Goal: Task Accomplishment & Management: Manage account settings

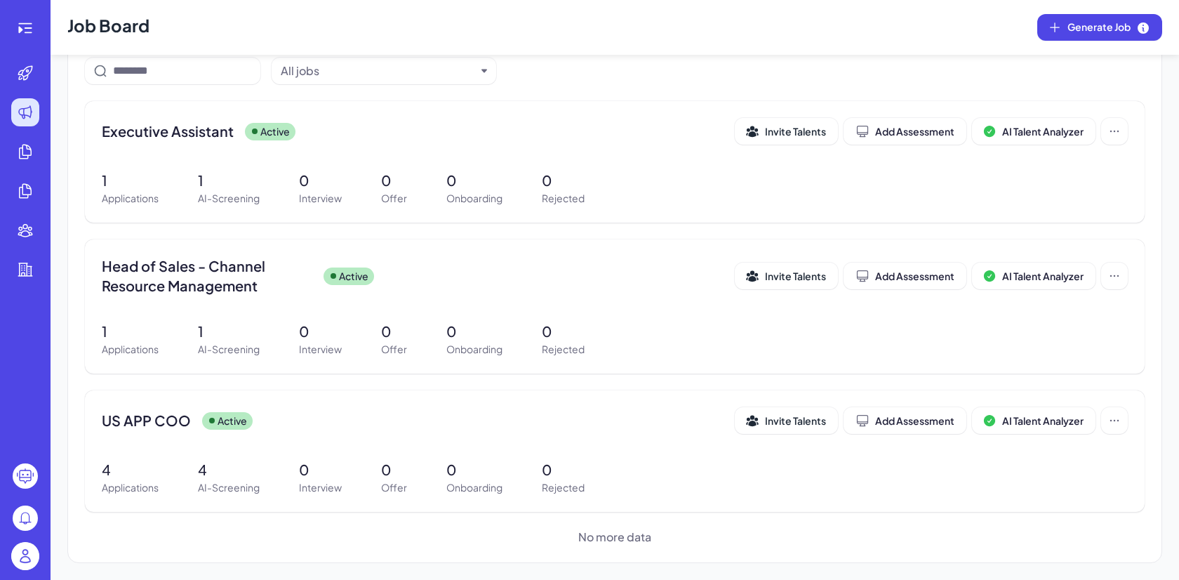
scroll to position [124, 0]
click at [31, 540] on div at bounding box center [25, 558] width 45 height 44
click at [31, 545] on img at bounding box center [25, 556] width 28 height 28
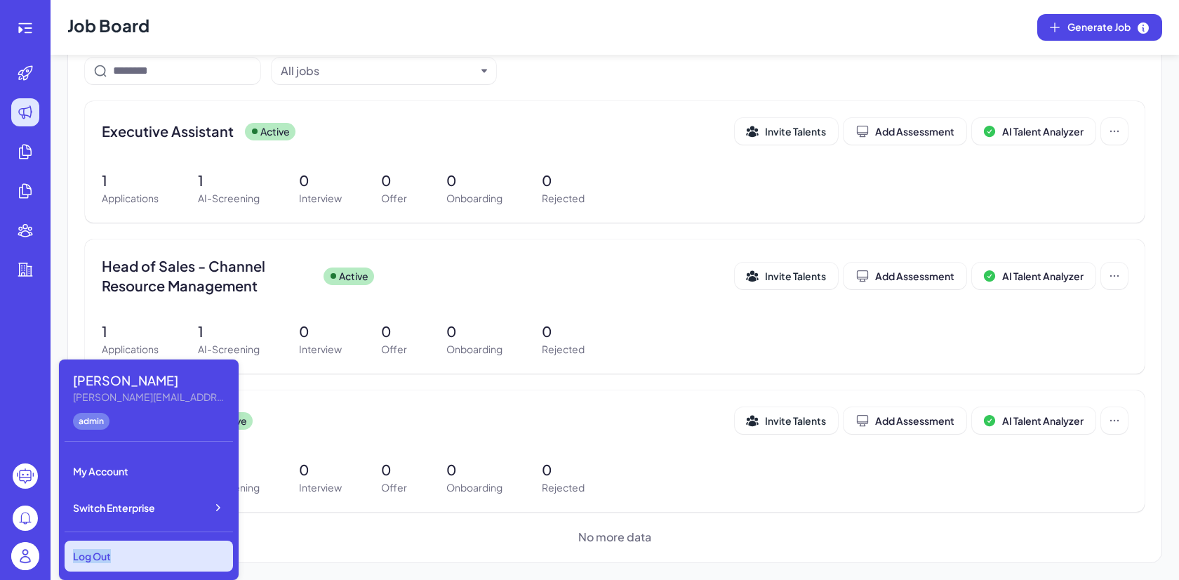
click at [161, 549] on div "Log Out" at bounding box center [149, 556] width 168 height 31
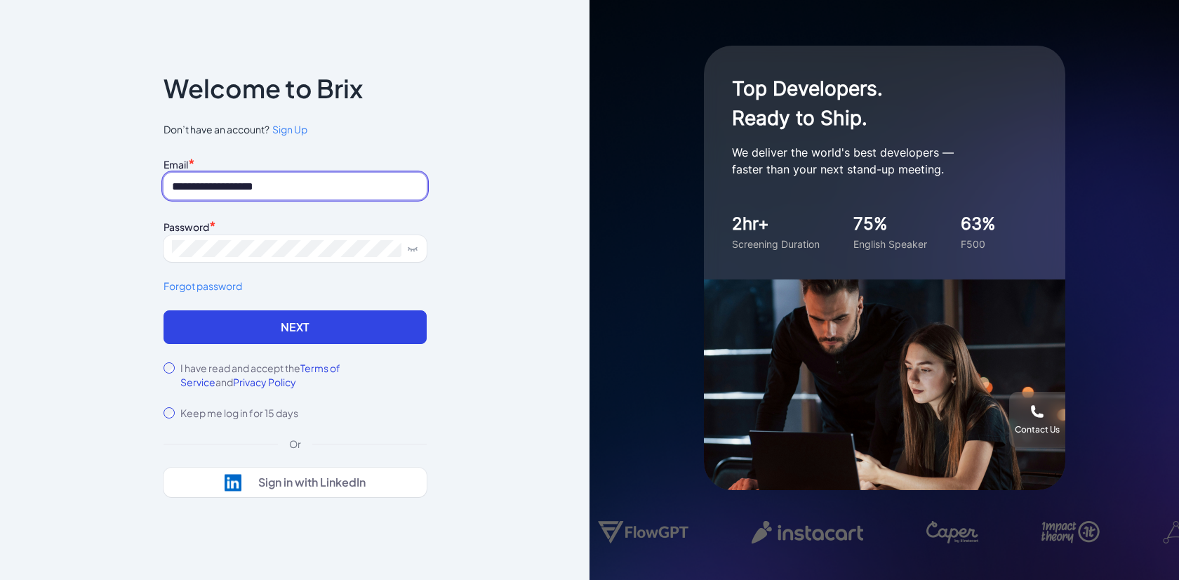
click at [293, 190] on input "**********" at bounding box center [295, 186] width 263 height 27
paste input
drag, startPoint x: 206, startPoint y: 188, endPoint x: 113, endPoint y: 185, distance: 93.4
click at [113, 185] on div "**********" at bounding box center [295, 290] width 590 height 580
type input "**********"
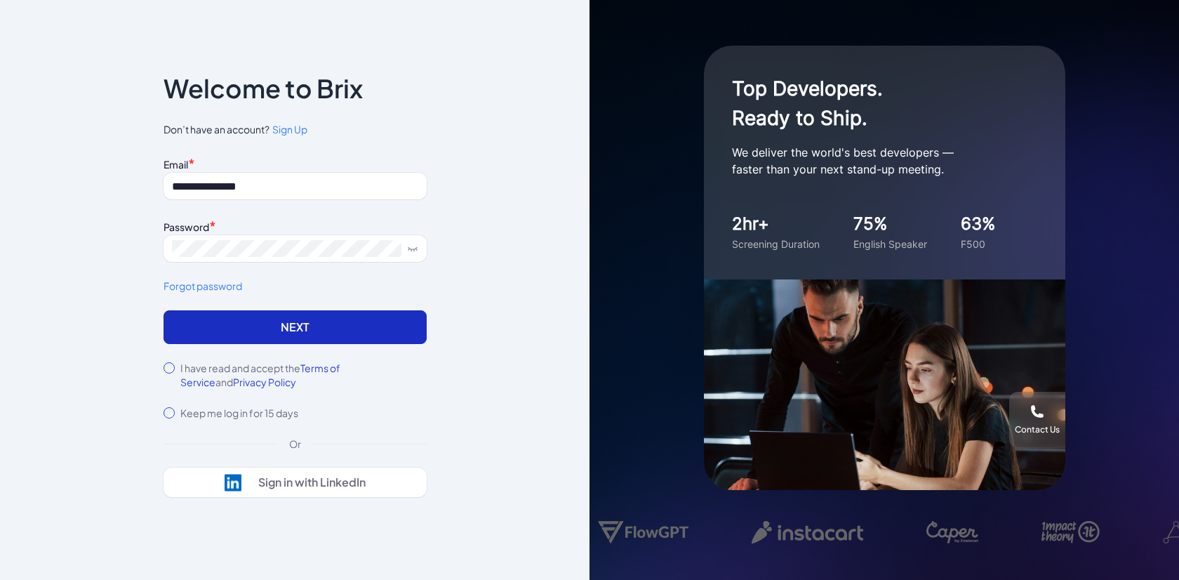
click at [187, 341] on button "Next" at bounding box center [295, 327] width 263 height 34
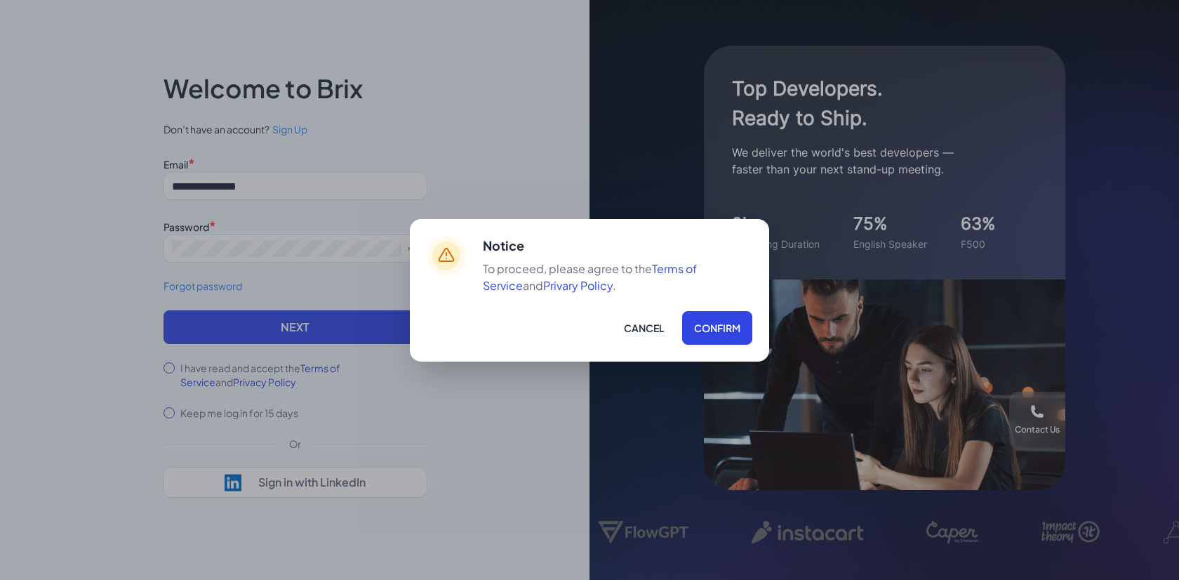
click at [755, 345] on div "Notice To proceed, please agree to the Terms of Service and Privary Policy . Ca…" at bounding box center [589, 290] width 359 height 143
click at [746, 340] on button "Confirm" at bounding box center [717, 328] width 70 height 34
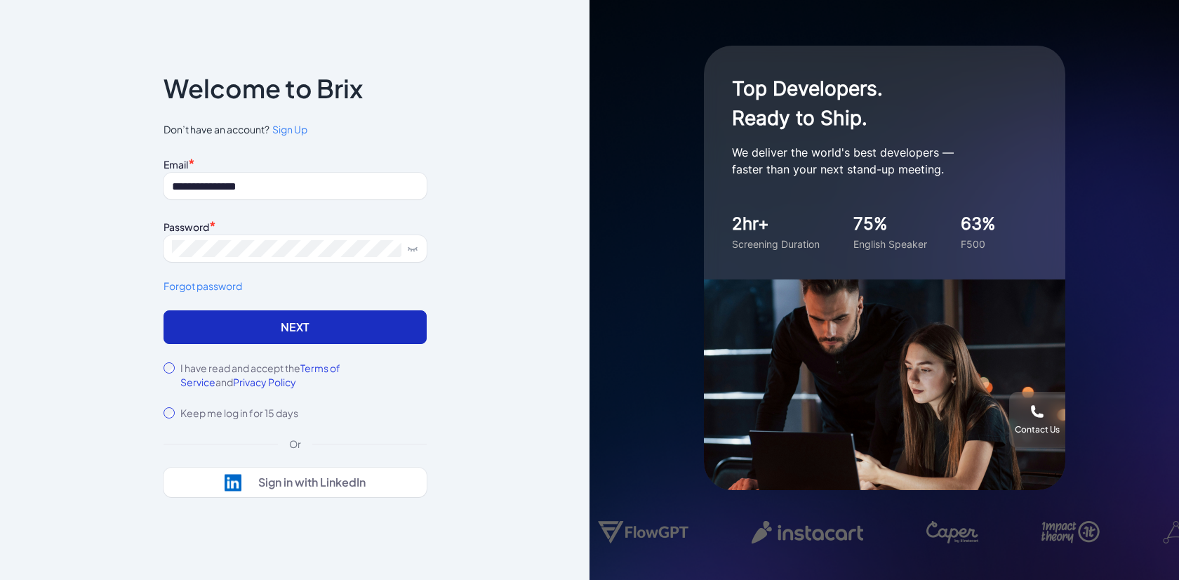
click at [368, 312] on button "Next" at bounding box center [295, 327] width 263 height 34
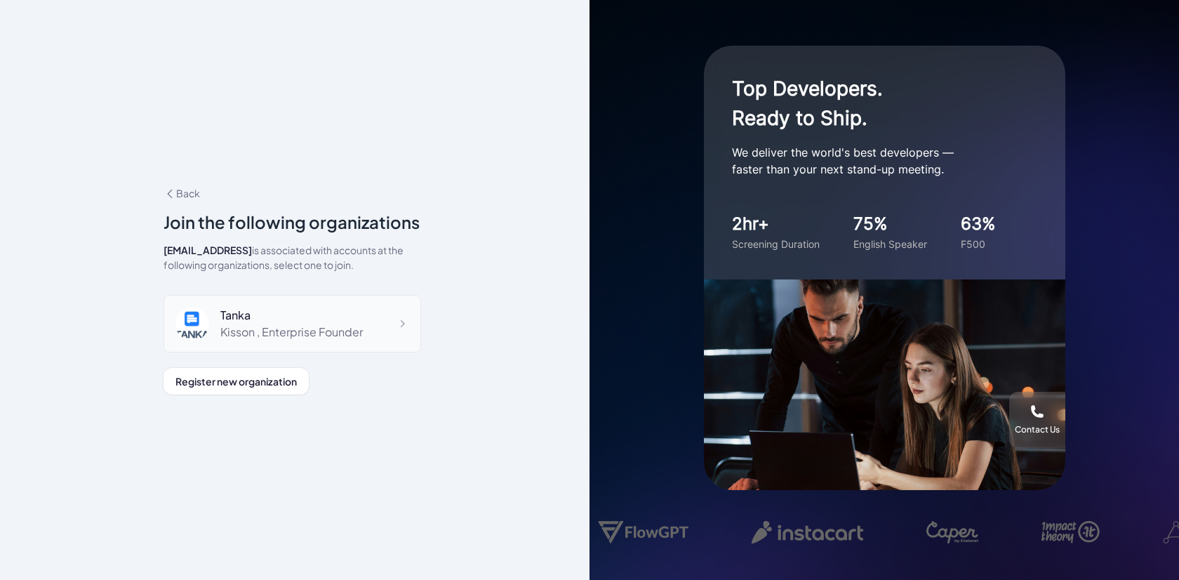
click at [251, 338] on div "Kisson , Enterprise Founder" at bounding box center [291, 332] width 143 height 17
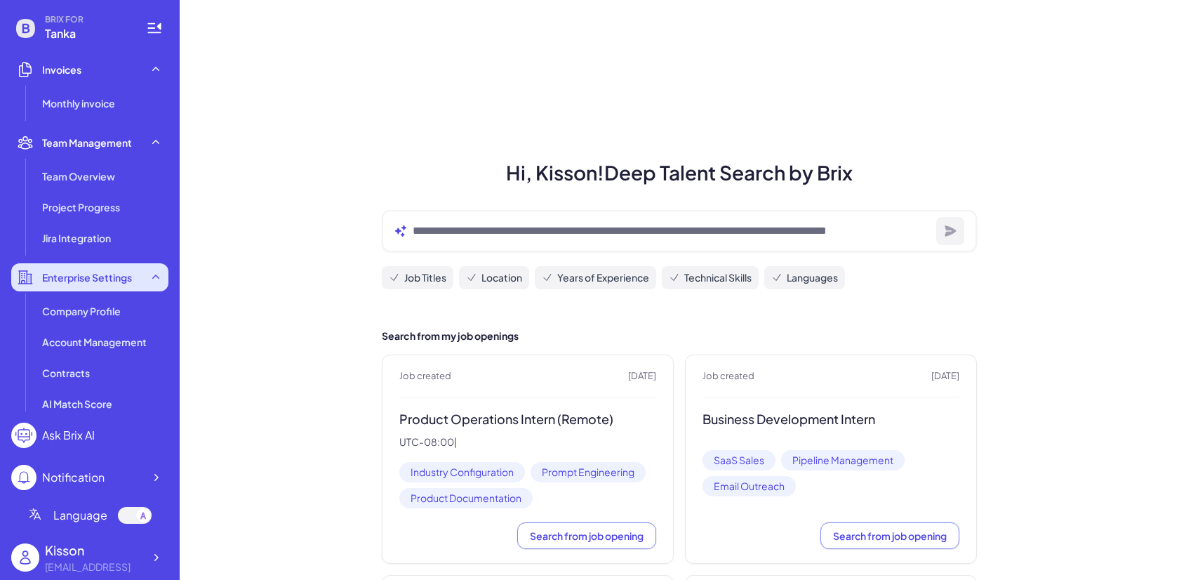
scroll to position [383, 0]
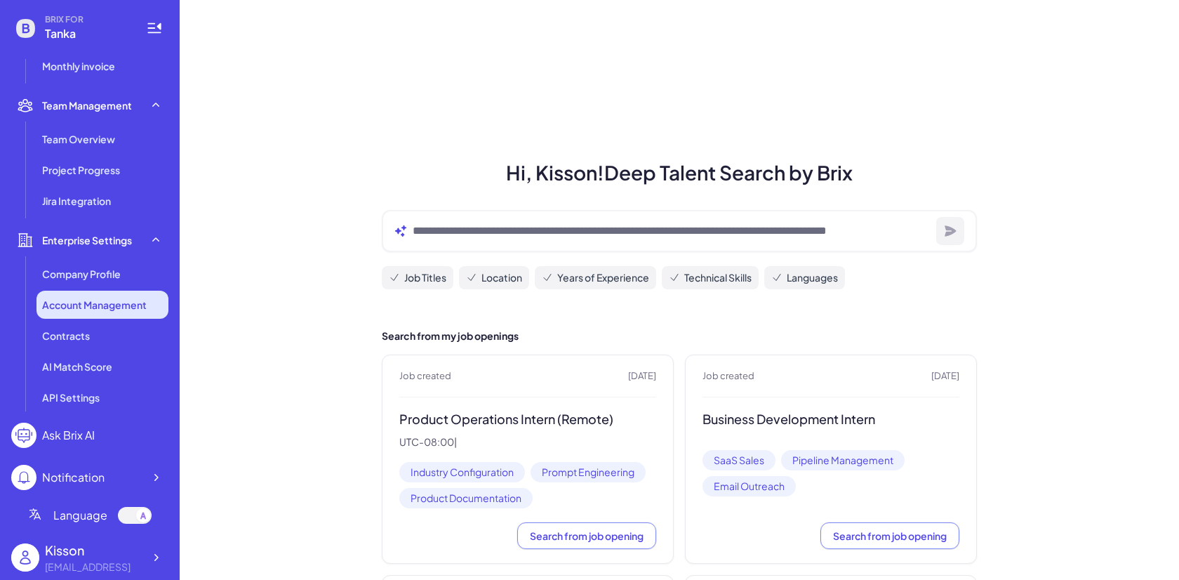
click at [107, 310] on span "Account Management" at bounding box center [94, 305] width 105 height 14
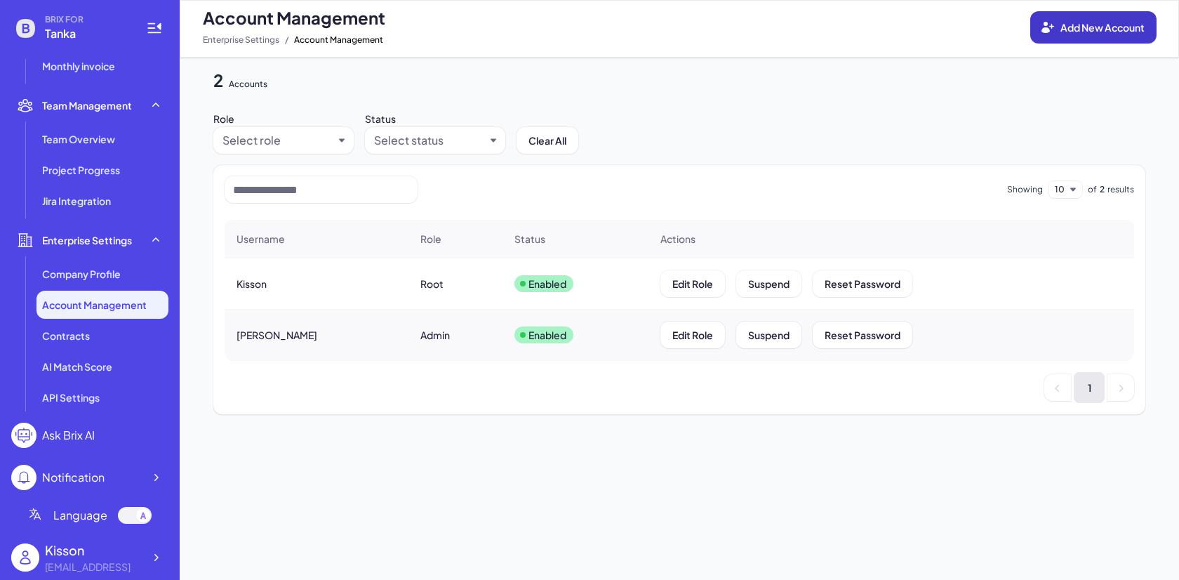
click at [1127, 22] on span "Add New Account" at bounding box center [1103, 27] width 84 height 13
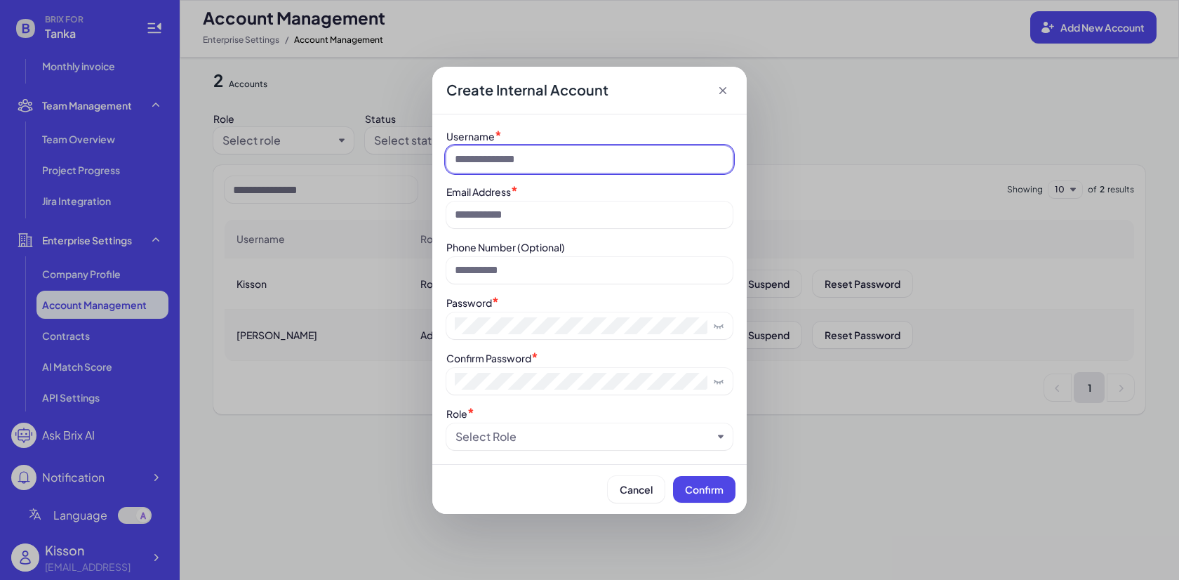
click at [599, 157] on input at bounding box center [589, 159] width 286 height 27
type input "*"
type input "****"
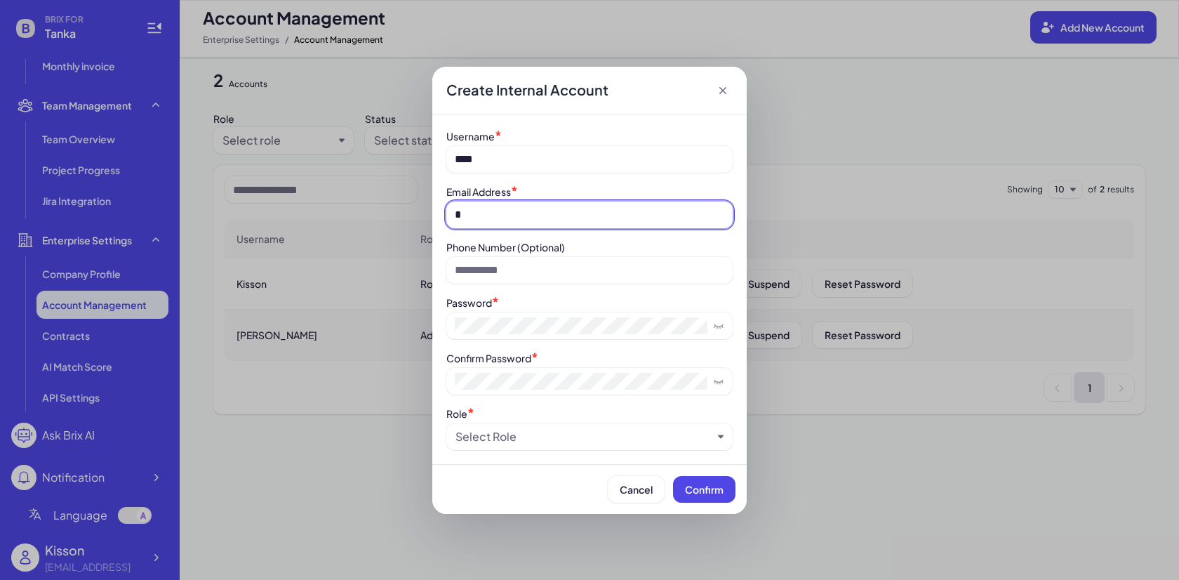
type input "**********"
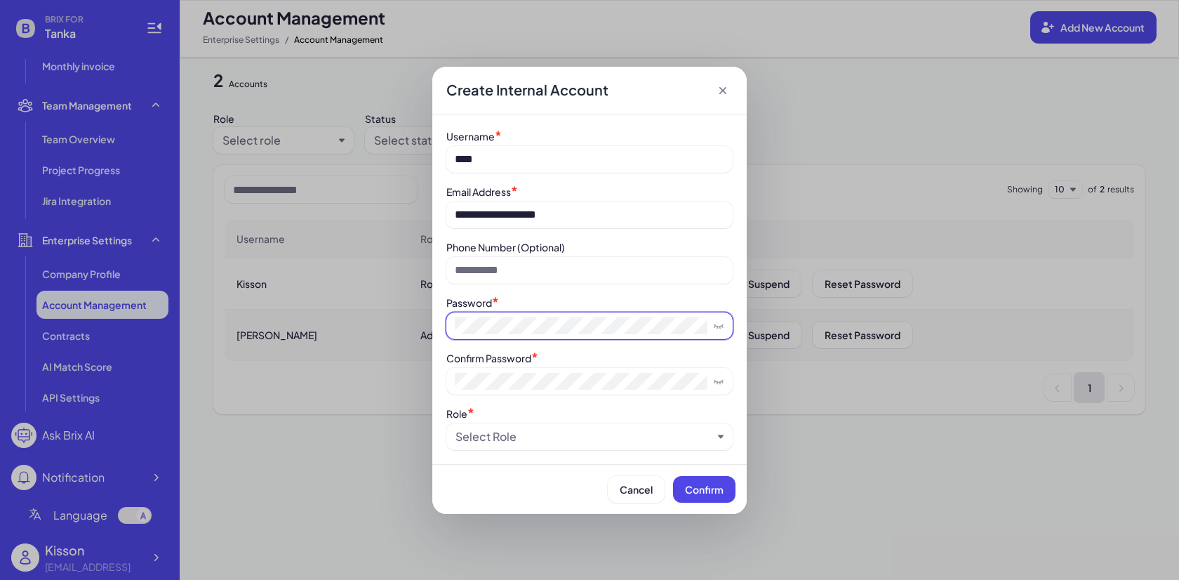
click at [579, 314] on span at bounding box center [589, 325] width 286 height 27
click at [411, 314] on div "**********" at bounding box center [589, 290] width 1179 height 580
click at [516, 431] on div "Select Role" at bounding box center [584, 436] width 257 height 17
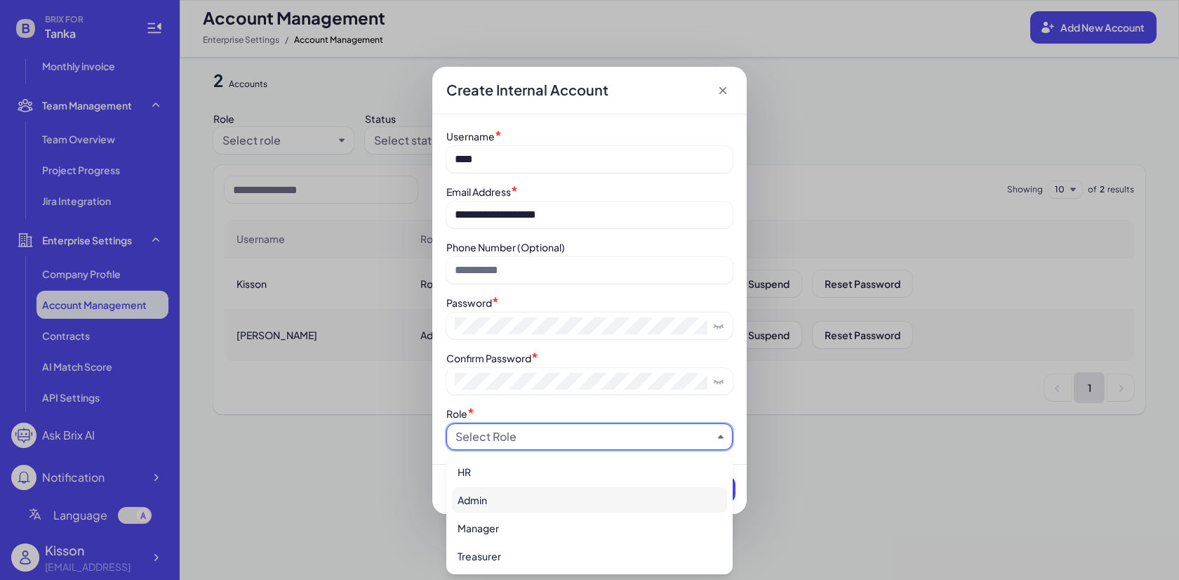
click at [531, 494] on div "Admin" at bounding box center [589, 499] width 275 height 25
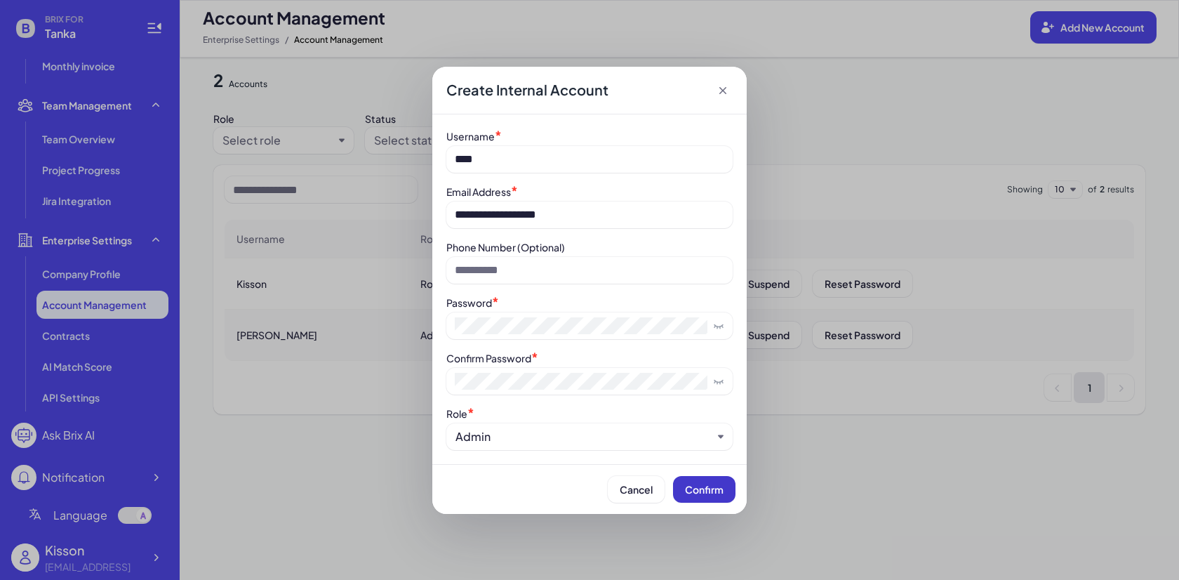
click at [713, 501] on button "Confirm" at bounding box center [704, 489] width 62 height 27
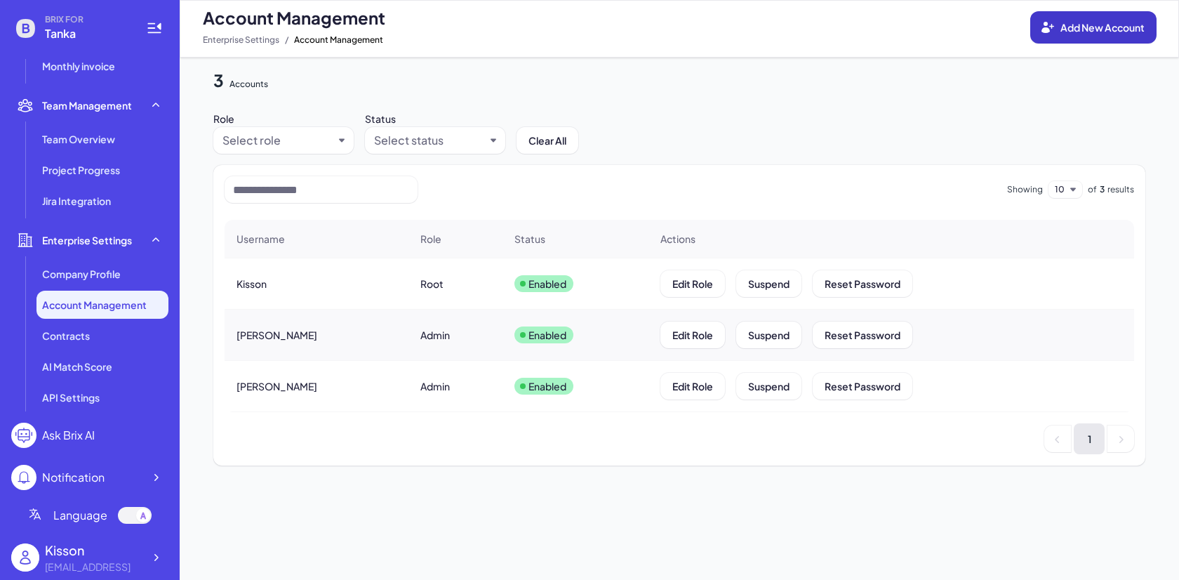
click at [1113, 36] on button "Add New Account" at bounding box center [1094, 27] width 126 height 32
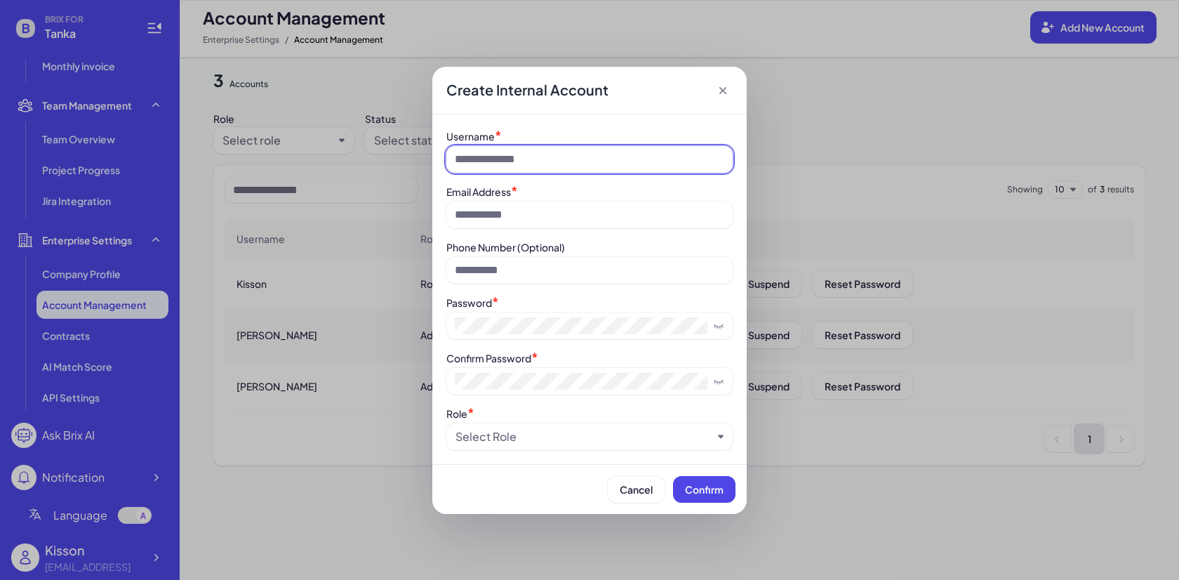
click at [598, 166] on input at bounding box center [589, 159] width 286 height 27
type input "***"
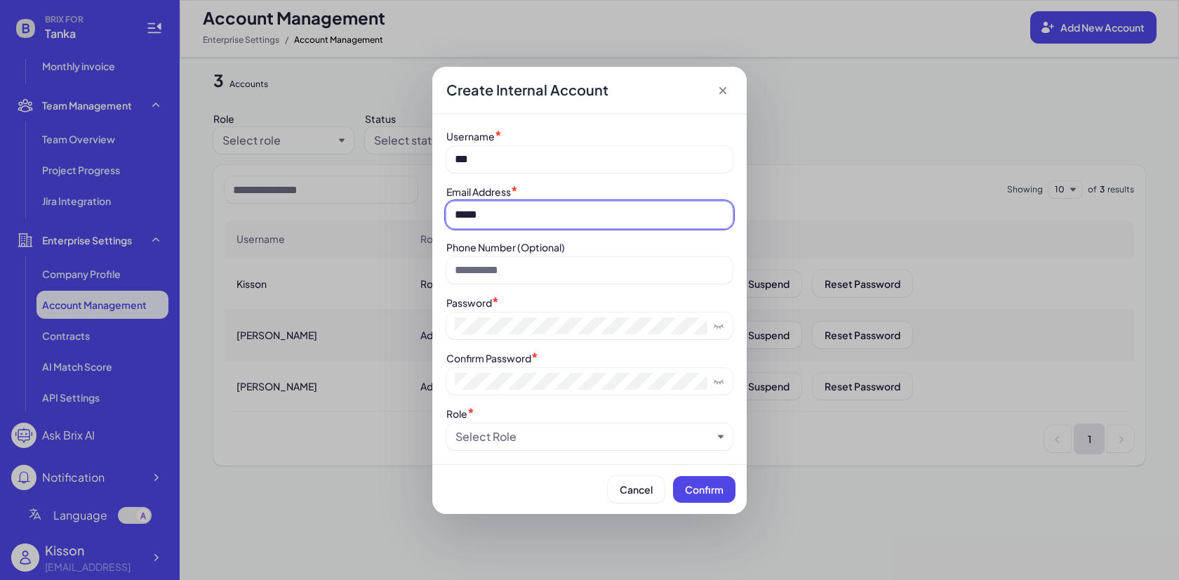
type input "**********"
click at [571, 439] on div "Select Role" at bounding box center [584, 436] width 257 height 17
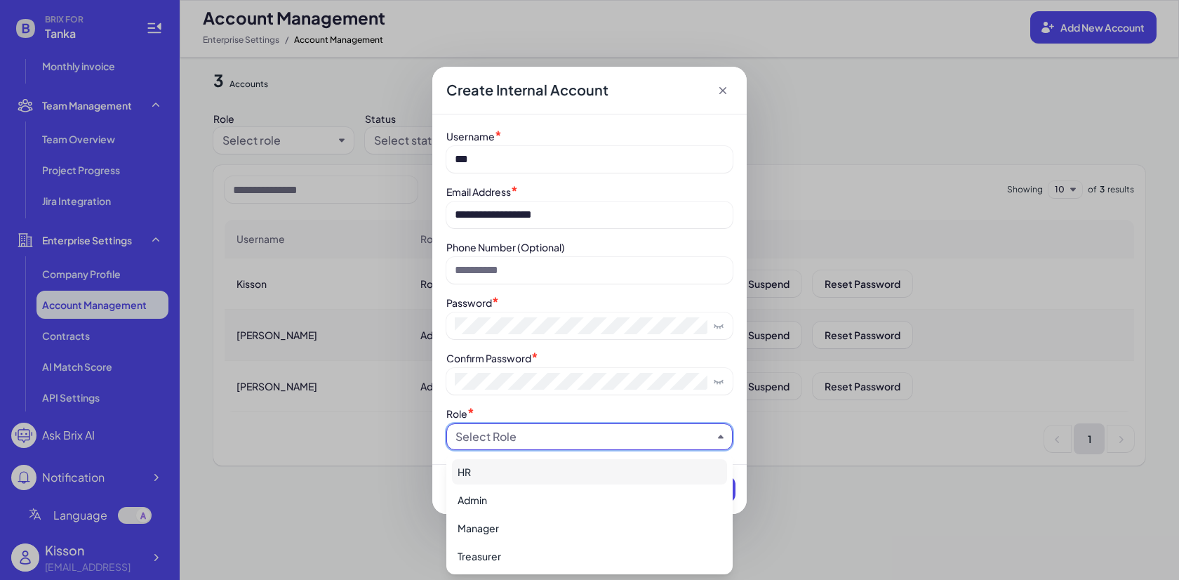
click at [519, 477] on div "HR" at bounding box center [589, 471] width 275 height 25
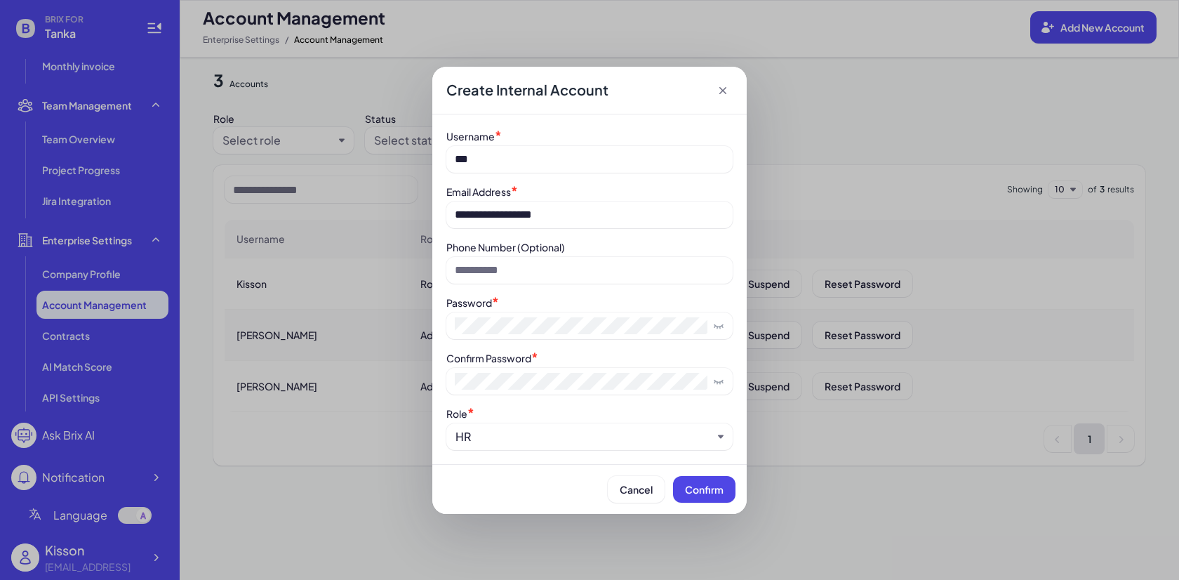
click at [698, 504] on div "Cancel Confirm" at bounding box center [589, 489] width 314 height 50
click at [703, 498] on button "Confirm" at bounding box center [704, 489] width 62 height 27
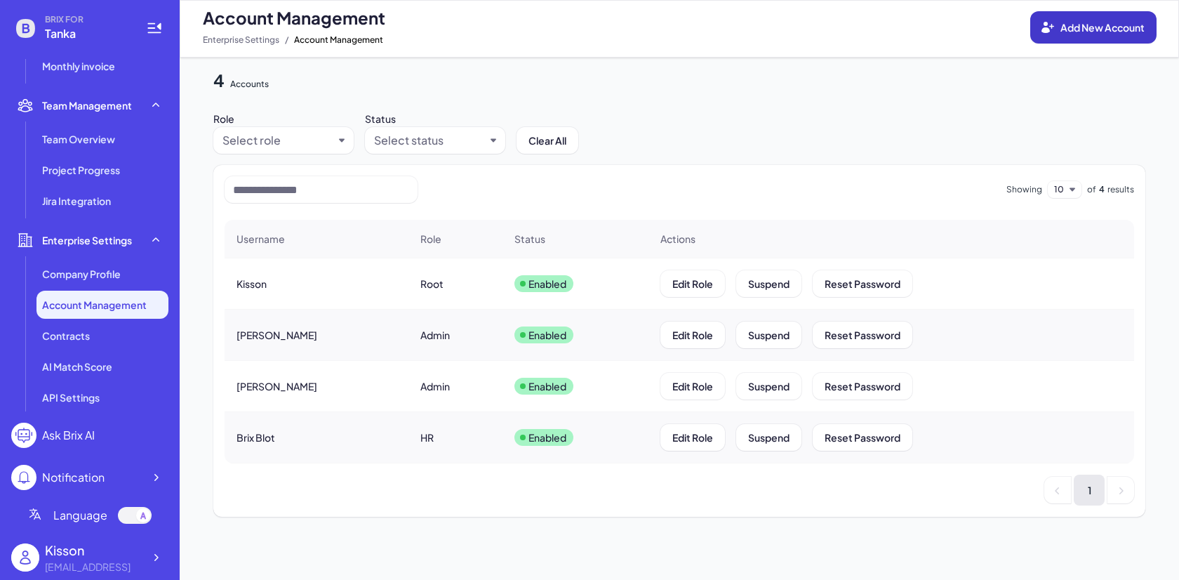
click at [1101, 21] on span "Add New Account" at bounding box center [1103, 27] width 84 height 13
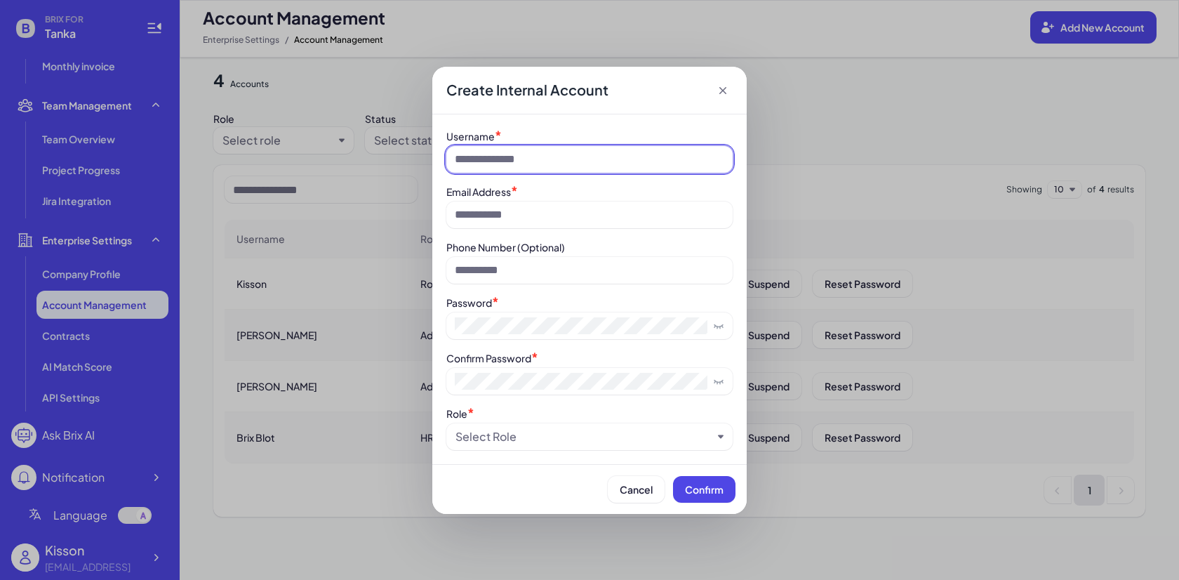
click at [610, 154] on input at bounding box center [589, 159] width 286 height 27
type input "**"
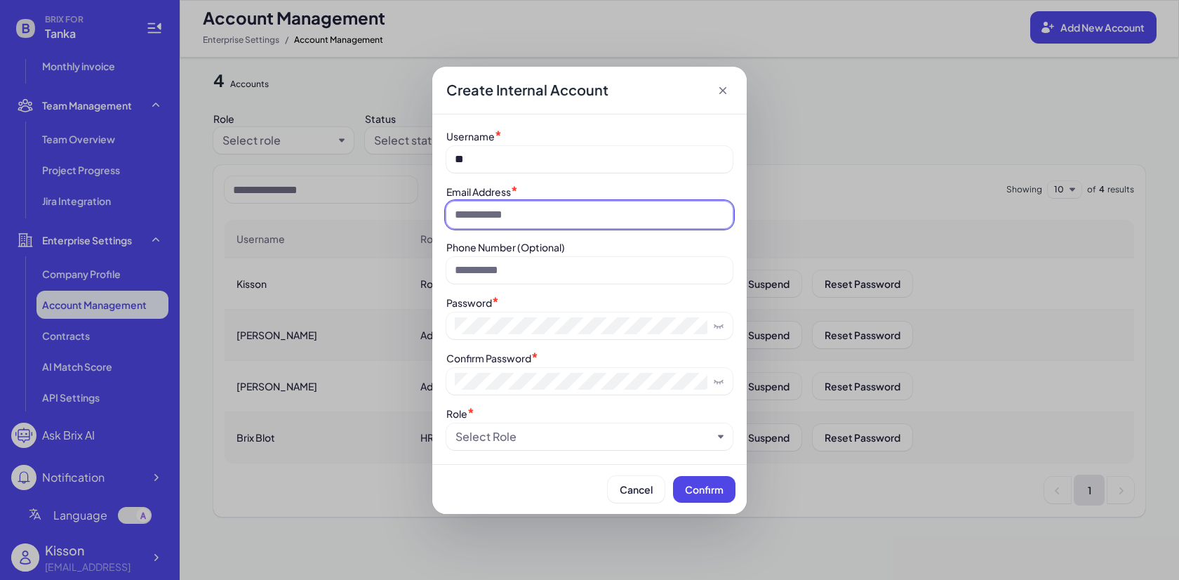
type input "*"
type input "**********"
click at [615, 443] on div "Select Role" at bounding box center [584, 436] width 257 height 17
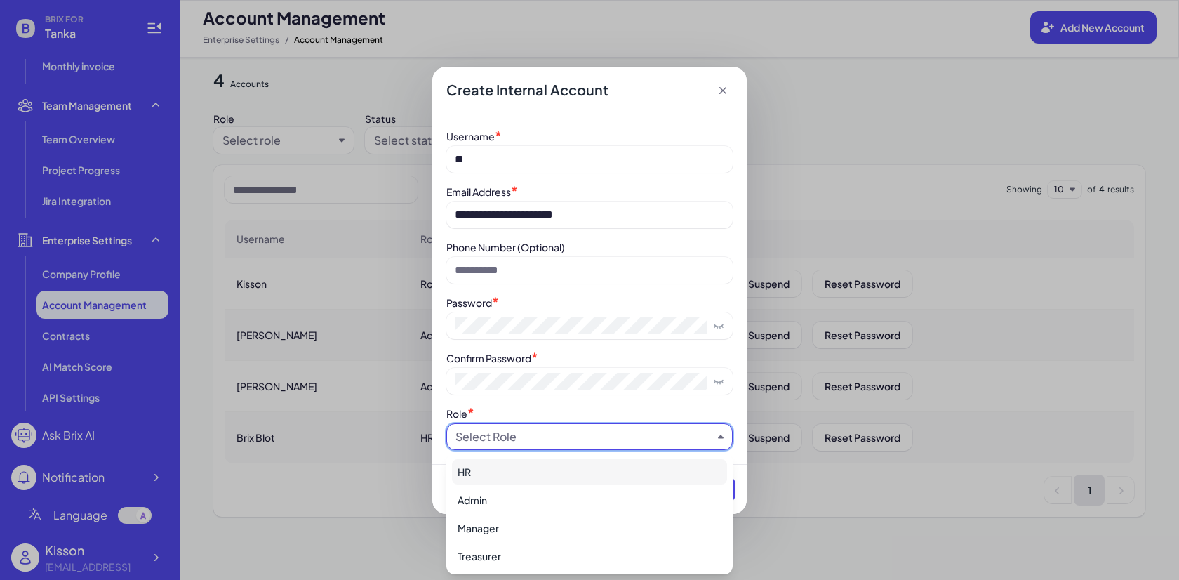
click at [530, 476] on div "HR" at bounding box center [589, 471] width 275 height 25
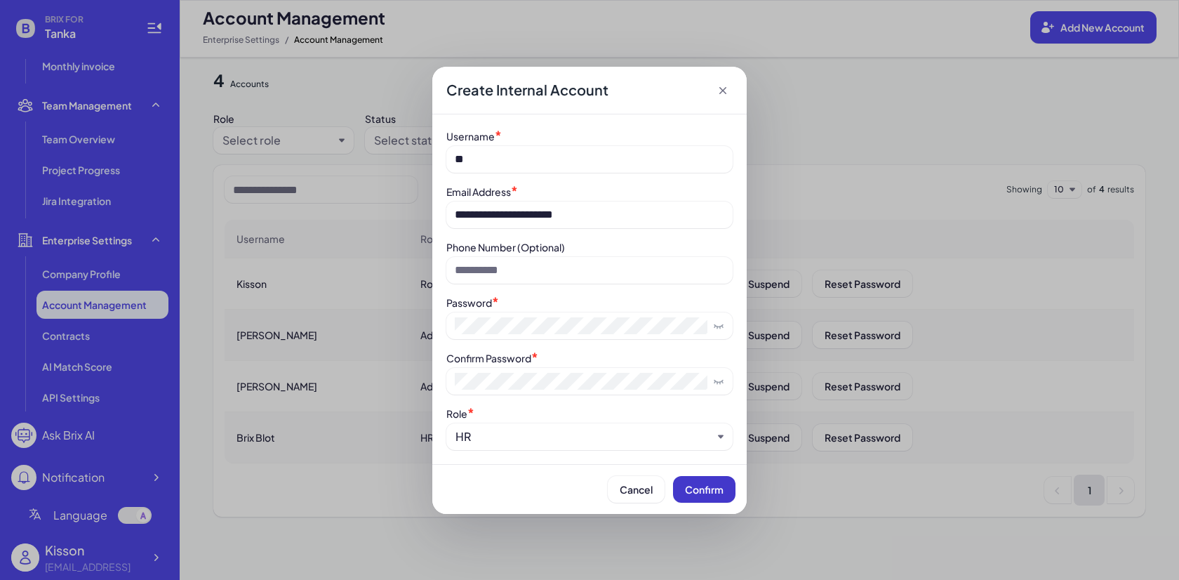
click at [703, 498] on button "Confirm" at bounding box center [704, 489] width 62 height 27
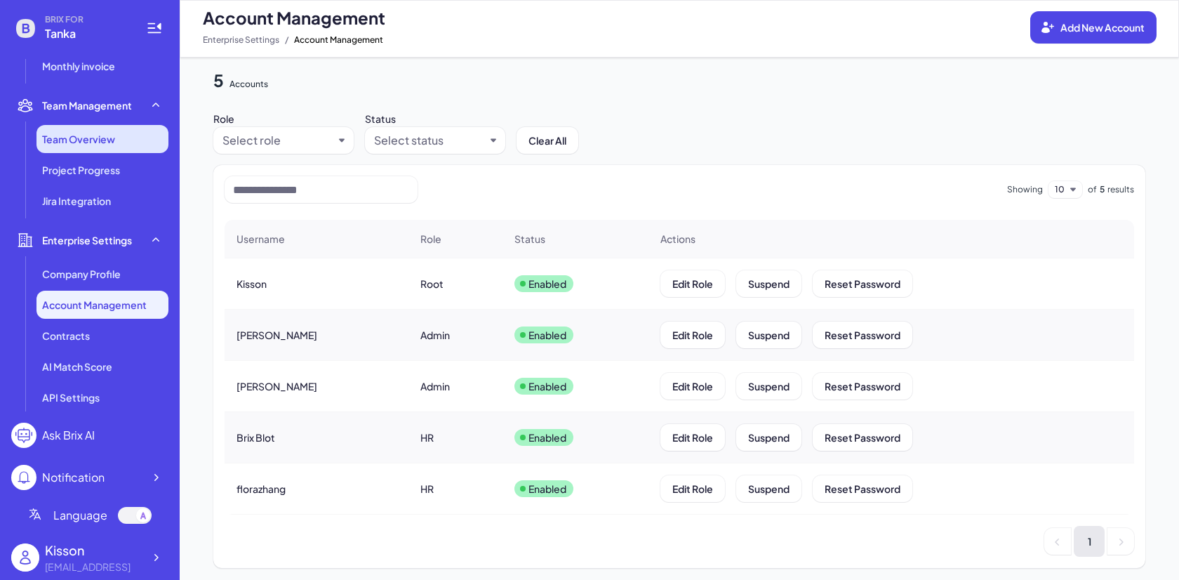
click at [128, 134] on li "Team Overview" at bounding box center [103, 139] width 132 height 28
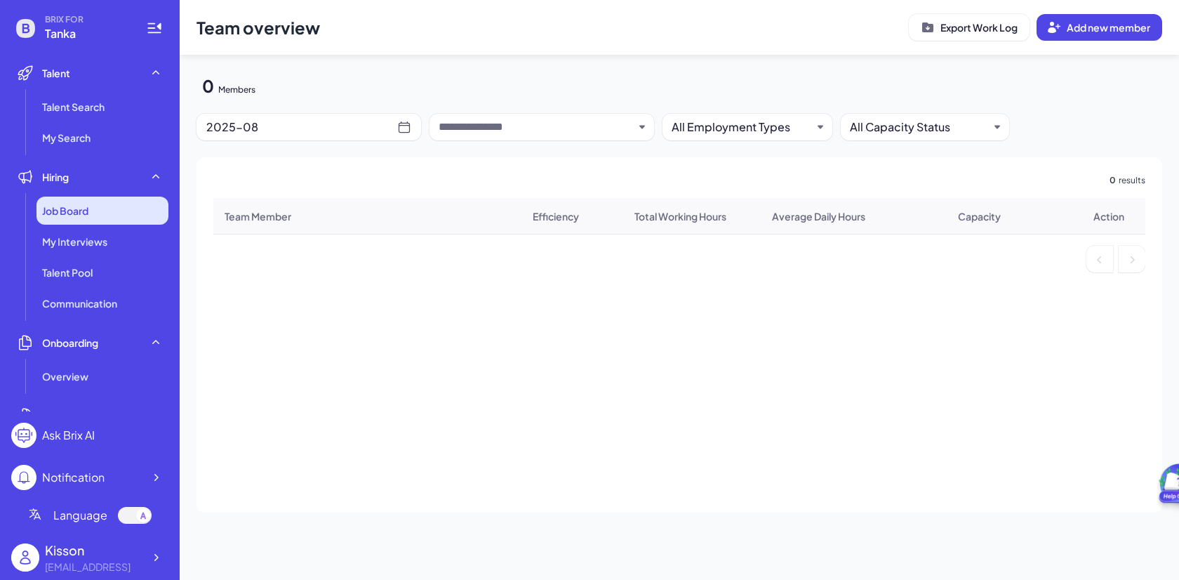
click at [98, 213] on div "Job Board" at bounding box center [103, 211] width 132 height 28
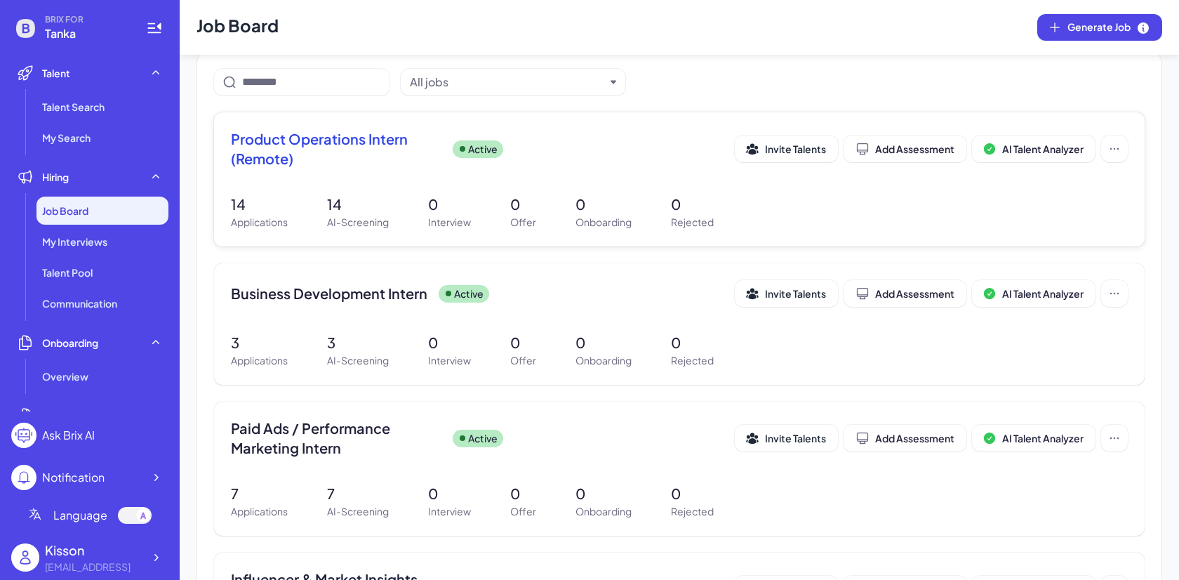
scroll to position [115, 0]
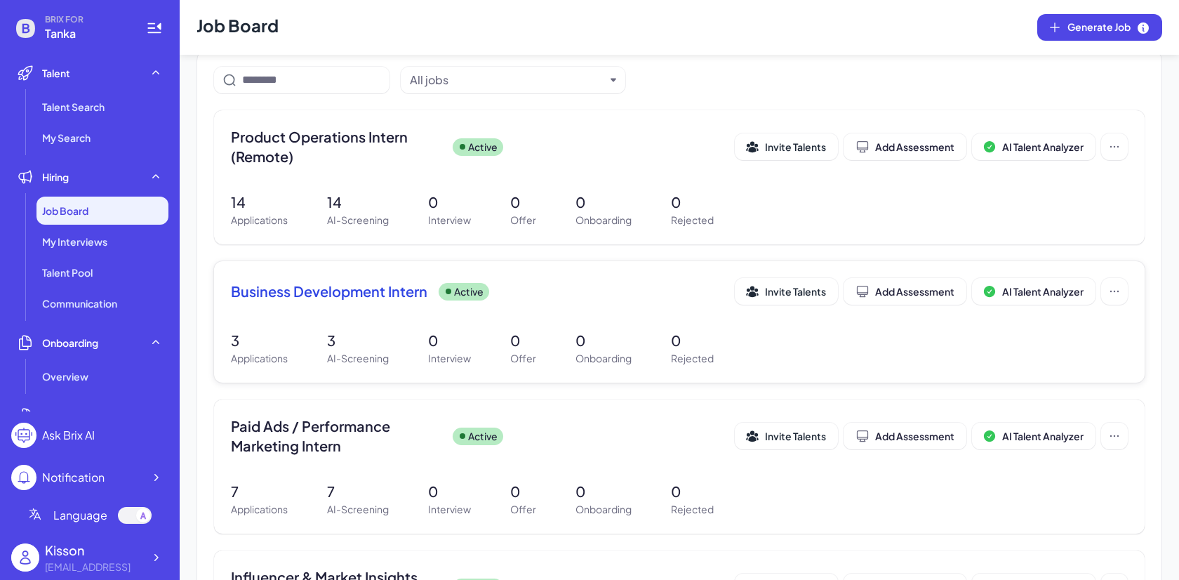
click at [621, 325] on div "Business Development Intern Active Invite Talents Add Assessment AI Talent Anal…" at bounding box center [679, 321] width 931 height 121
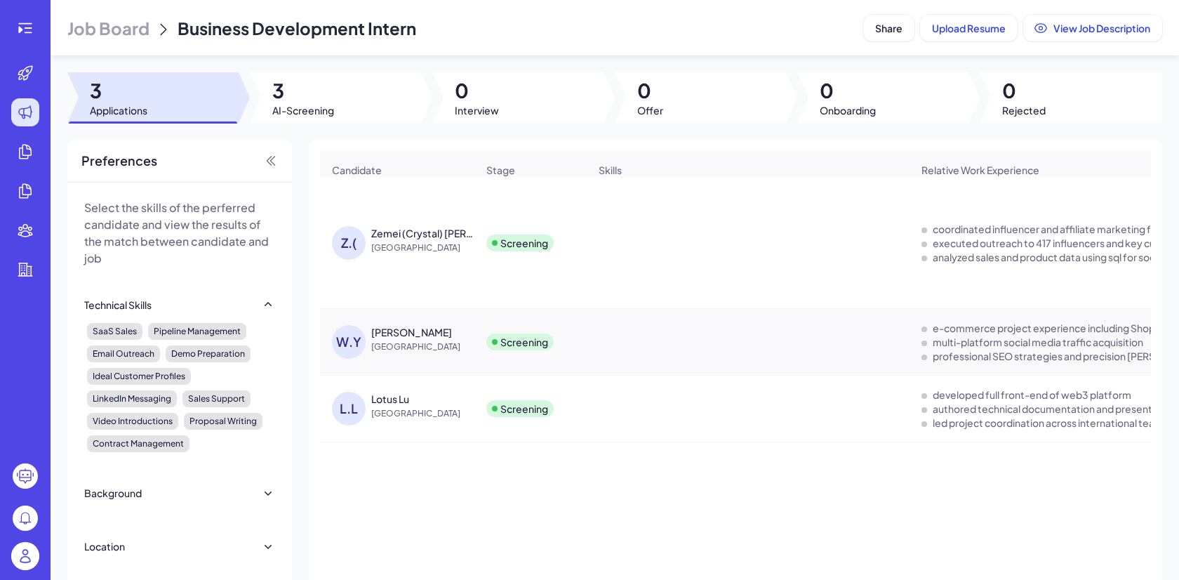
click at [137, 25] on span "Job Board" at bounding box center [108, 28] width 82 height 22
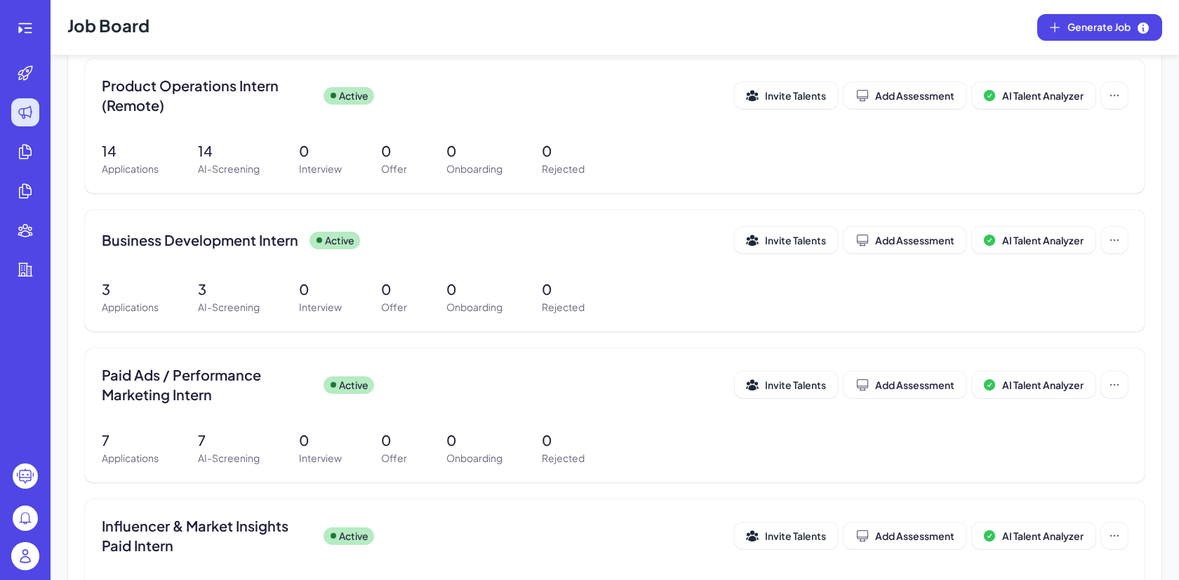
scroll to position [167, 0]
click at [498, 373] on div "Paid Ads / Performance Marketing Intern Active" at bounding box center [418, 383] width 633 height 39
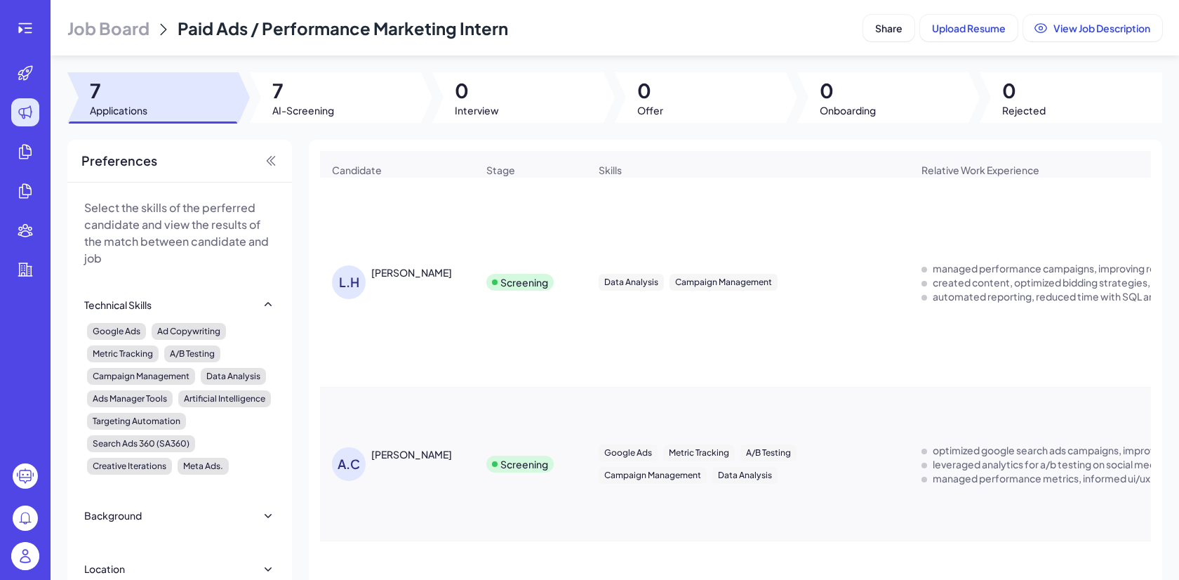
click at [128, 25] on span "Job Board" at bounding box center [108, 28] width 82 height 22
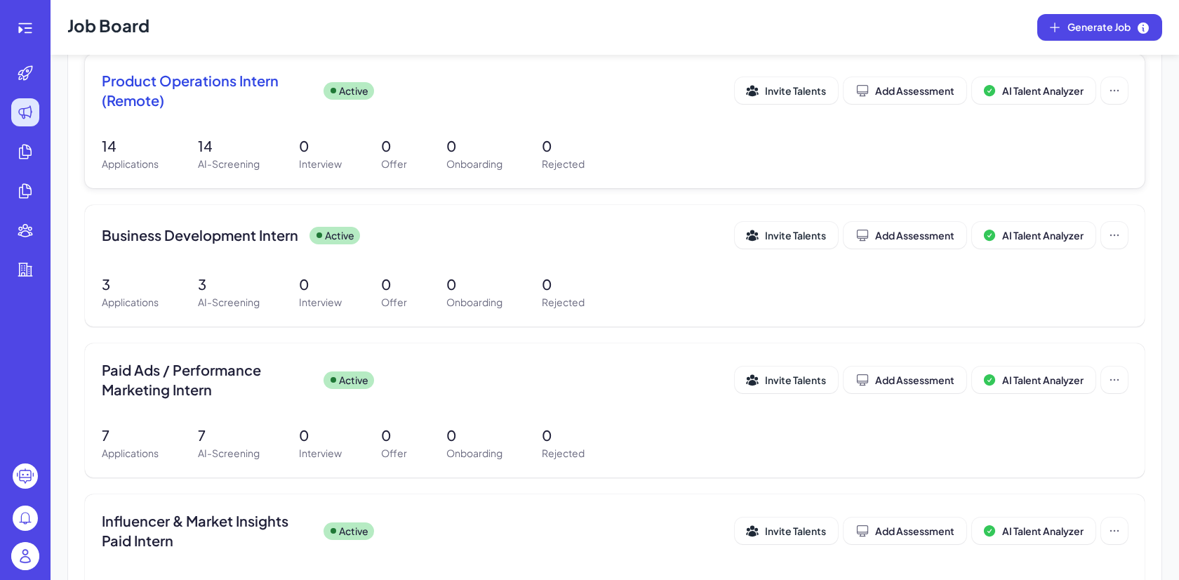
scroll to position [172, 0]
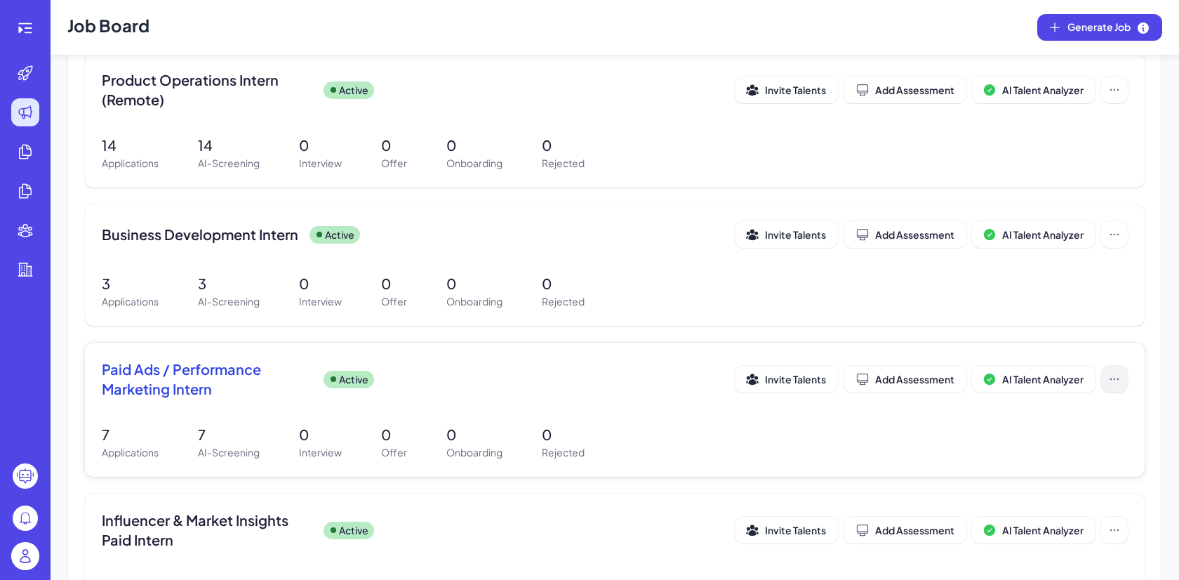
click at [1121, 387] on button at bounding box center [1114, 379] width 27 height 27
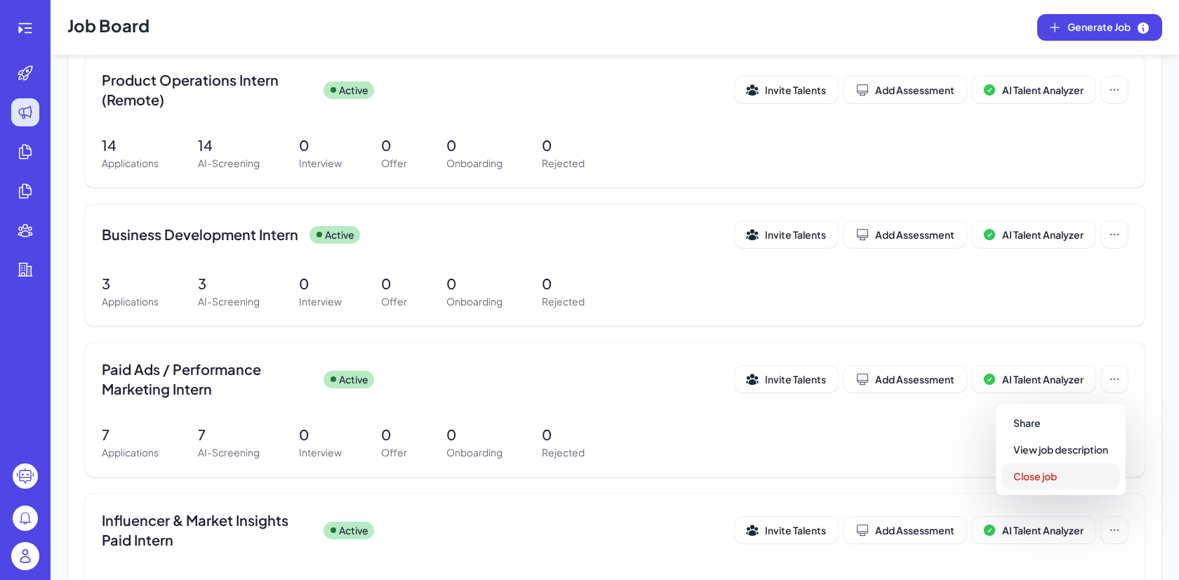
click at [1050, 482] on button "Close job" at bounding box center [1061, 476] width 119 height 27
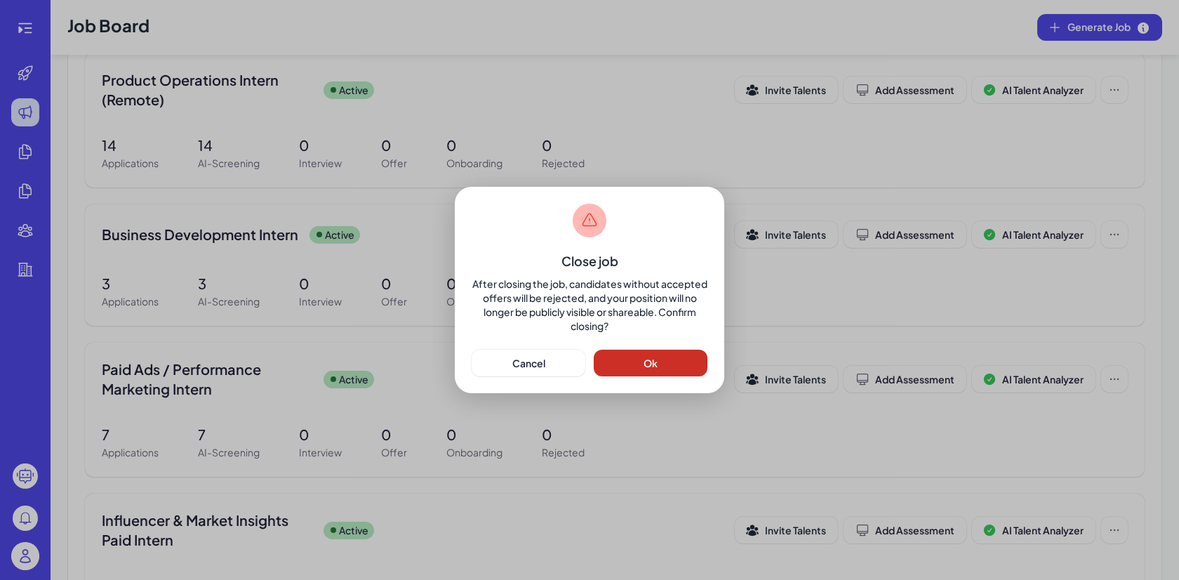
click at [659, 369] on button "Ok" at bounding box center [651, 363] width 114 height 27
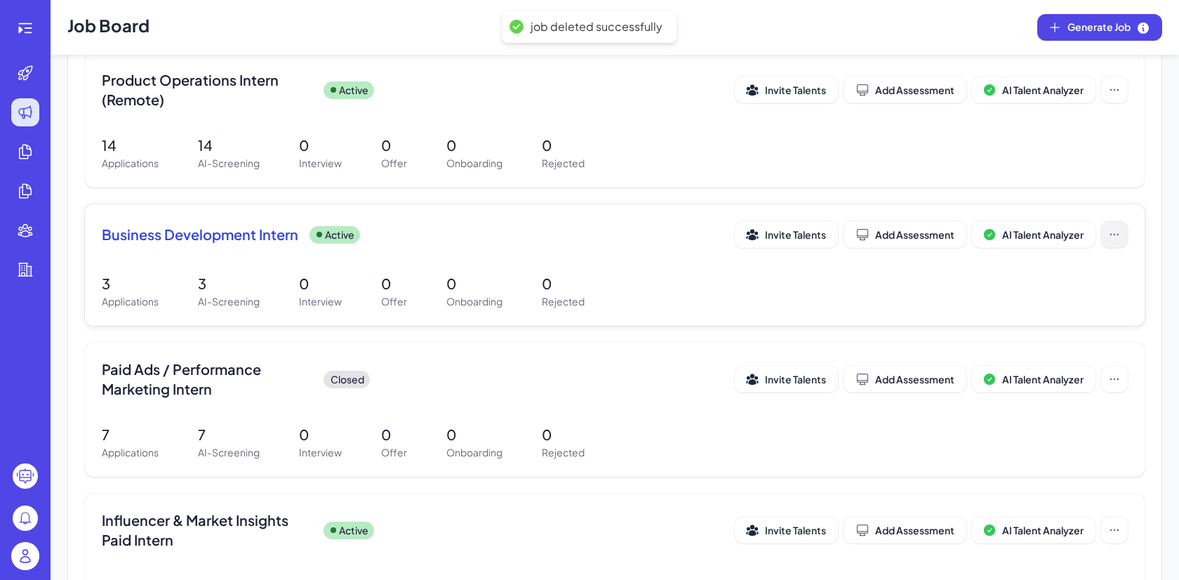
click at [1118, 241] on button at bounding box center [1114, 234] width 27 height 27
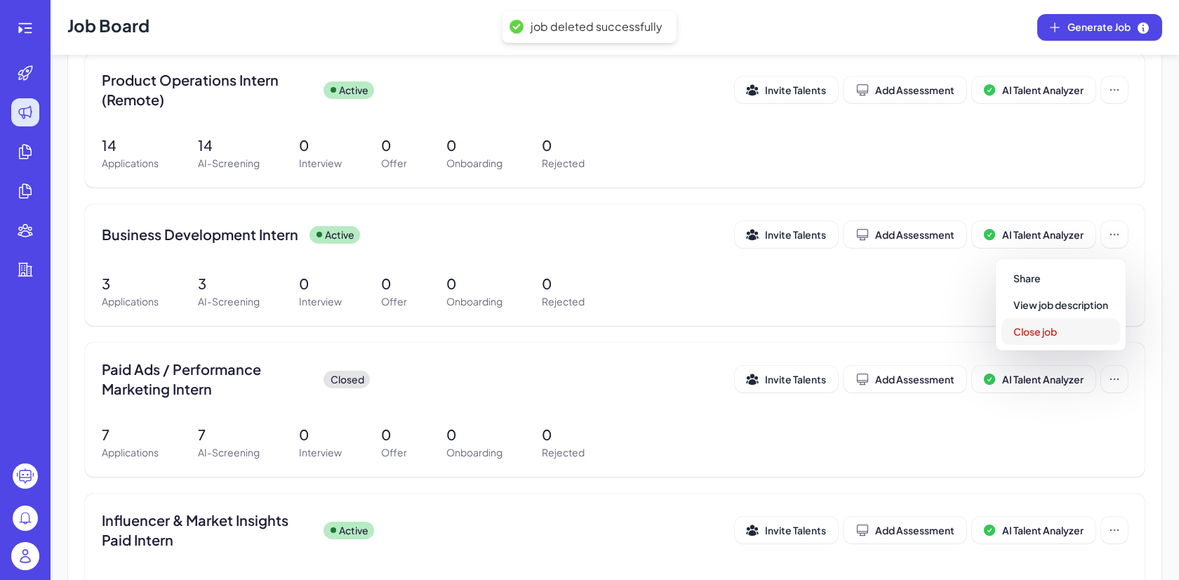
click at [1090, 336] on button "Close job" at bounding box center [1061, 331] width 119 height 27
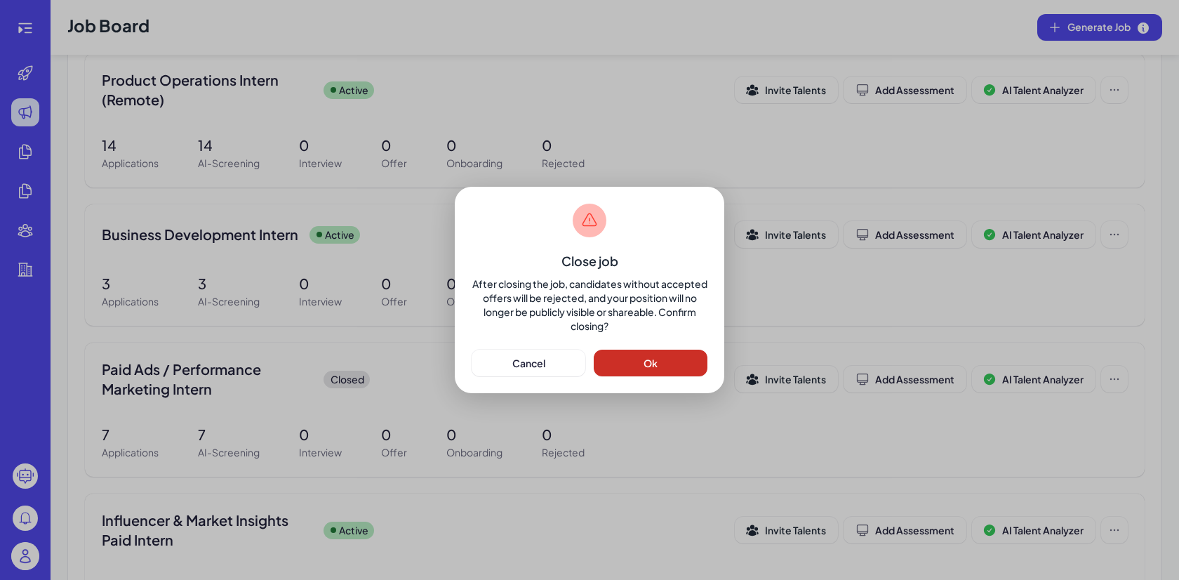
click at [669, 360] on button "Ok" at bounding box center [651, 363] width 114 height 27
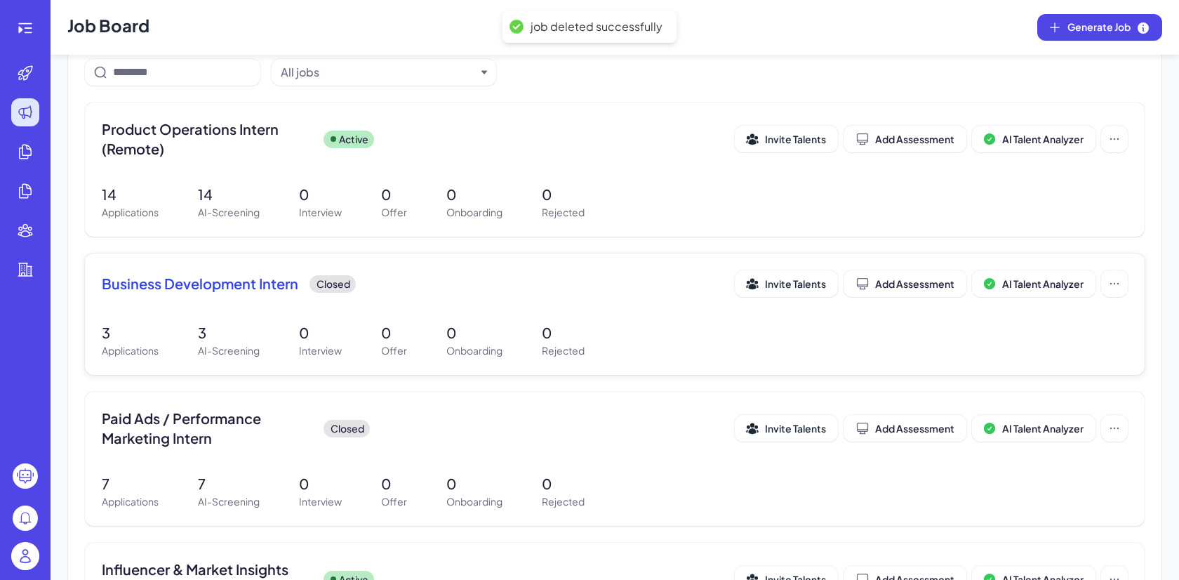
scroll to position [97, 0]
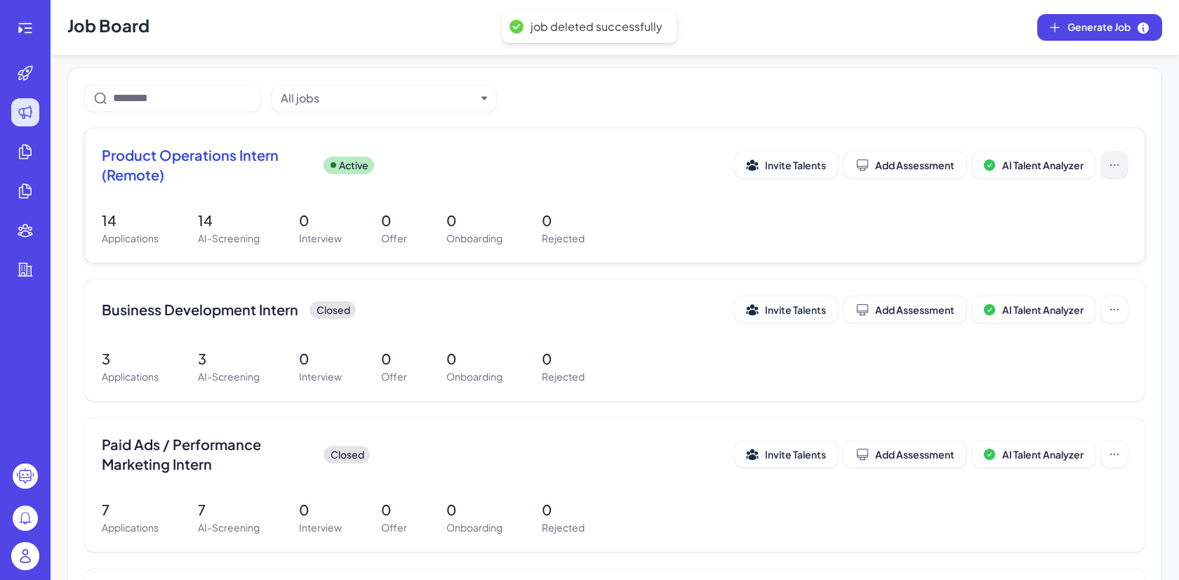
click at [1124, 164] on button at bounding box center [1114, 165] width 27 height 27
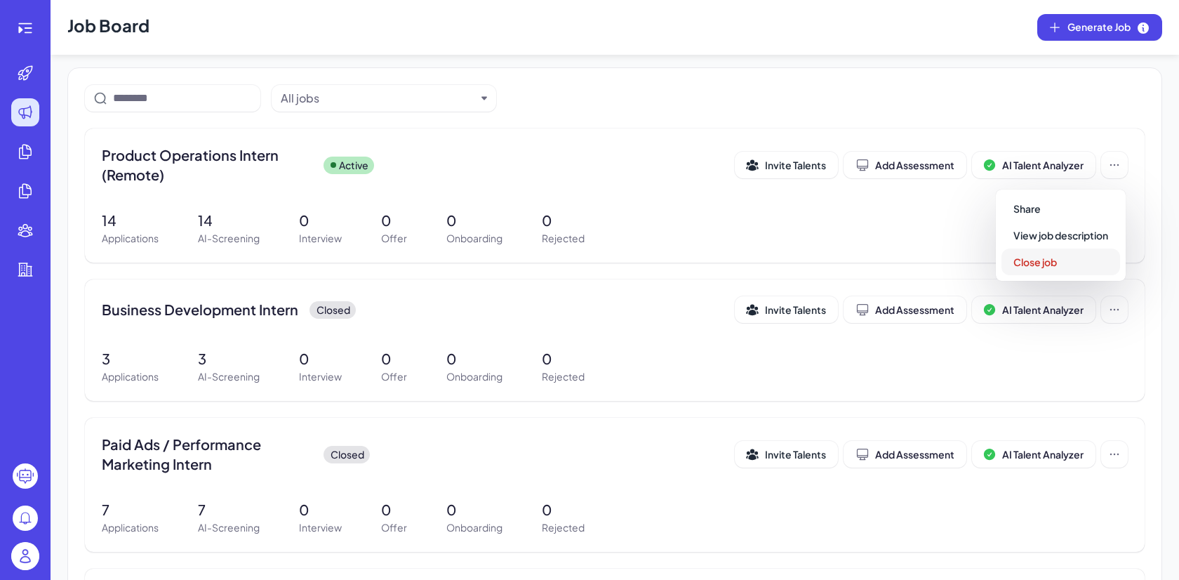
click at [1090, 257] on button "Close job" at bounding box center [1061, 262] width 119 height 27
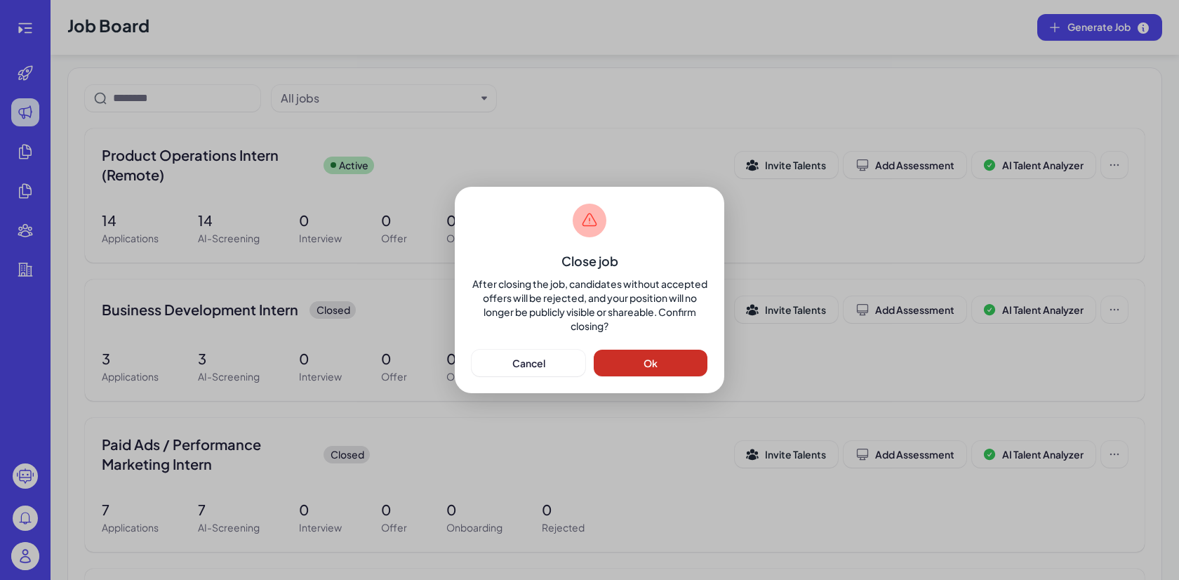
click at [646, 373] on button "Ok" at bounding box center [651, 363] width 114 height 27
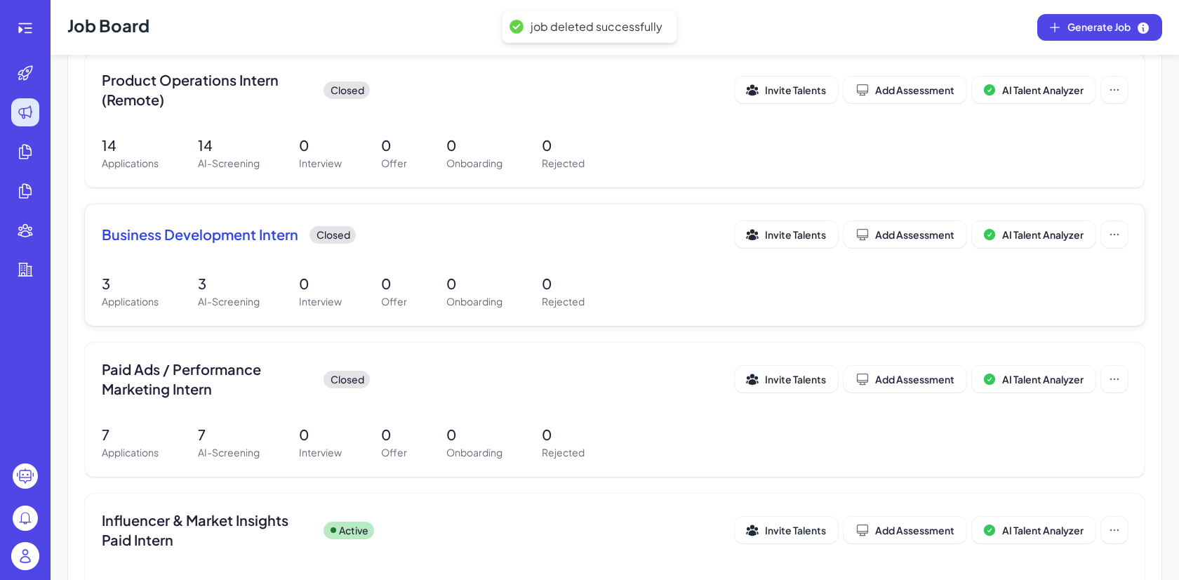
scroll to position [175, 0]
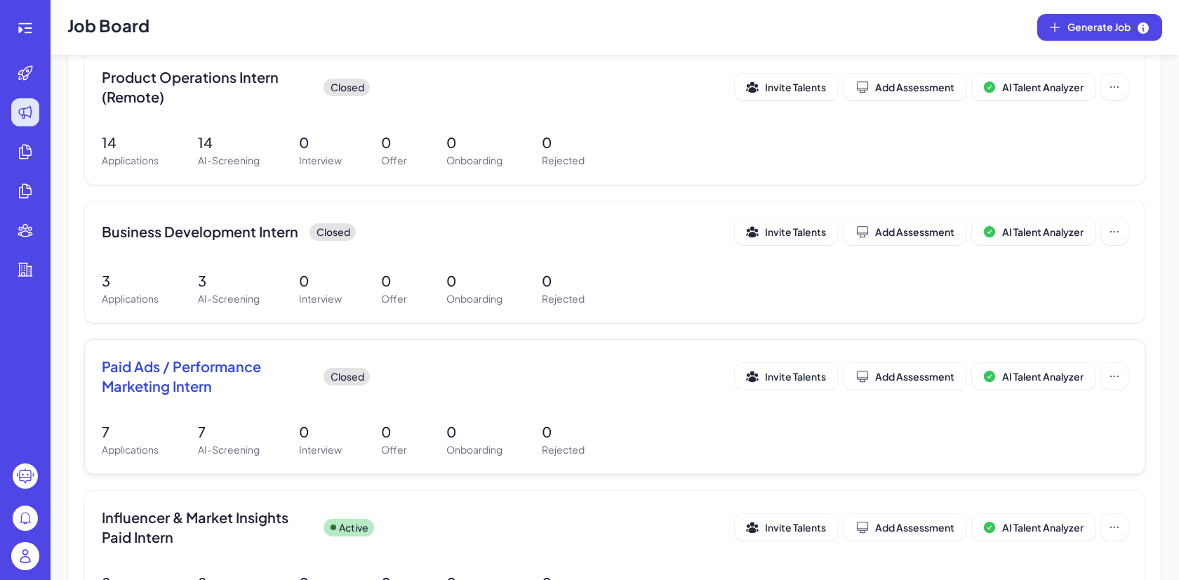
click at [371, 382] on div "Paid Ads / Performance Marketing Intern Closed" at bounding box center [418, 376] width 633 height 39
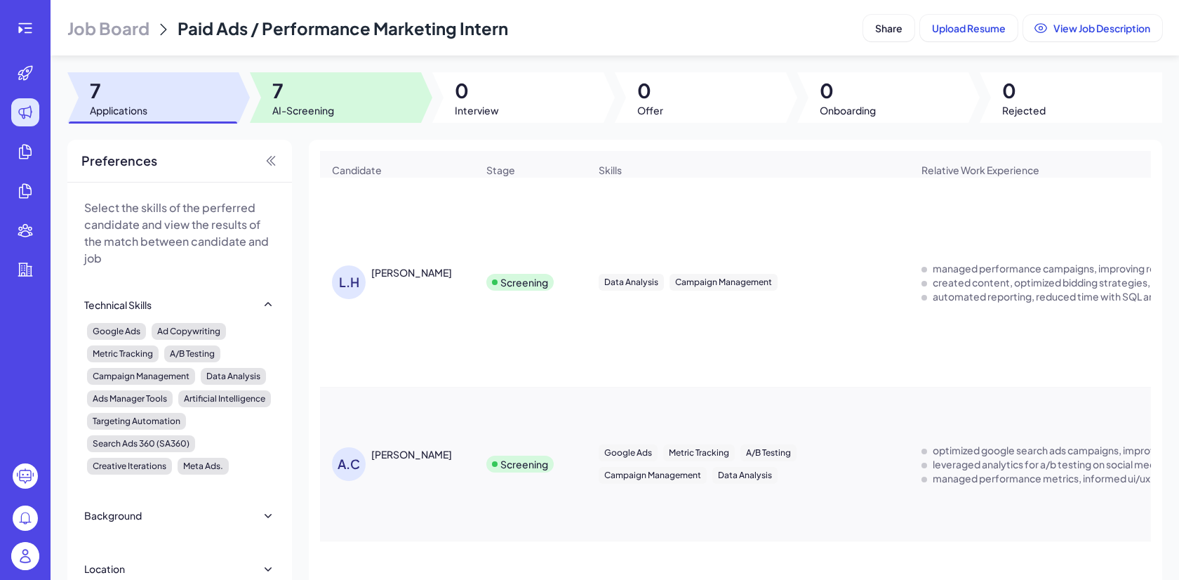
click at [353, 98] on div at bounding box center [335, 97] width 171 height 51
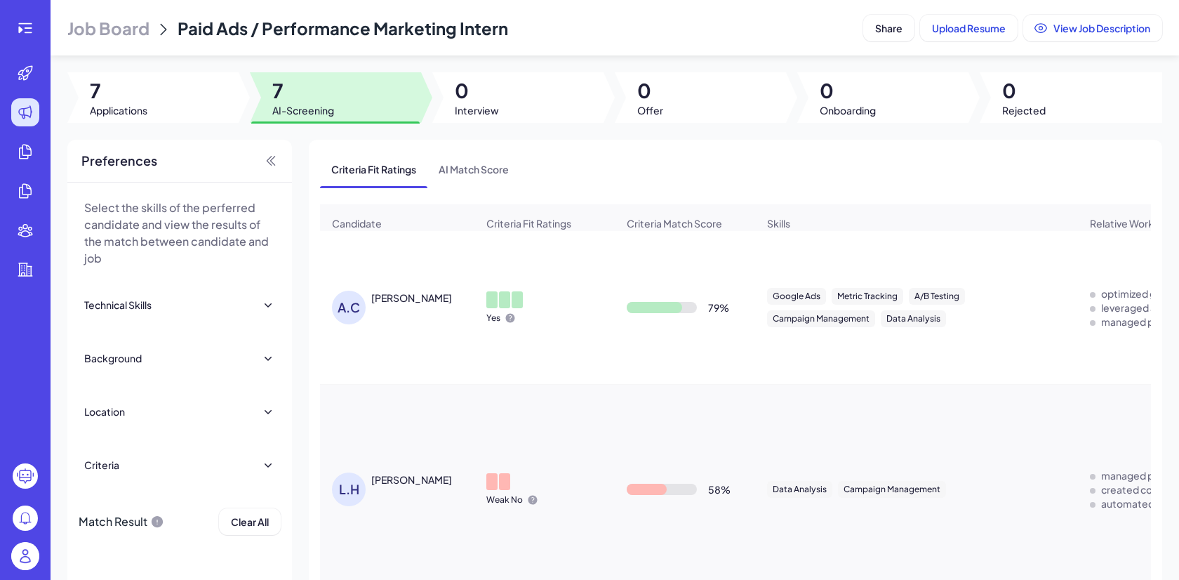
click at [419, 312] on div "A.C Aimee Cheng" at bounding box center [404, 308] width 145 height 34
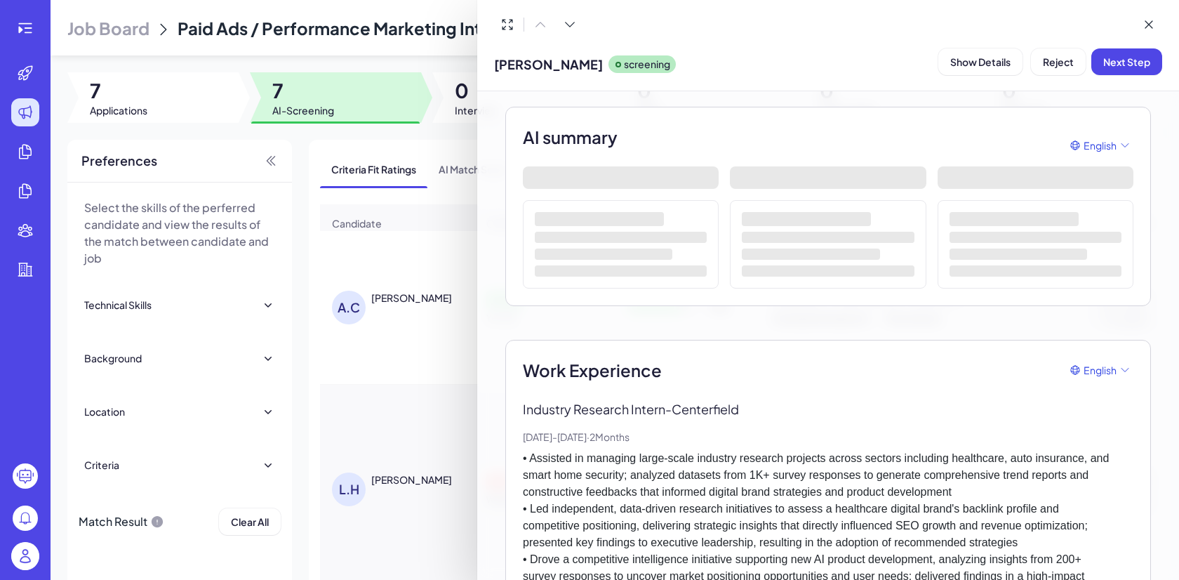
scroll to position [104, 0]
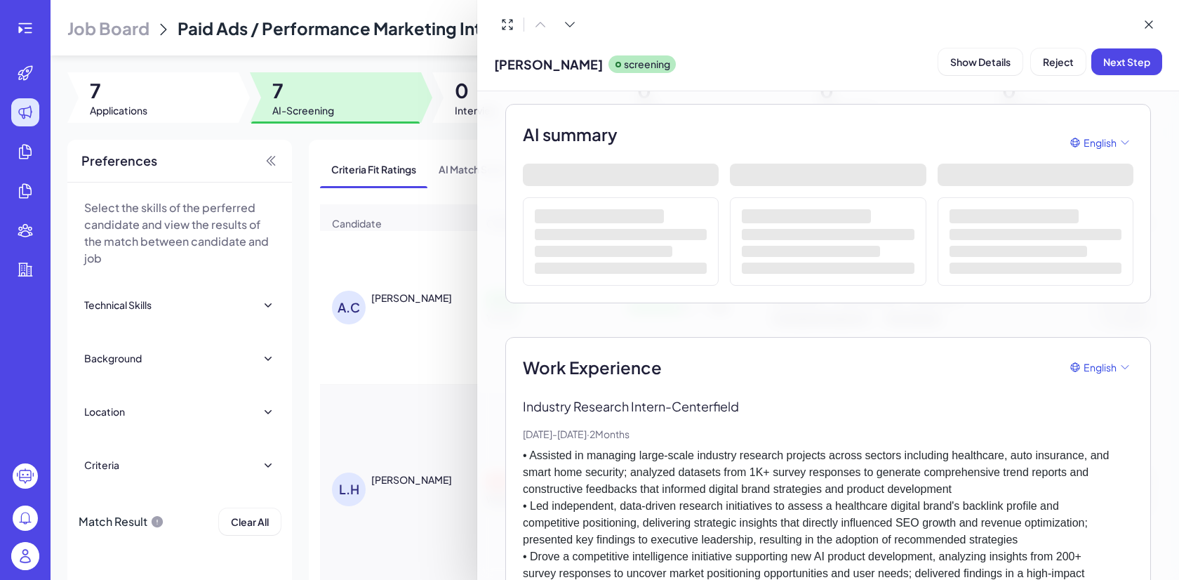
click at [391, 372] on div at bounding box center [589, 290] width 1179 height 580
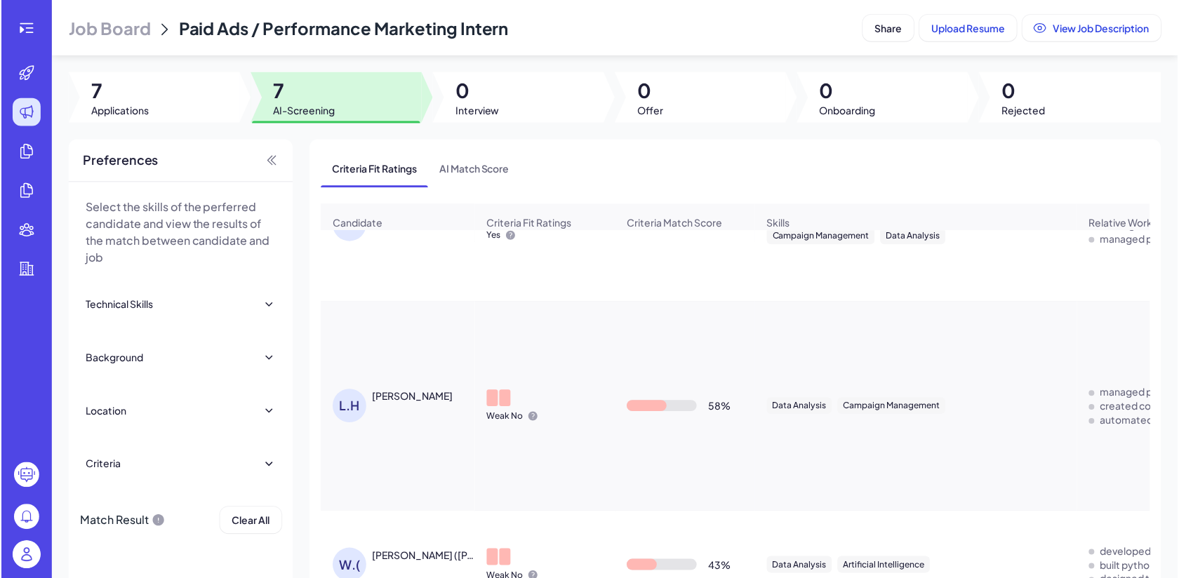
scroll to position [0, 0]
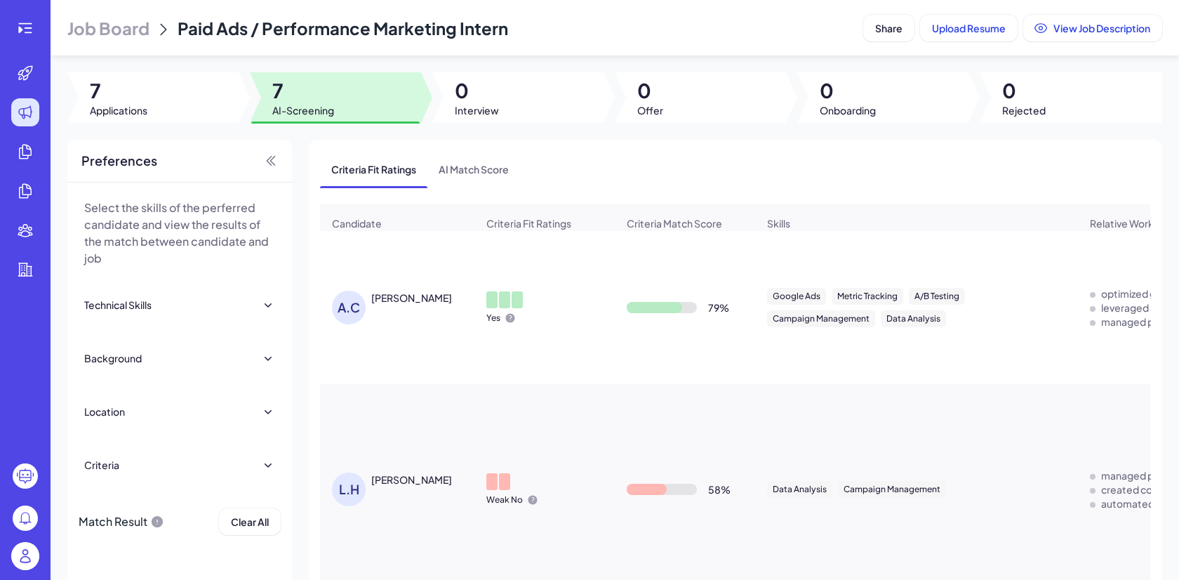
click at [111, 31] on span "Job Board" at bounding box center [108, 28] width 82 height 22
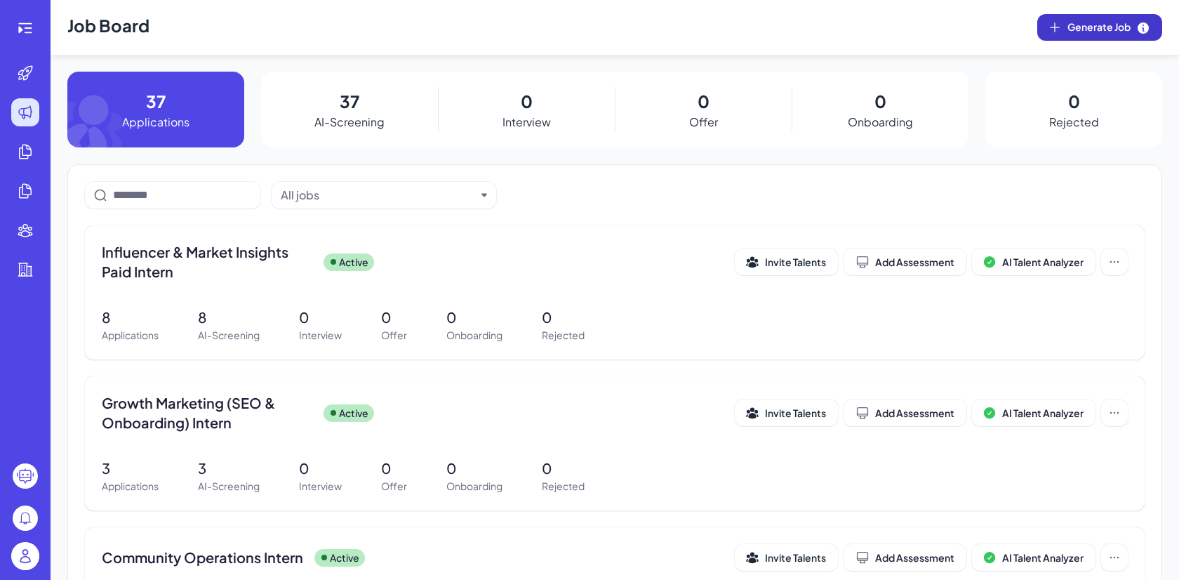
click at [1120, 36] on button "Generate Job" at bounding box center [1100, 27] width 125 height 27
click at [24, 552] on img at bounding box center [25, 555] width 28 height 28
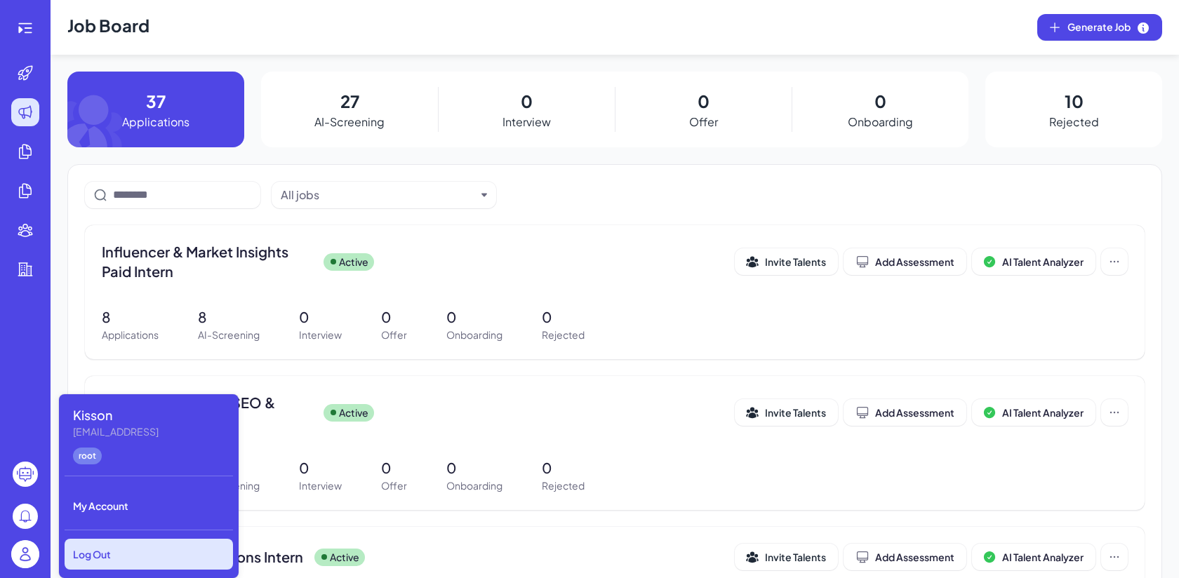
click at [137, 562] on div "Log Out" at bounding box center [149, 554] width 168 height 31
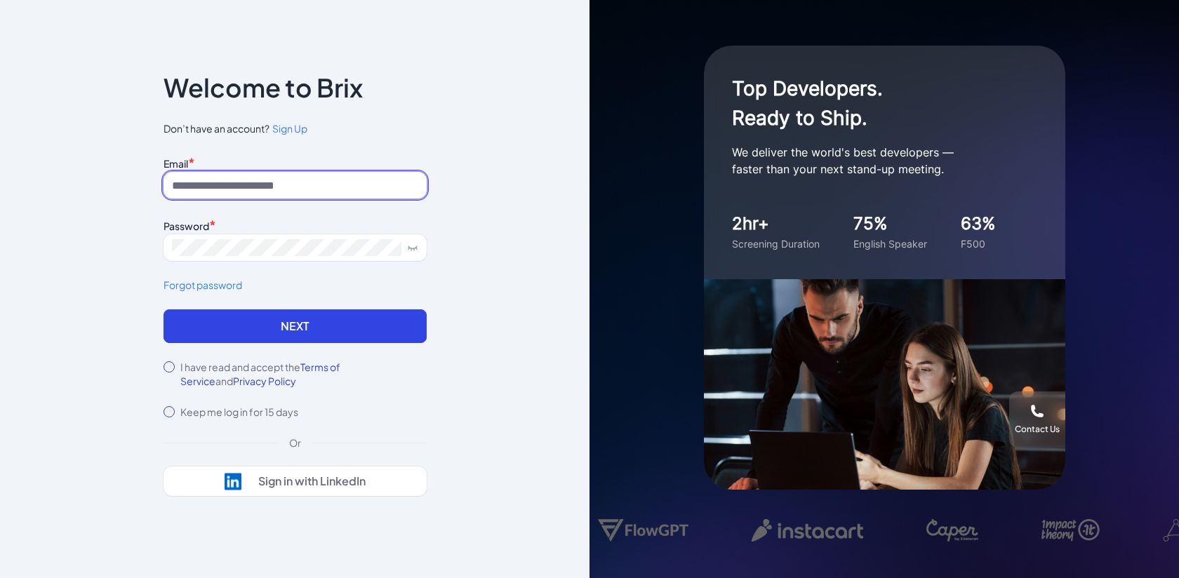
type input "**********"
click at [299, 194] on input "**********" at bounding box center [295, 185] width 263 height 27
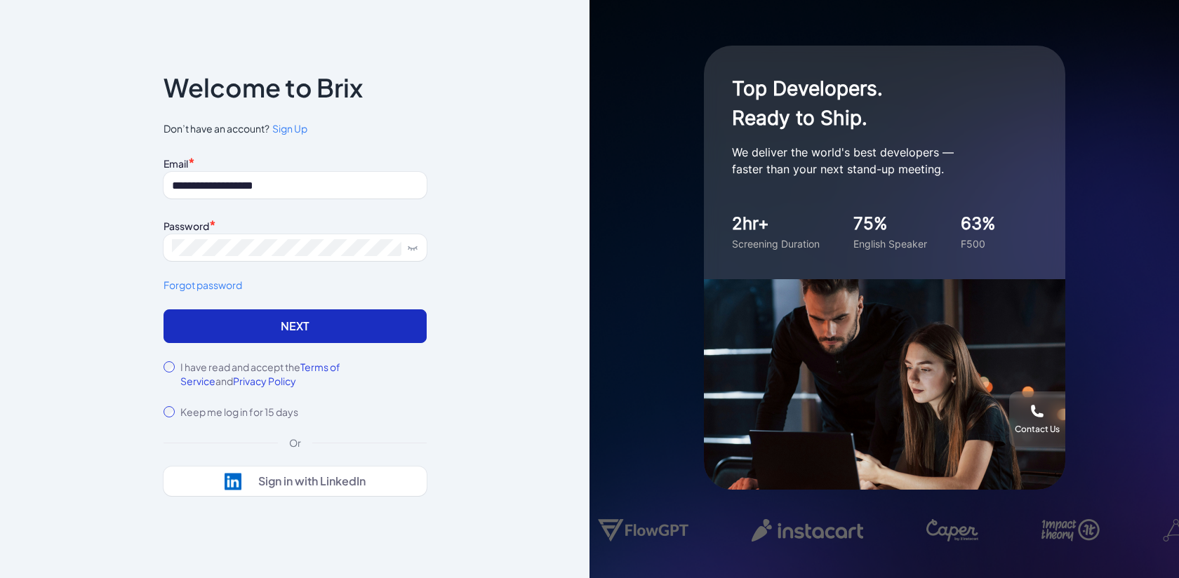
click at [174, 317] on button "Next" at bounding box center [295, 327] width 263 height 34
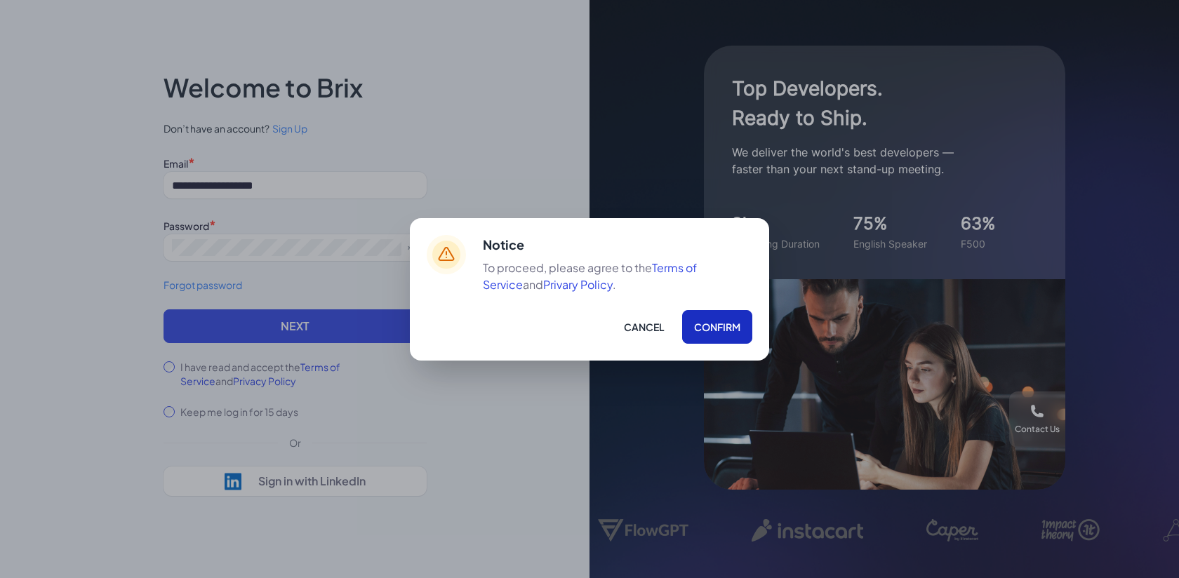
click at [708, 324] on button "Confirm" at bounding box center [717, 327] width 70 height 34
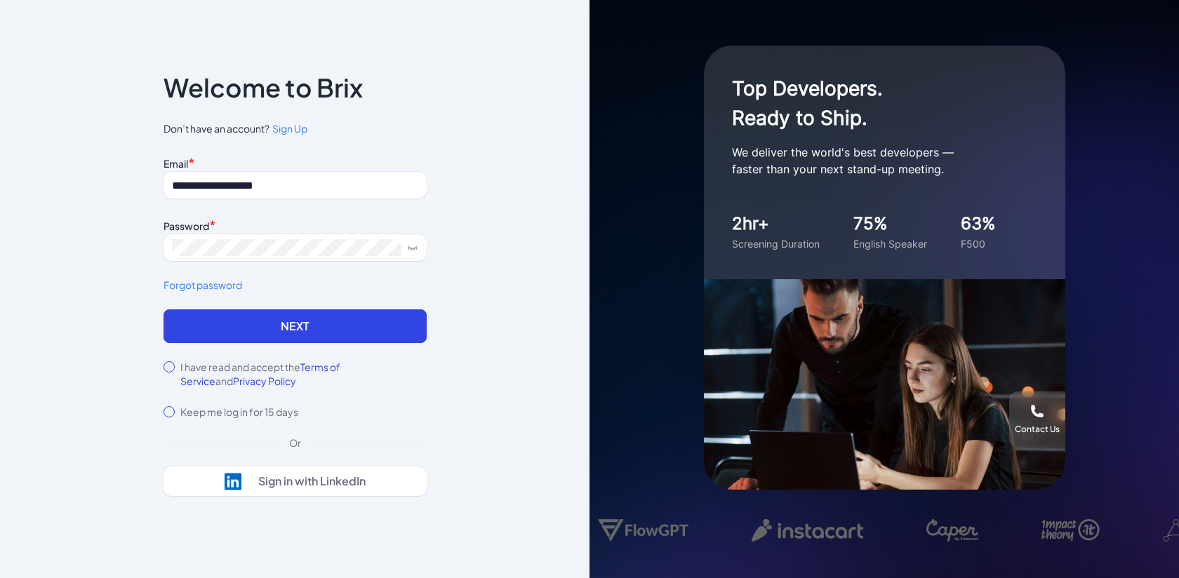
click at [350, 298] on div "**********" at bounding box center [295, 231] width 263 height 157
click at [352, 310] on button "Next" at bounding box center [295, 327] width 263 height 34
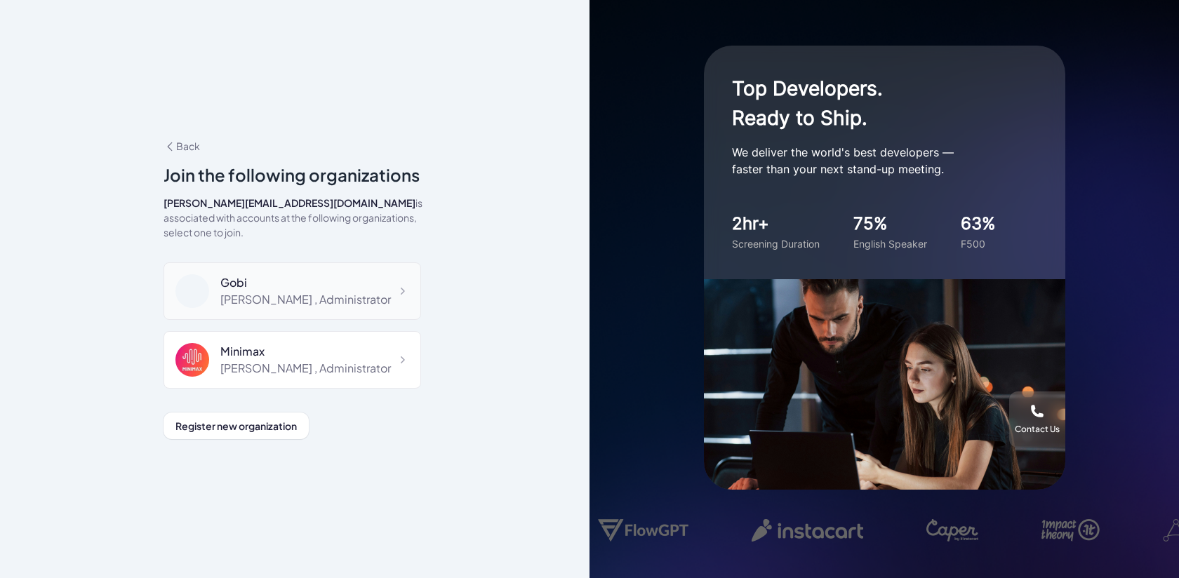
click at [298, 310] on div "Gobi Maggie , Administrator" at bounding box center [293, 292] width 258 height 58
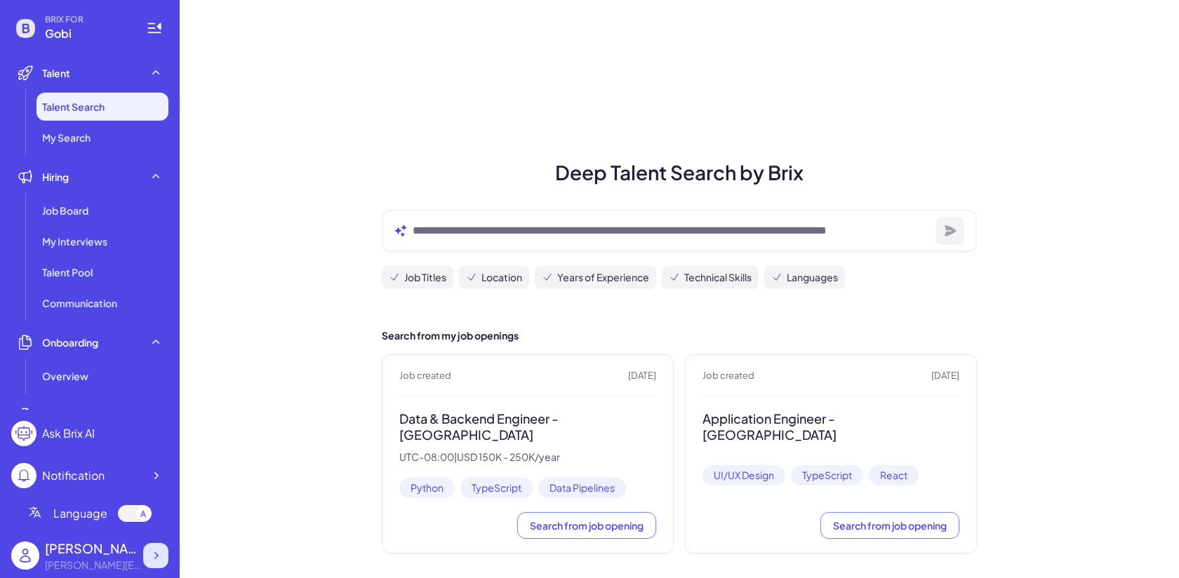
click at [146, 558] on div at bounding box center [155, 555] width 25 height 25
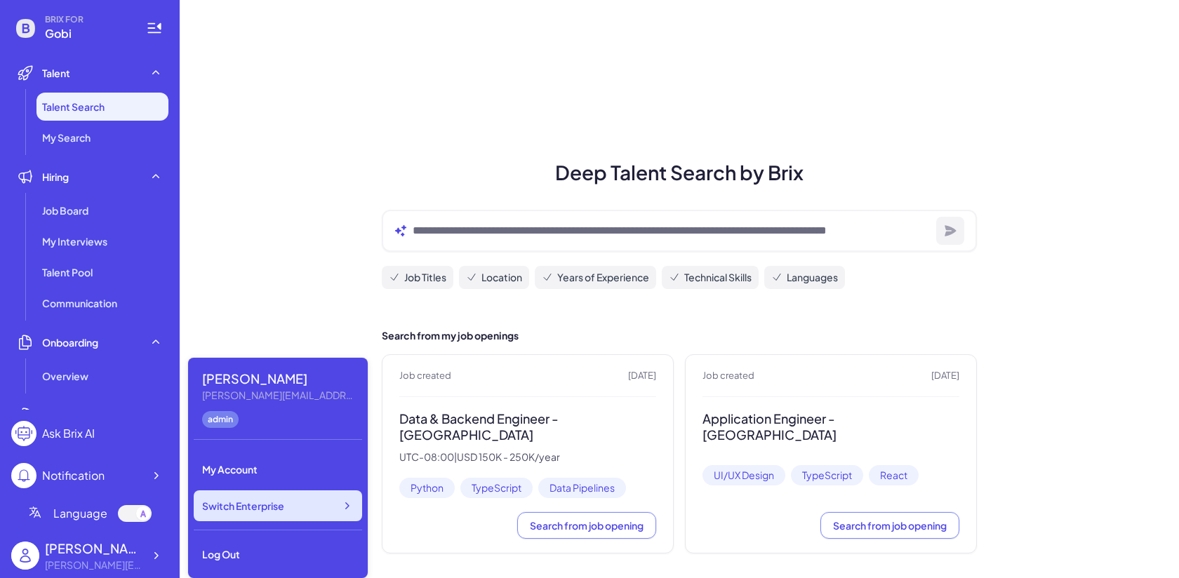
click at [241, 515] on div "Switch Enterprise" at bounding box center [278, 506] width 168 height 31
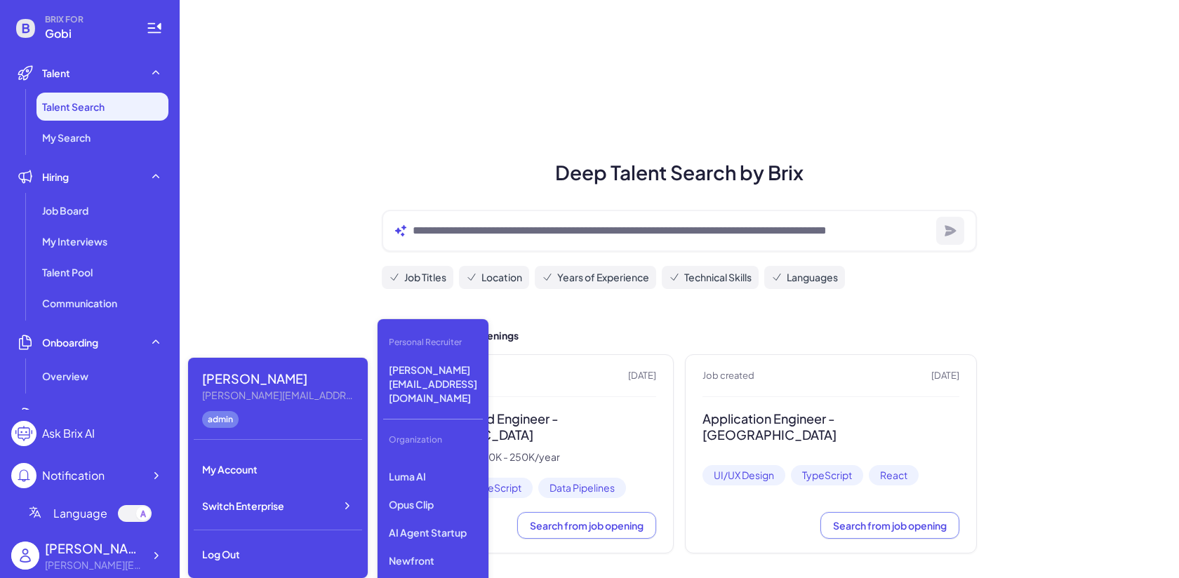
scroll to position [84, 0]
click at [418, 484] on p "Luma AI" at bounding box center [433, 496] width 100 height 25
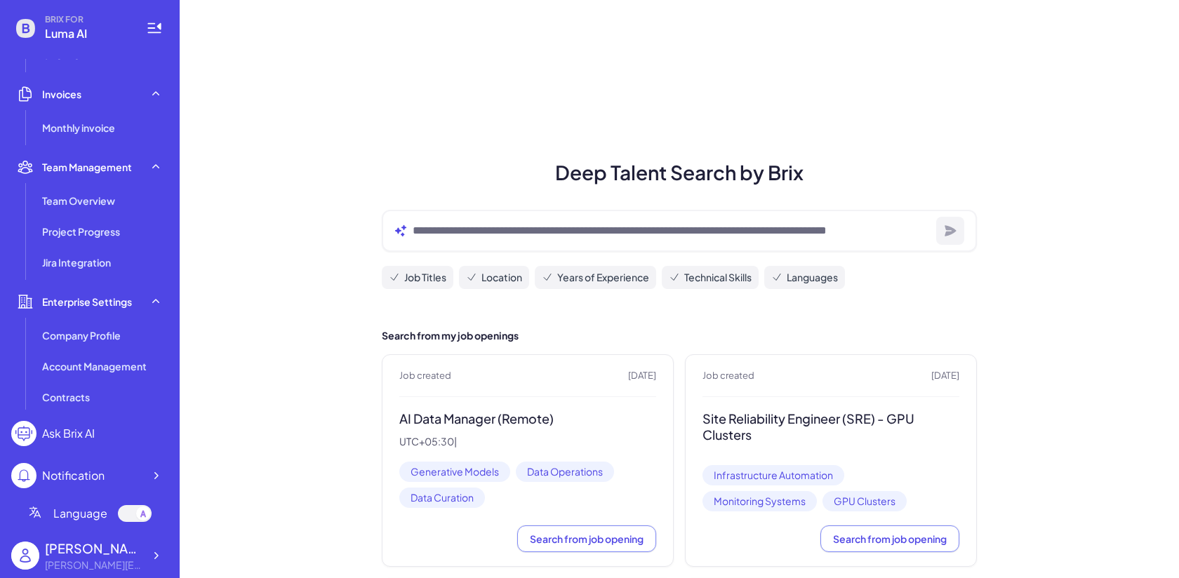
scroll to position [324, 0]
click at [117, 359] on span "Account Management" at bounding box center [94, 364] width 105 height 14
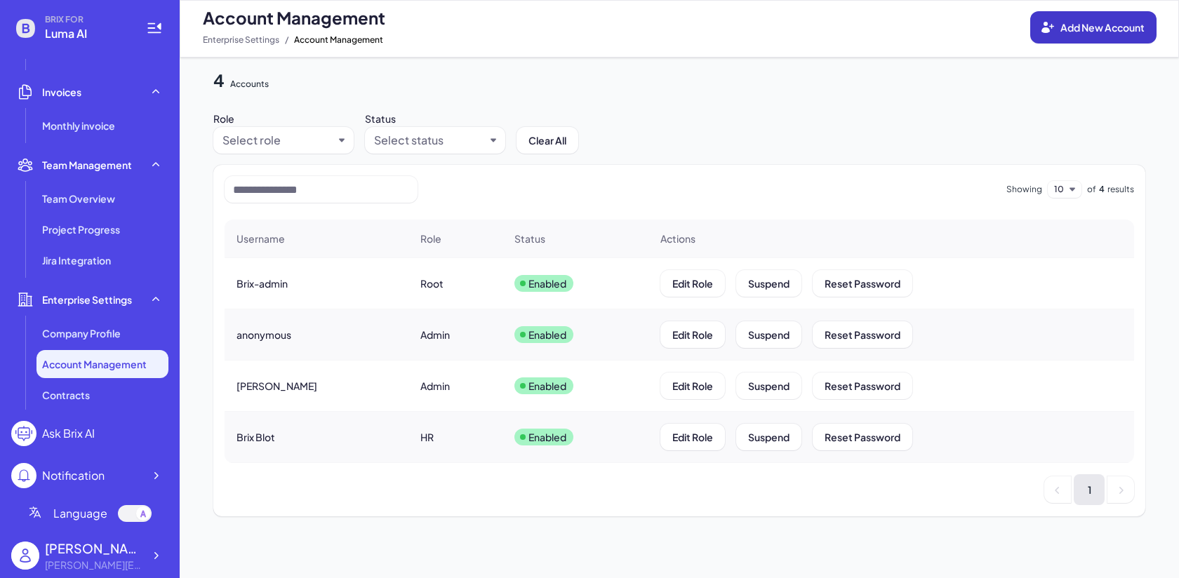
click at [1089, 40] on button "Add New Account" at bounding box center [1094, 27] width 126 height 32
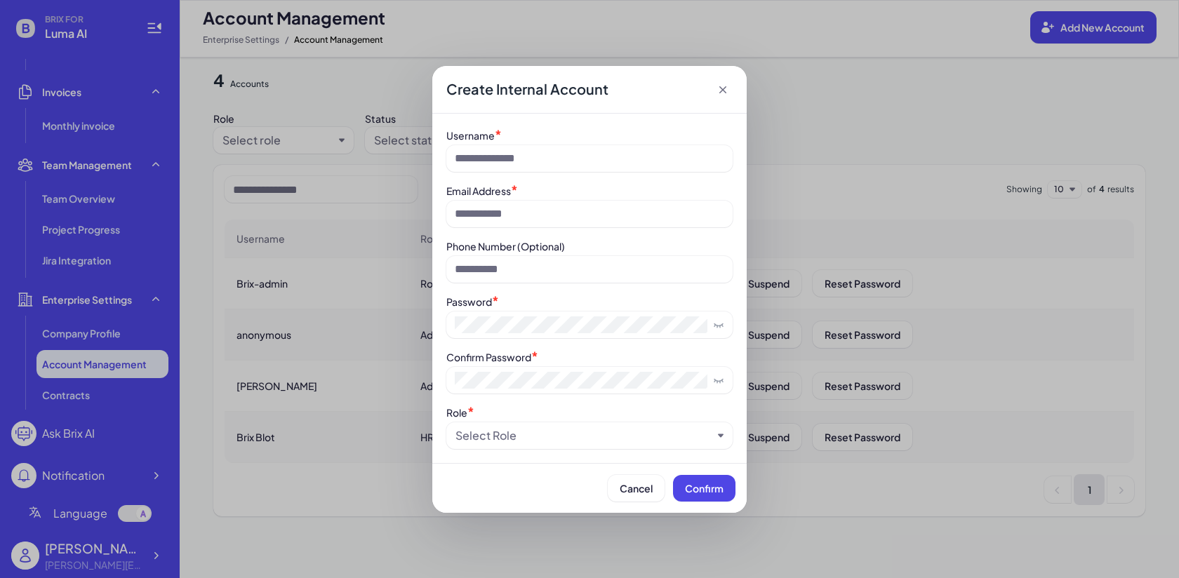
click at [536, 173] on div "Username * Email Address * Phone Number (Optional) Password * Confirm Password …" at bounding box center [589, 289] width 286 height 322
click at [542, 156] on input at bounding box center [589, 158] width 286 height 27
type input "*"
type input "*********"
click at [609, 217] on input at bounding box center [589, 214] width 286 height 27
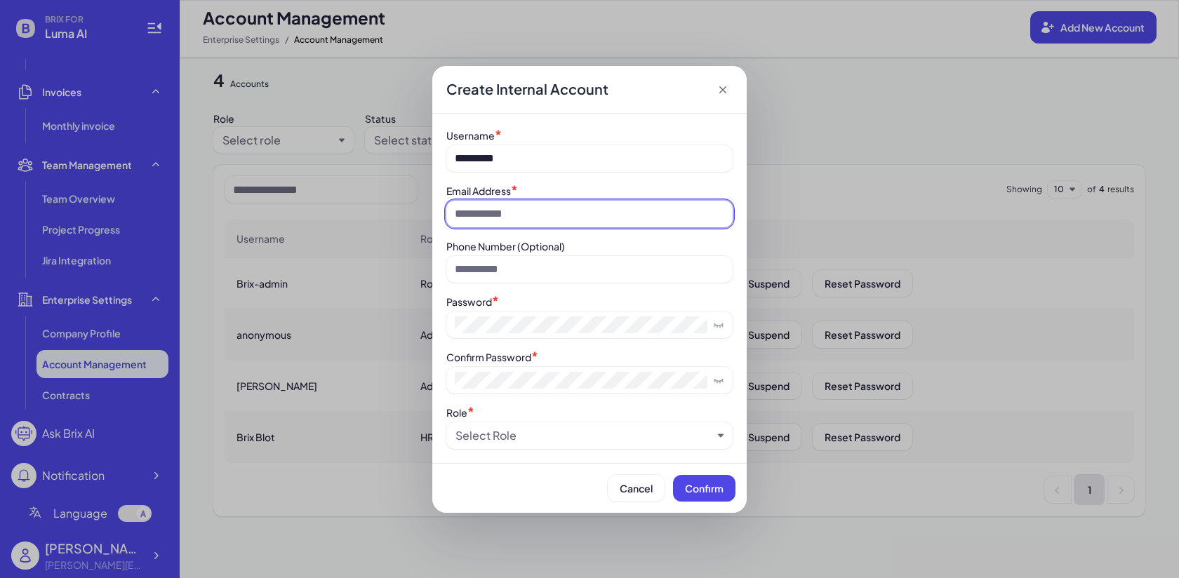
type input "**********"
click at [496, 338] on div "**********" at bounding box center [589, 289] width 286 height 322
click at [557, 457] on div "**********" at bounding box center [589, 289] width 314 height 350
click at [545, 447] on div "Select Role" at bounding box center [589, 436] width 286 height 27
click at [512, 444] on div "Select Role" at bounding box center [486, 436] width 61 height 17
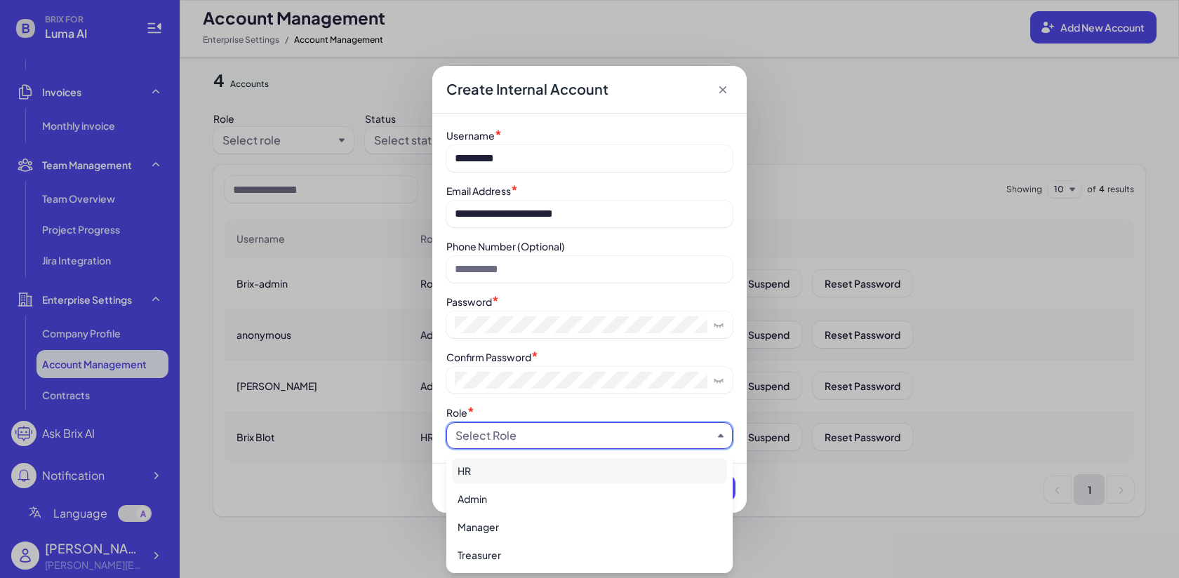
click at [510, 468] on div "HR" at bounding box center [589, 470] width 275 height 25
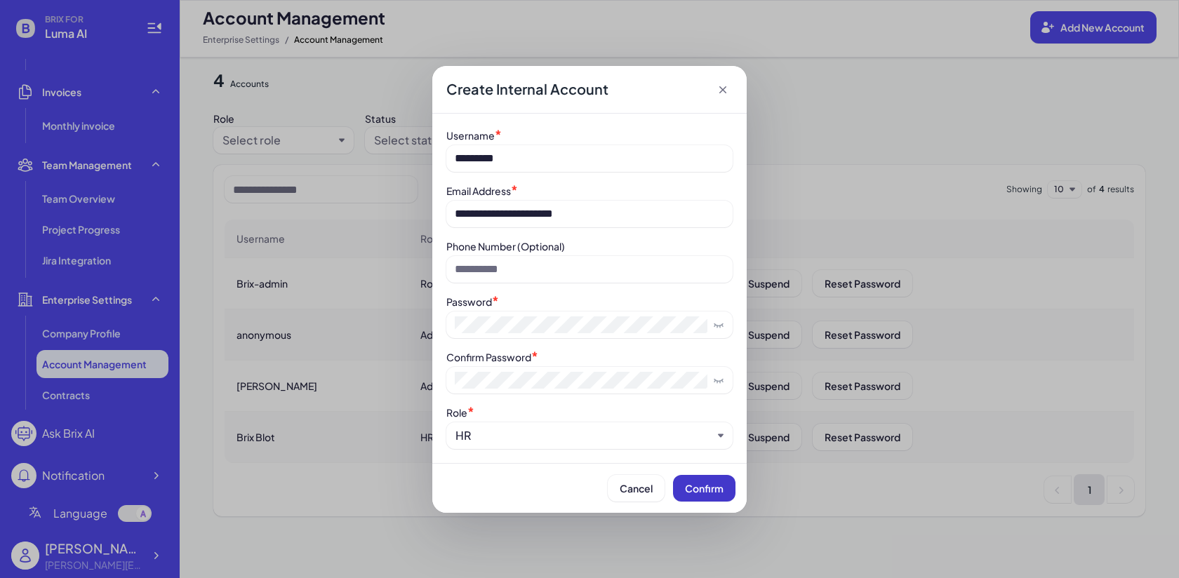
click at [729, 491] on button "Confirm" at bounding box center [704, 488] width 62 height 27
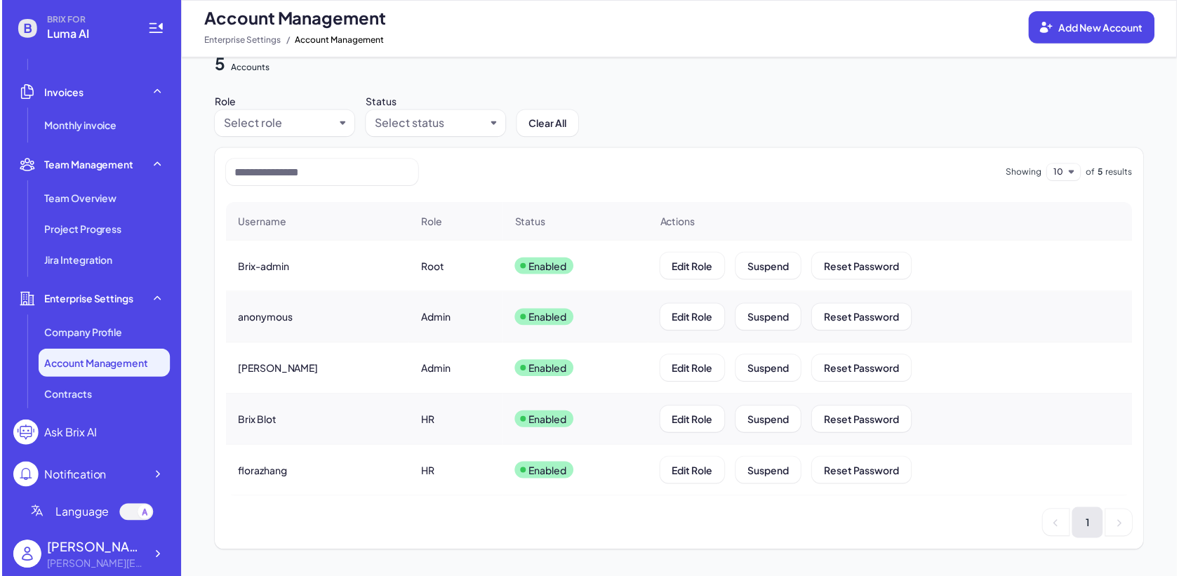
scroll to position [18, 0]
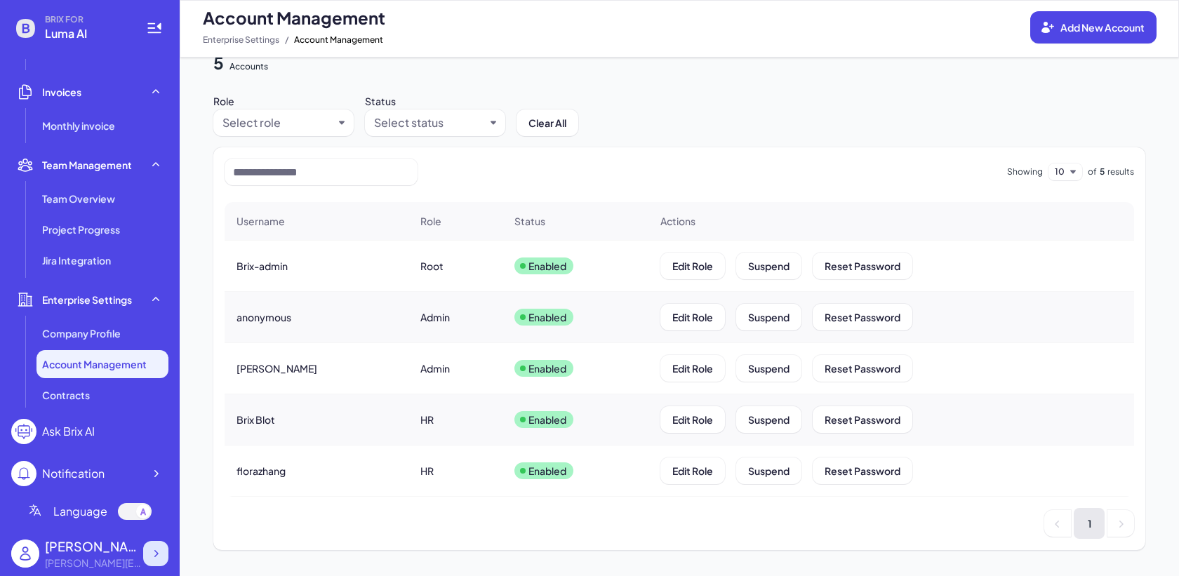
click at [162, 557] on icon at bounding box center [156, 554] width 14 height 14
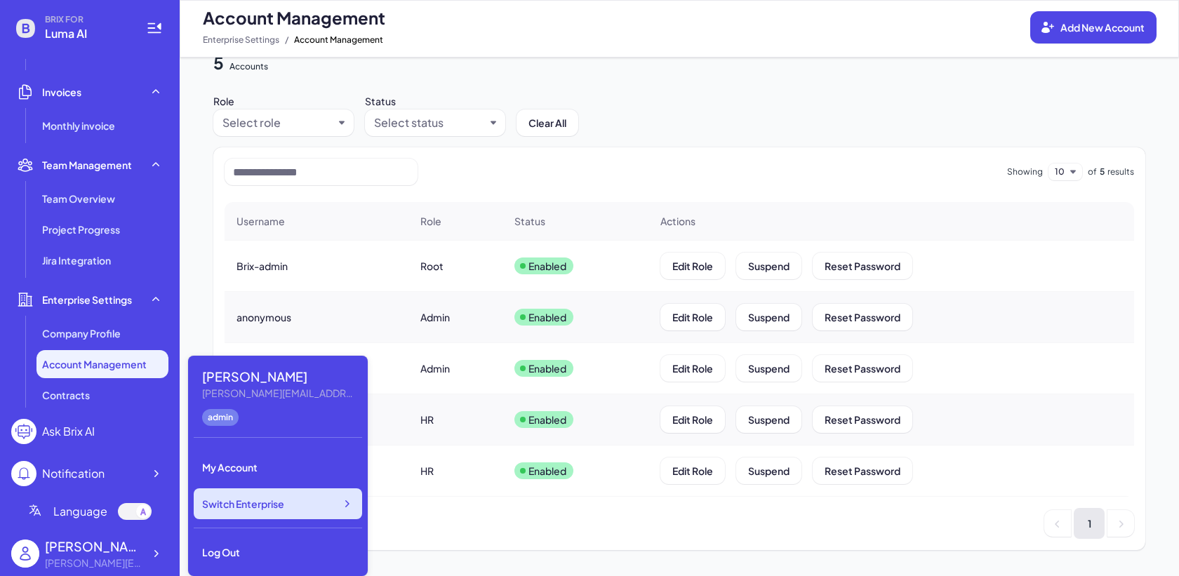
click at [312, 495] on div "Switch Enterprise" at bounding box center [278, 504] width 168 height 31
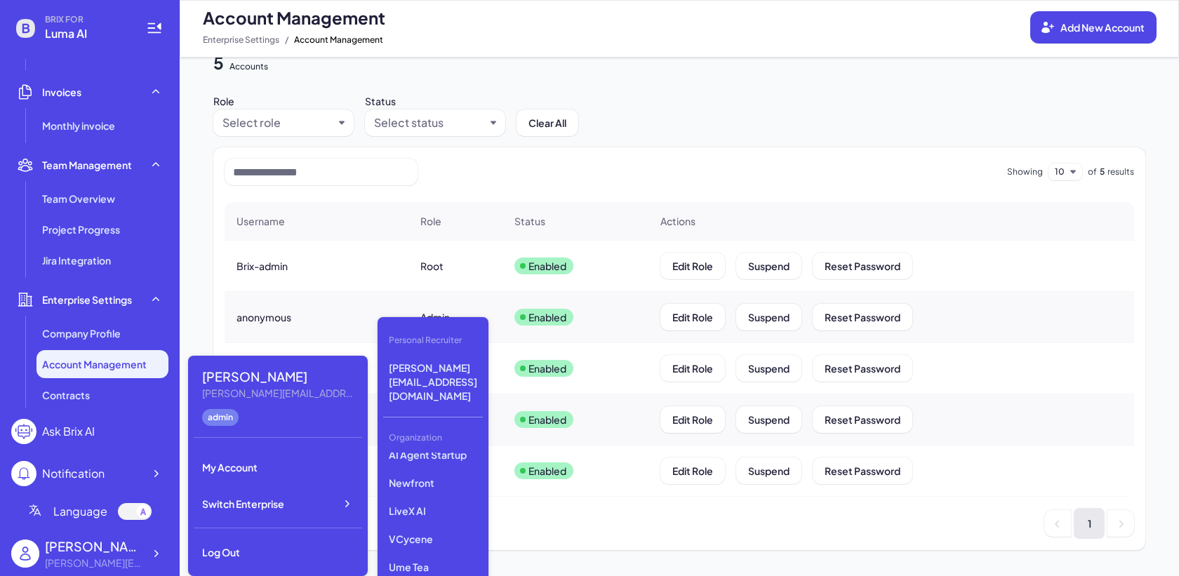
scroll to position [264, 0]
click at [481, 568] on p "Tanka" at bounding box center [433, 580] width 100 height 25
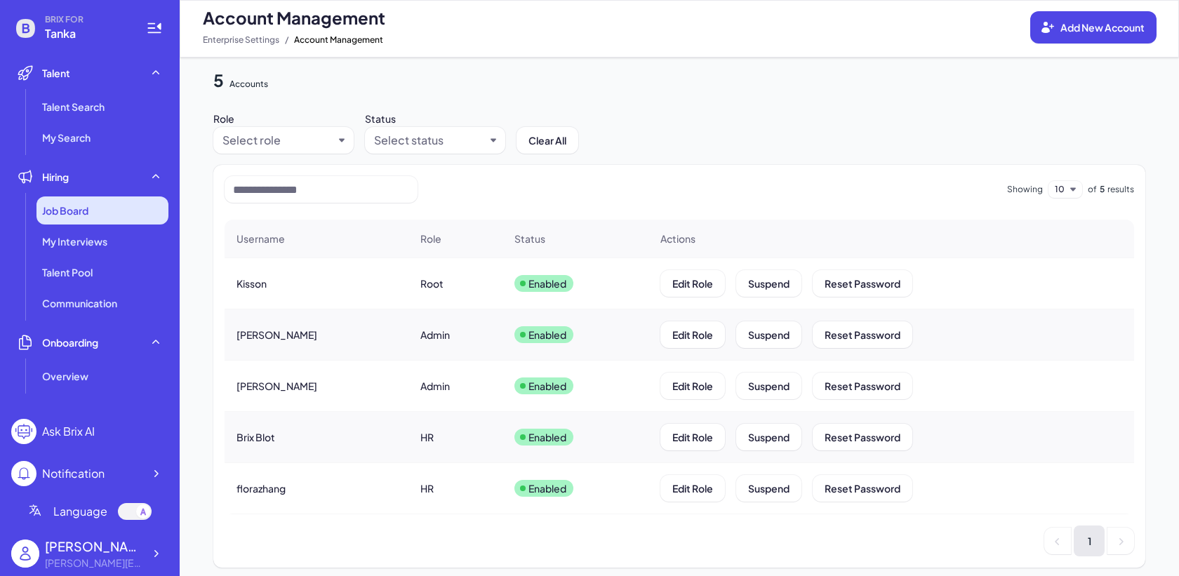
click at [104, 220] on div "Job Board" at bounding box center [103, 211] width 132 height 28
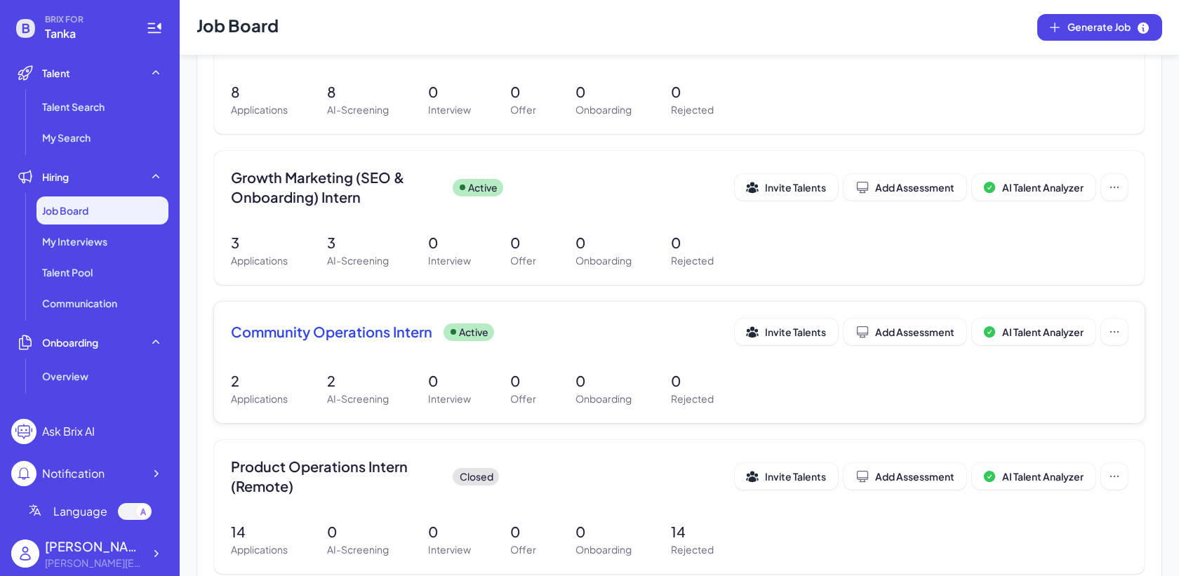
scroll to position [243, 0]
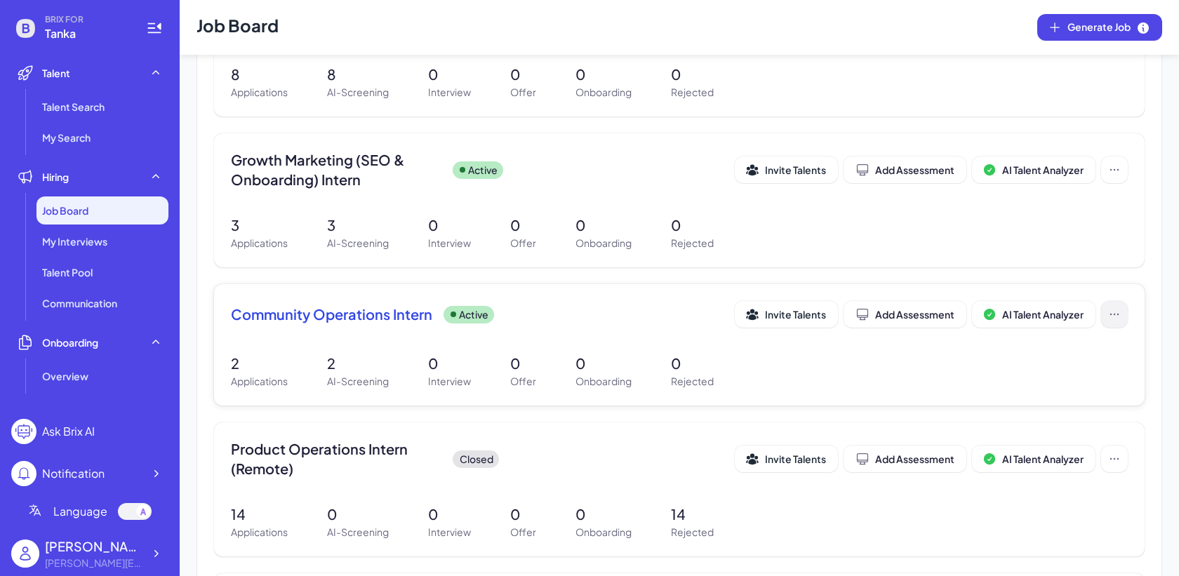
click at [1109, 315] on icon at bounding box center [1115, 314] width 14 height 14
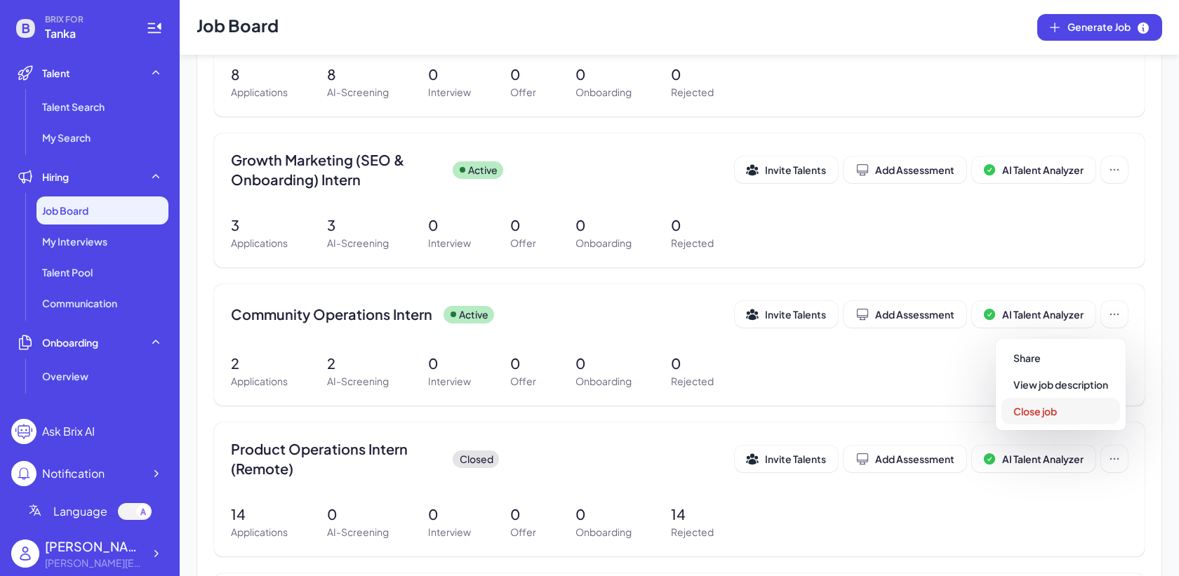
click at [1062, 420] on button "Close job" at bounding box center [1061, 411] width 119 height 27
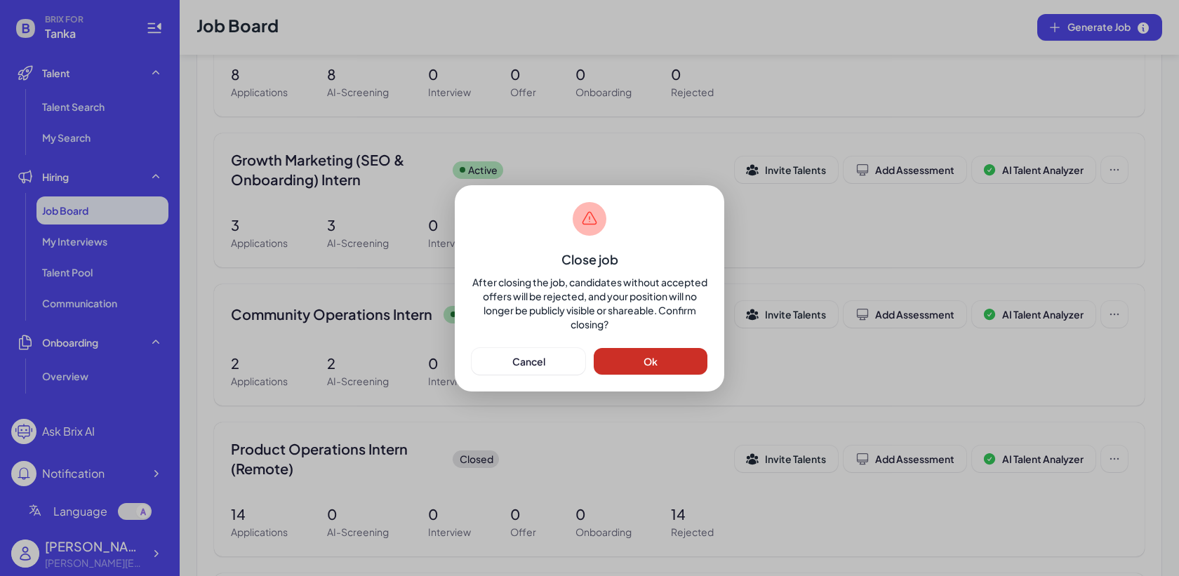
click at [635, 351] on button "Ok" at bounding box center [651, 361] width 114 height 27
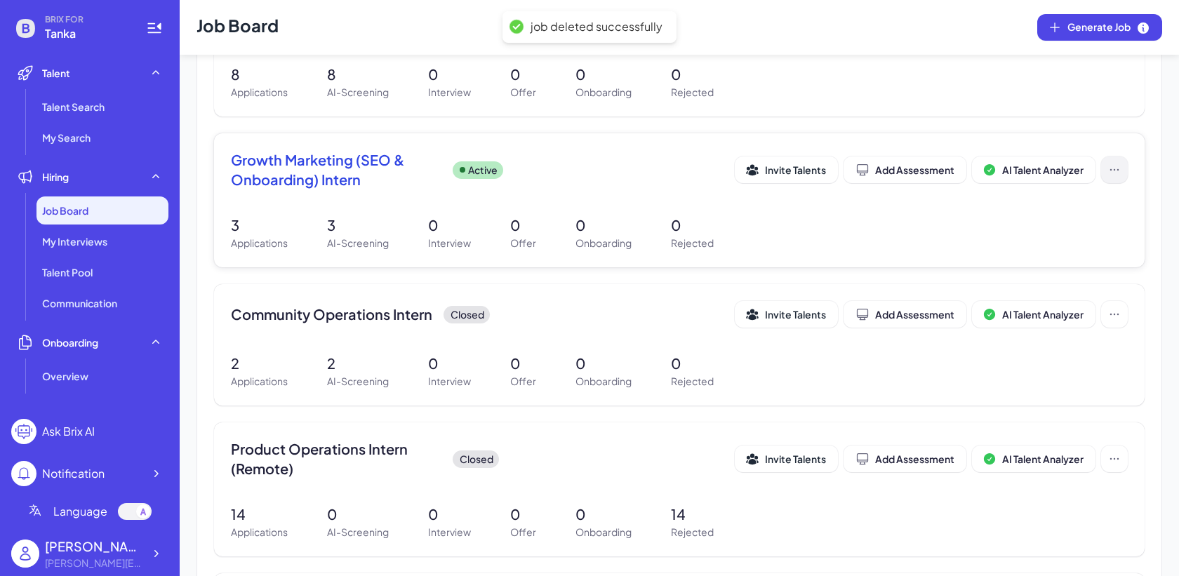
click at [1115, 175] on icon at bounding box center [1115, 170] width 14 height 14
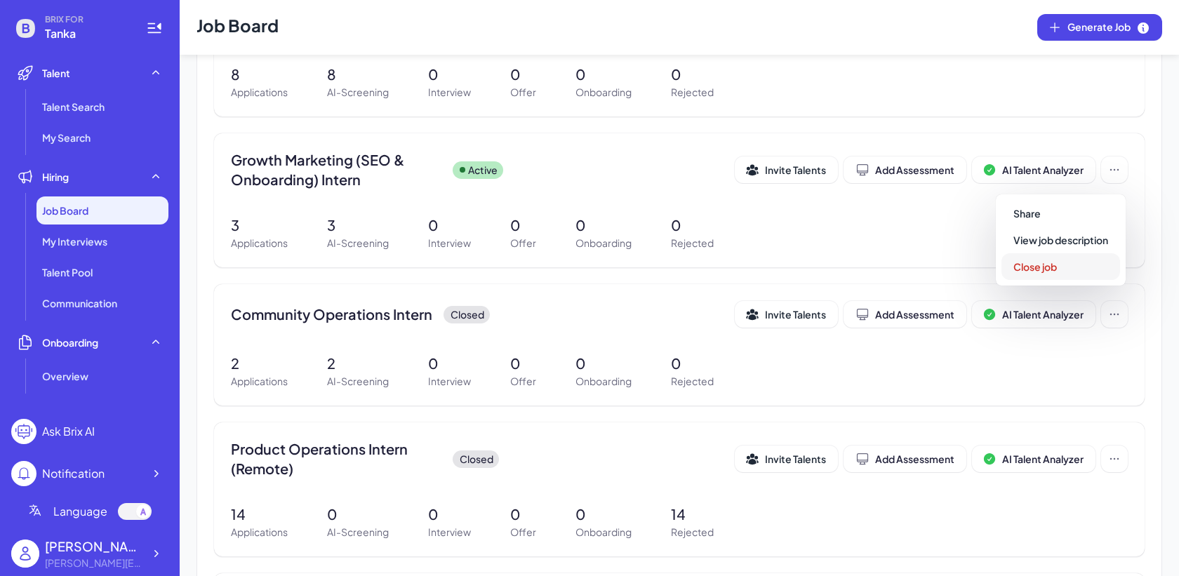
click at [1040, 269] on span "Close job" at bounding box center [1036, 266] width 44 height 13
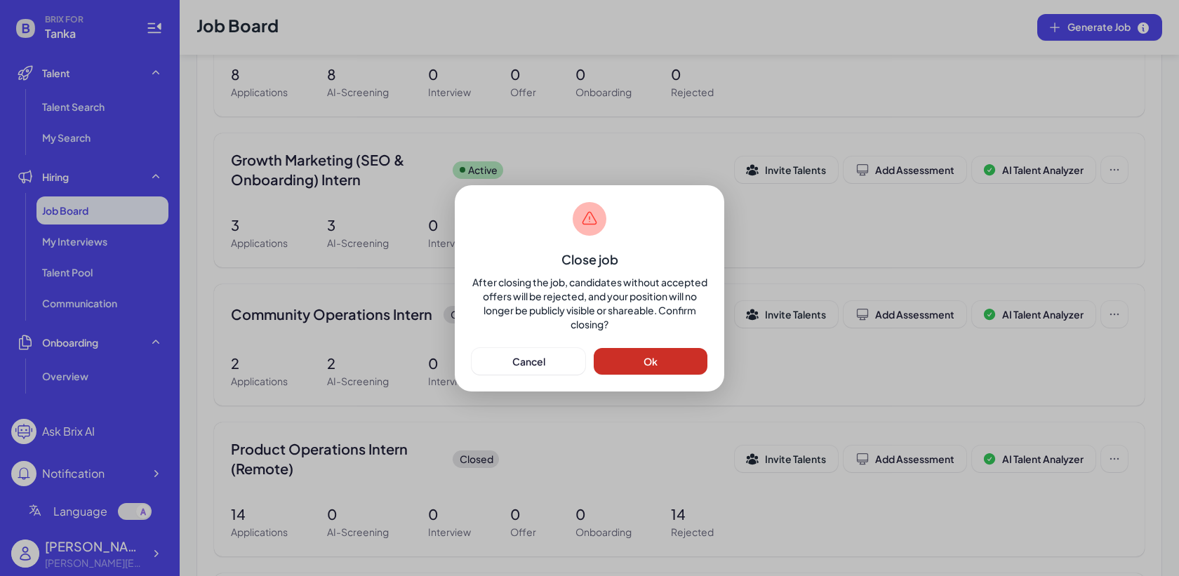
click at [666, 361] on button "Ok" at bounding box center [651, 361] width 114 height 27
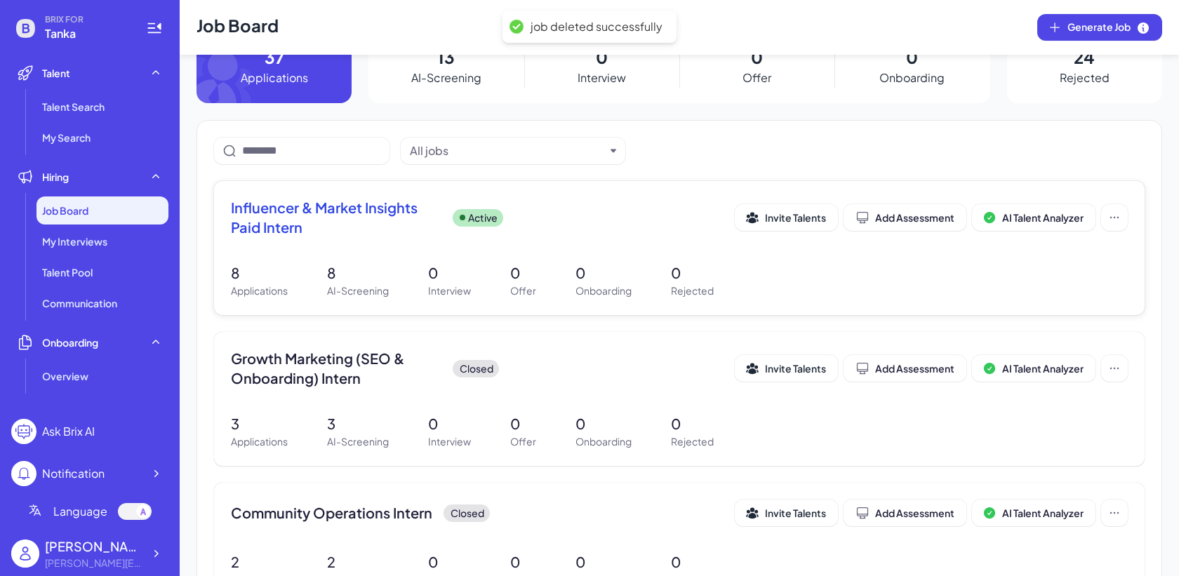
scroll to position [22, 0]
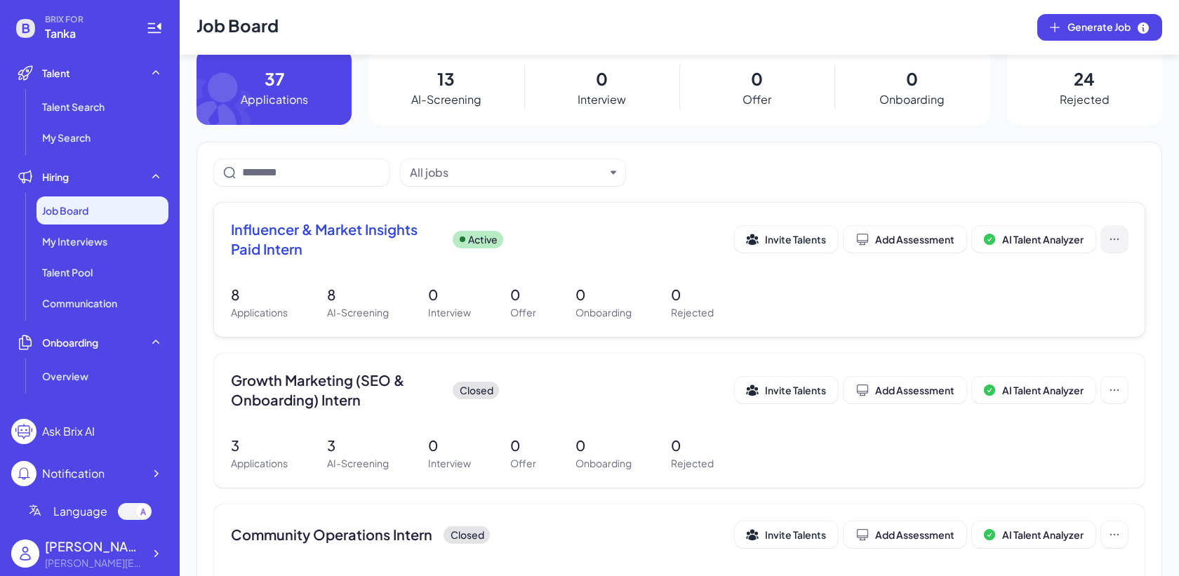
click at [1118, 243] on icon at bounding box center [1115, 239] width 14 height 14
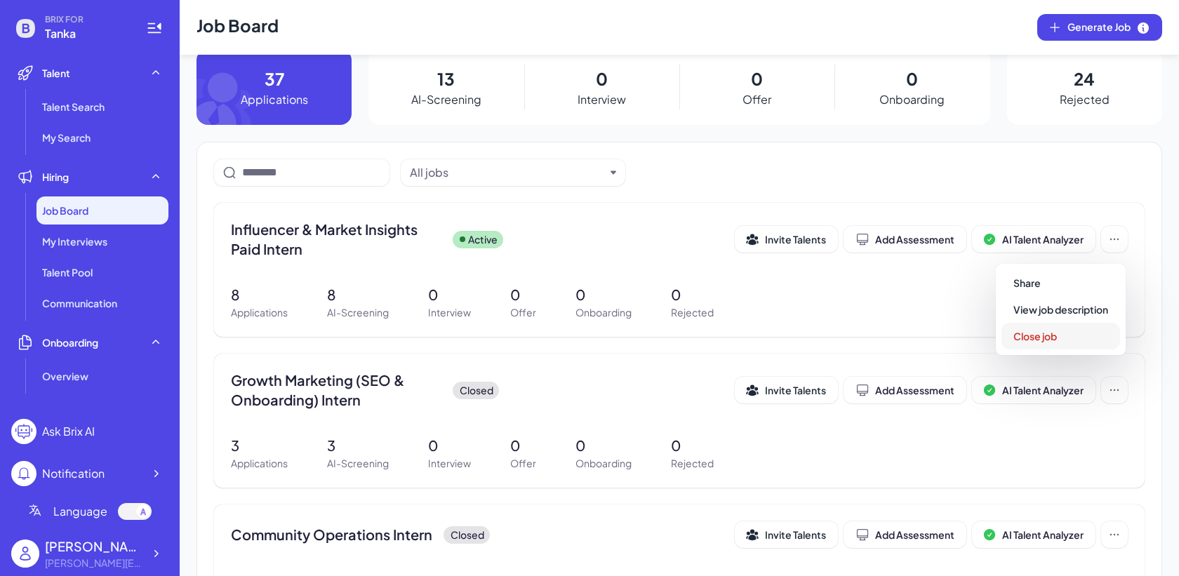
click at [1060, 339] on button "Close job" at bounding box center [1061, 336] width 119 height 27
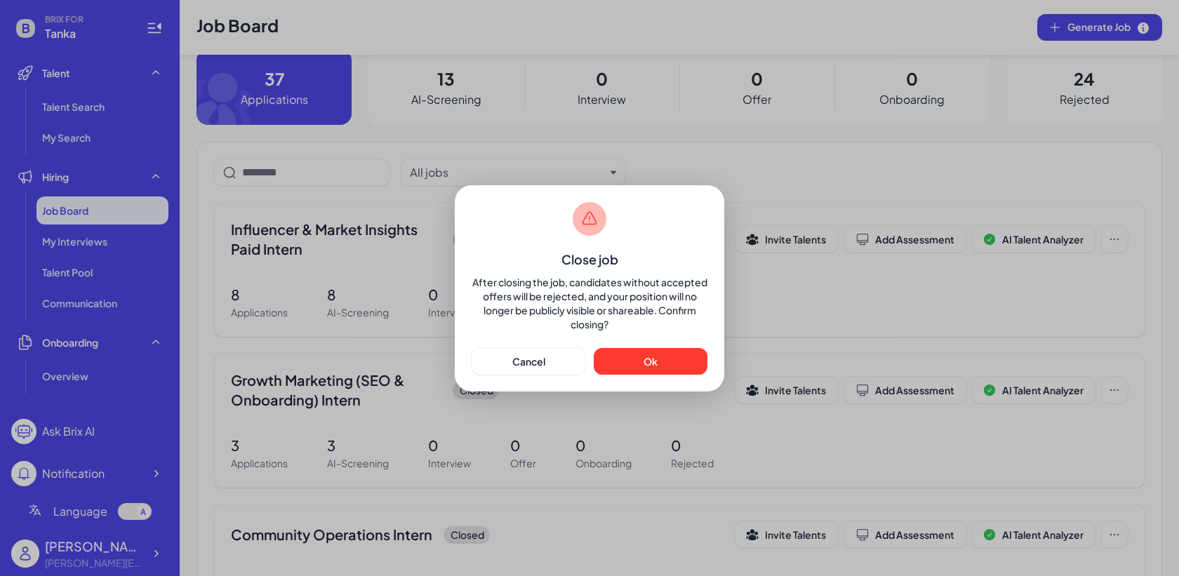
click at [641, 376] on div "Close job After closing the job, candidates without accepted offers will be rej…" at bounding box center [590, 288] width 270 height 206
click at [640, 367] on button "Ok" at bounding box center [651, 361] width 114 height 27
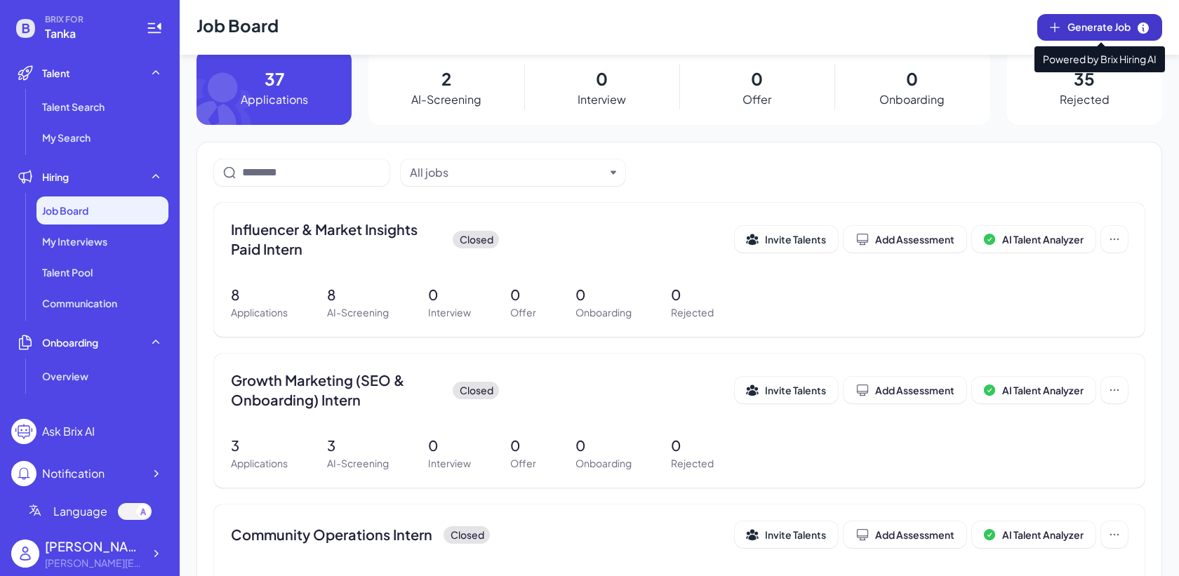
click at [1120, 19] on button "Generate Job" at bounding box center [1100, 27] width 125 height 27
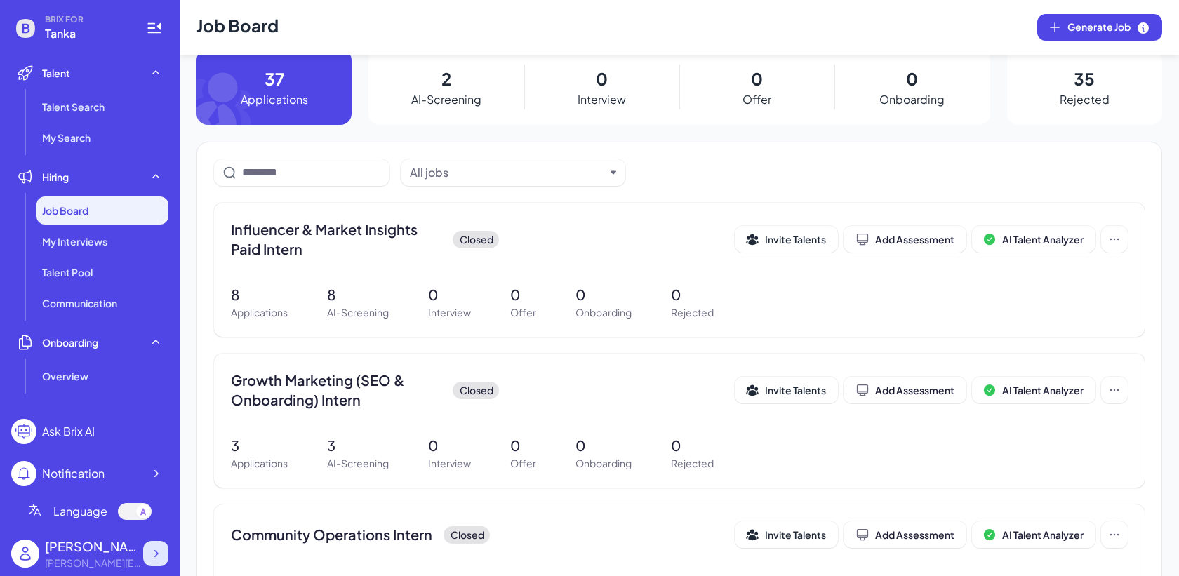
click at [160, 557] on icon at bounding box center [156, 554] width 14 height 14
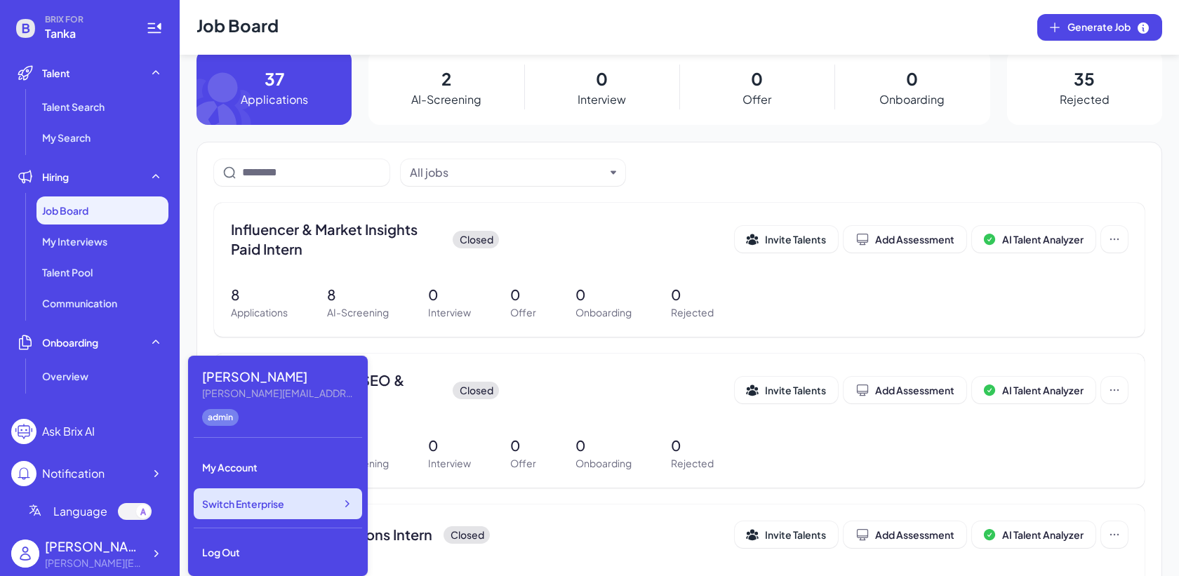
click at [272, 509] on span "Switch Enterprise" at bounding box center [243, 504] width 82 height 14
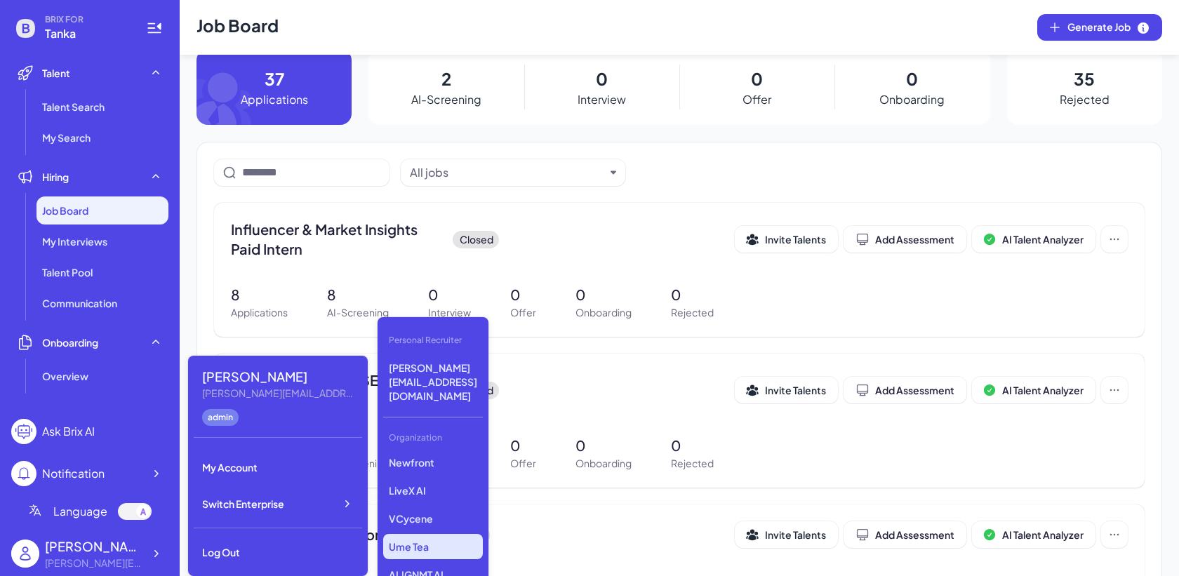
scroll to position [200, 0]
click at [428, 503] on div "Gobi Minimax Nebius Nio Luma AI Opus Clip AI Agent Startup Newfront LiveX AI VC…" at bounding box center [433, 523] width 100 height 140
click at [424, 505] on p "VCycene" at bounding box center [433, 517] width 100 height 25
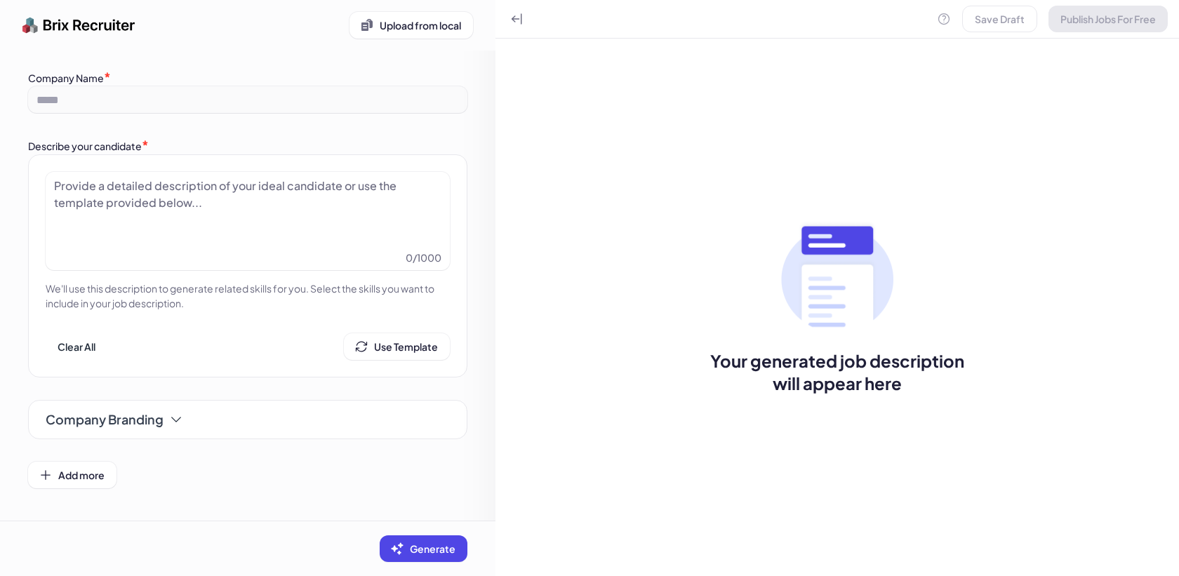
click at [239, 194] on div at bounding box center [247, 213] width 387 height 70
paste div
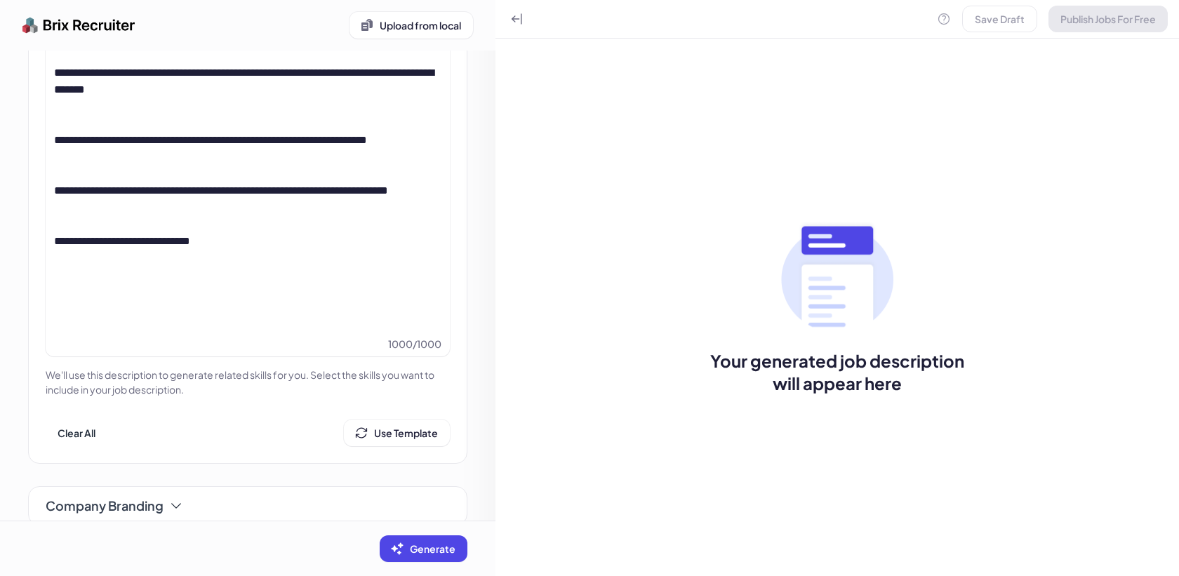
scroll to position [706, 0]
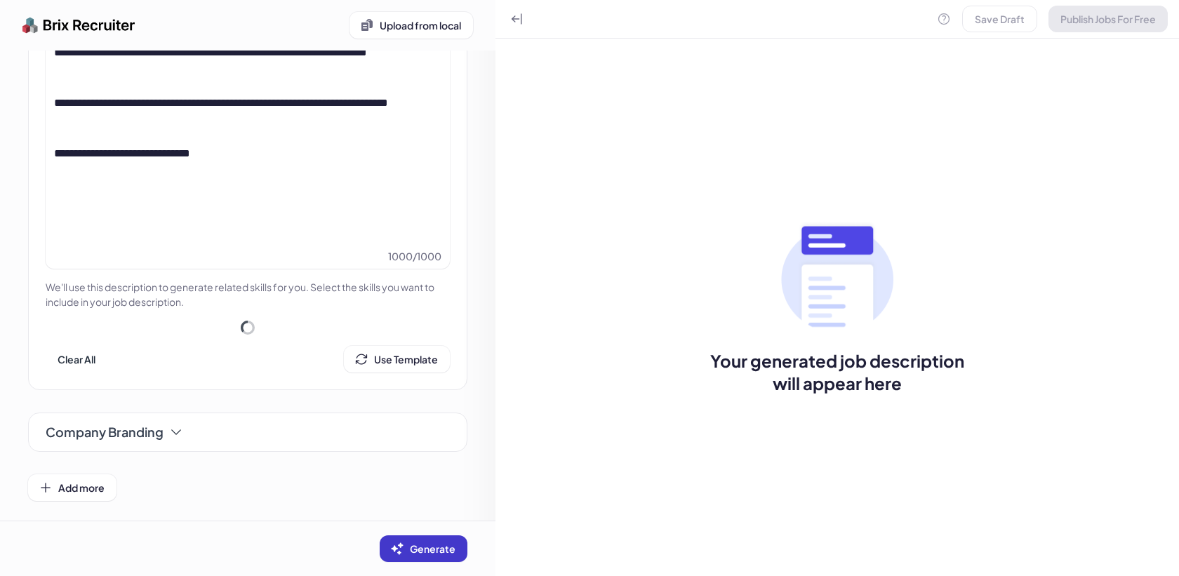
click at [441, 544] on span "Generate" at bounding box center [433, 549] width 46 height 13
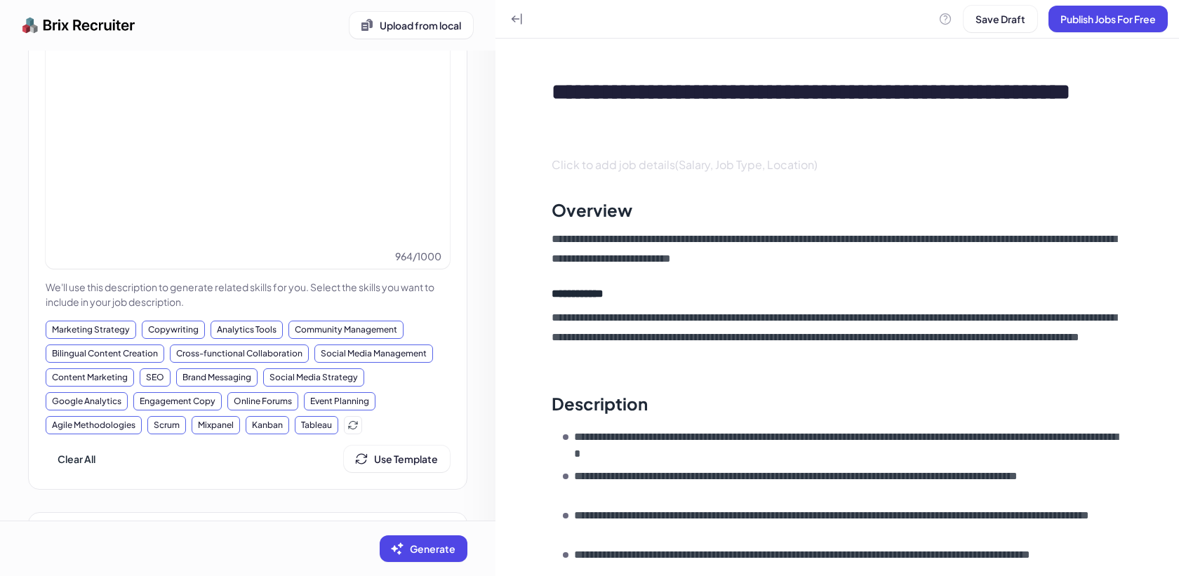
scroll to position [449, 0]
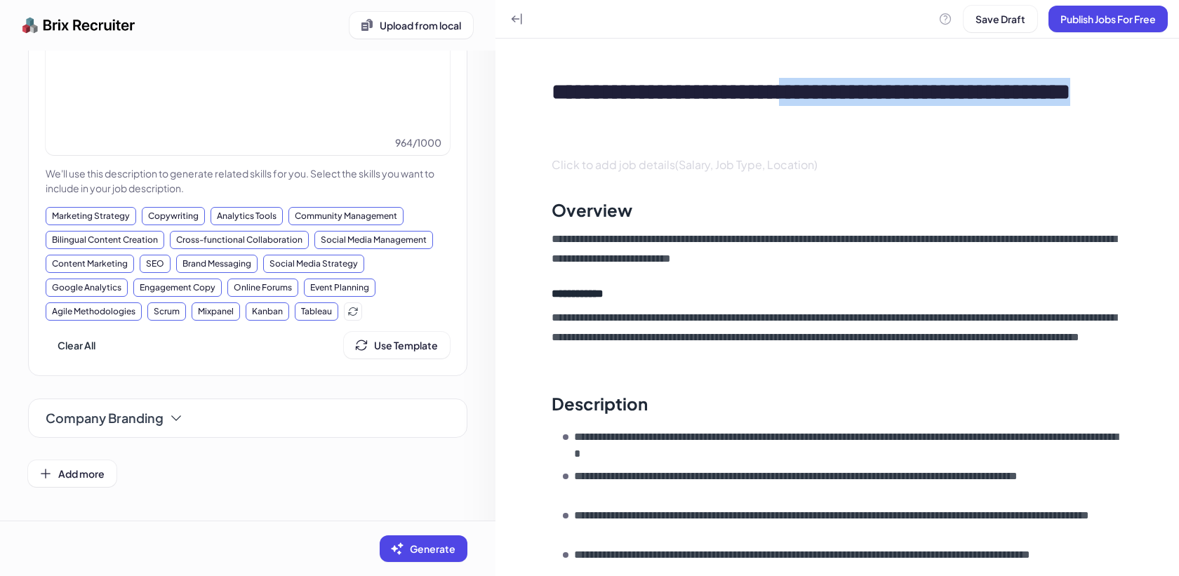
drag, startPoint x: 856, startPoint y: 95, endPoint x: 895, endPoint y: 123, distance: 47.7
click at [895, 123] on div "**********" at bounding box center [849, 106] width 594 height 56
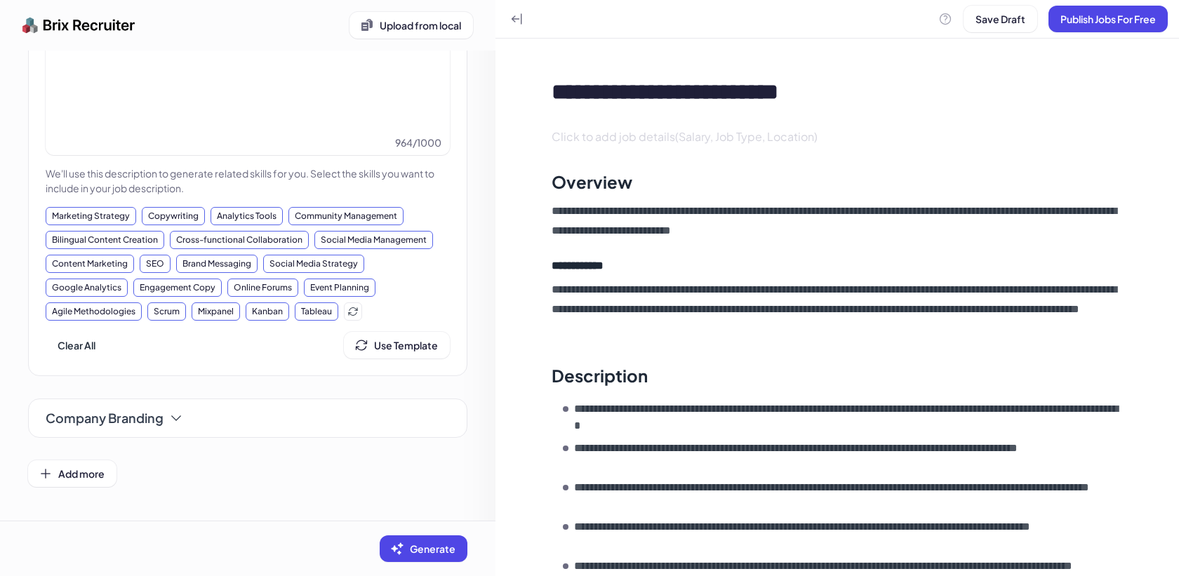
click at [878, 92] on div "**********" at bounding box center [849, 92] width 594 height 28
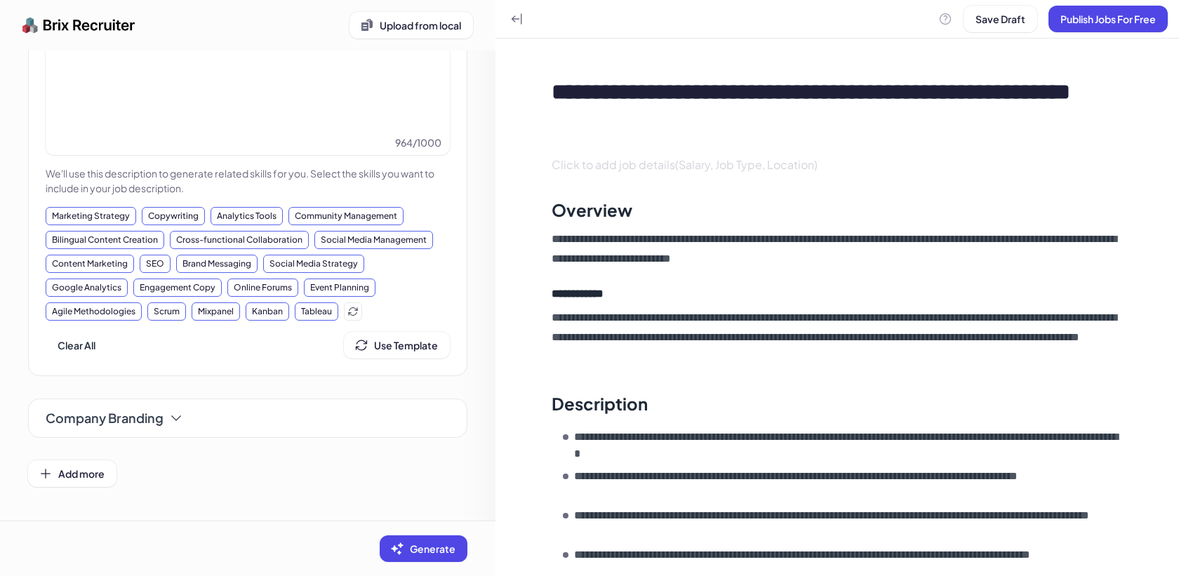
click at [876, 101] on div "**********" at bounding box center [849, 106] width 594 height 56
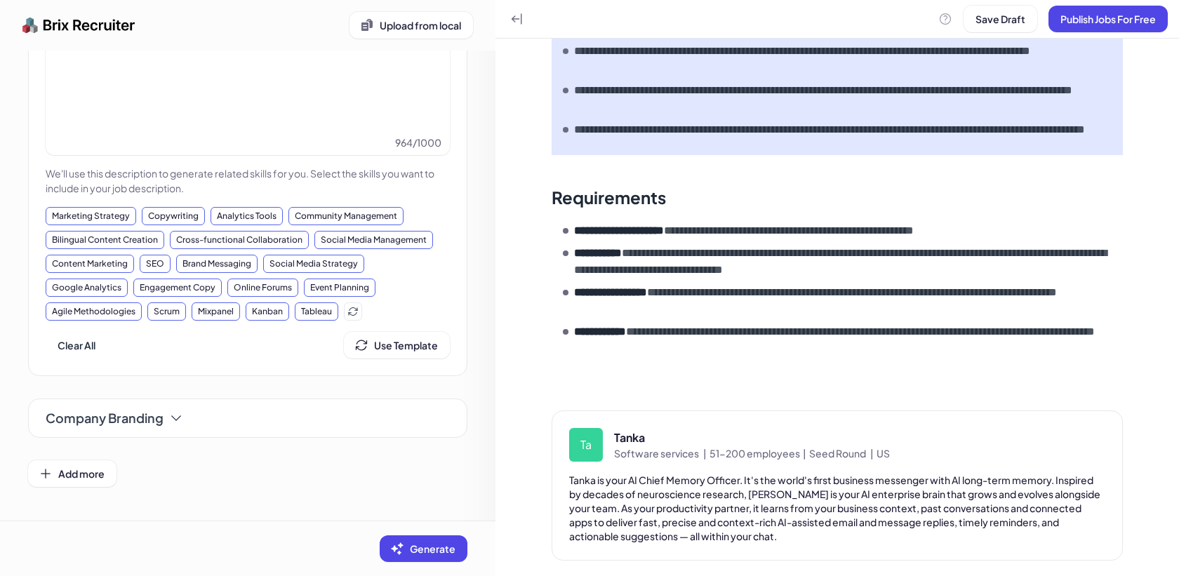
scroll to position [511, 0]
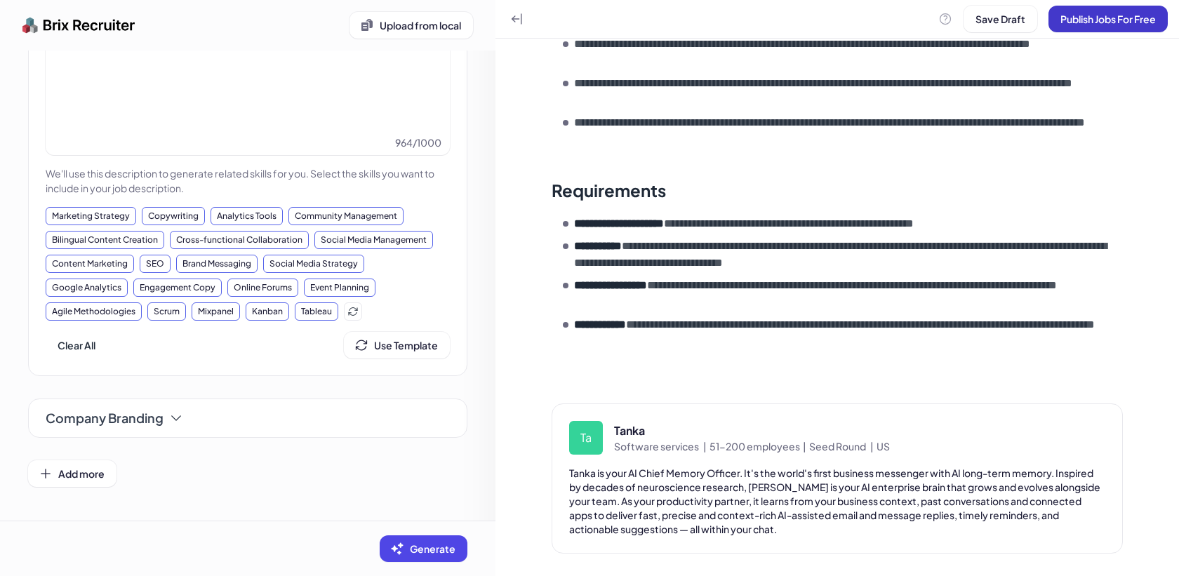
click at [1128, 24] on span "Publish Jobs For Free" at bounding box center [1108, 19] width 95 height 13
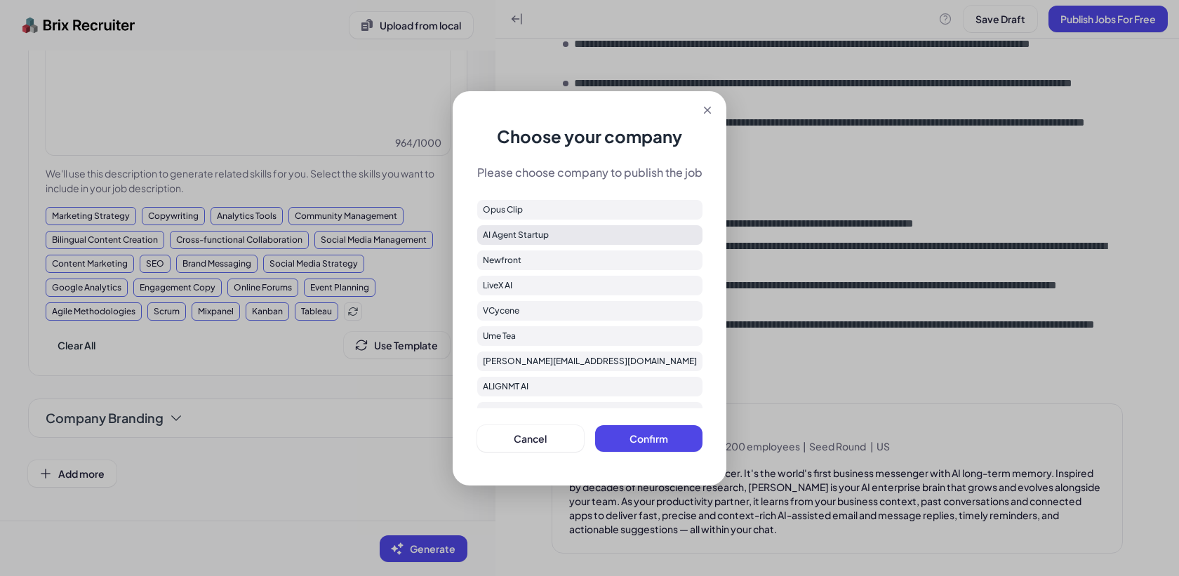
scroll to position [163, 0]
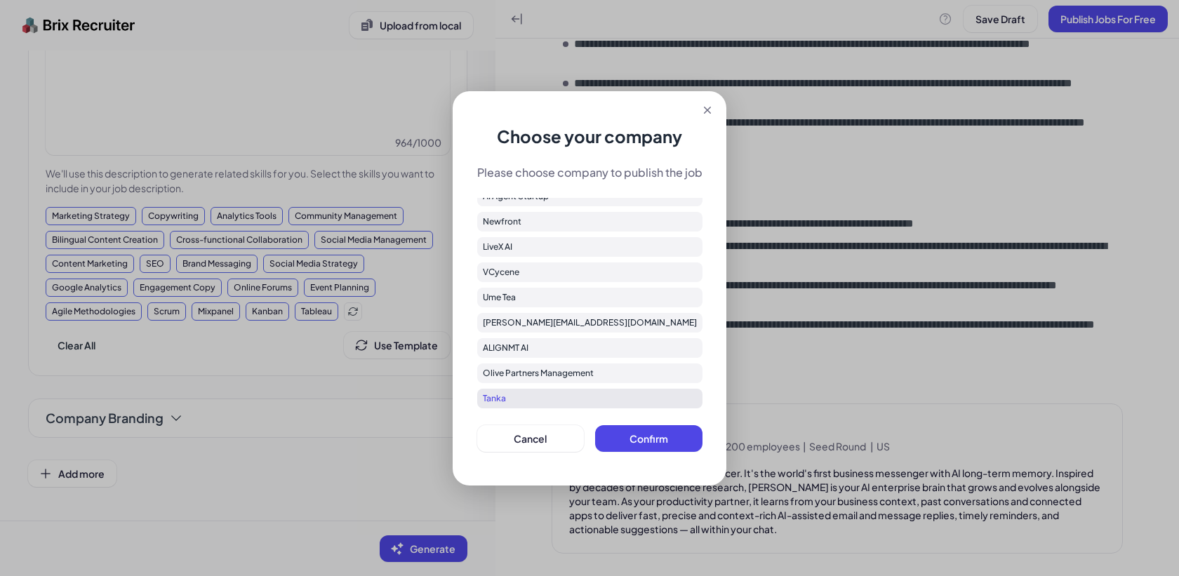
click at [559, 398] on div "Tanka" at bounding box center [589, 399] width 225 height 20
click at [655, 444] on button "Confirm" at bounding box center [648, 438] width 107 height 27
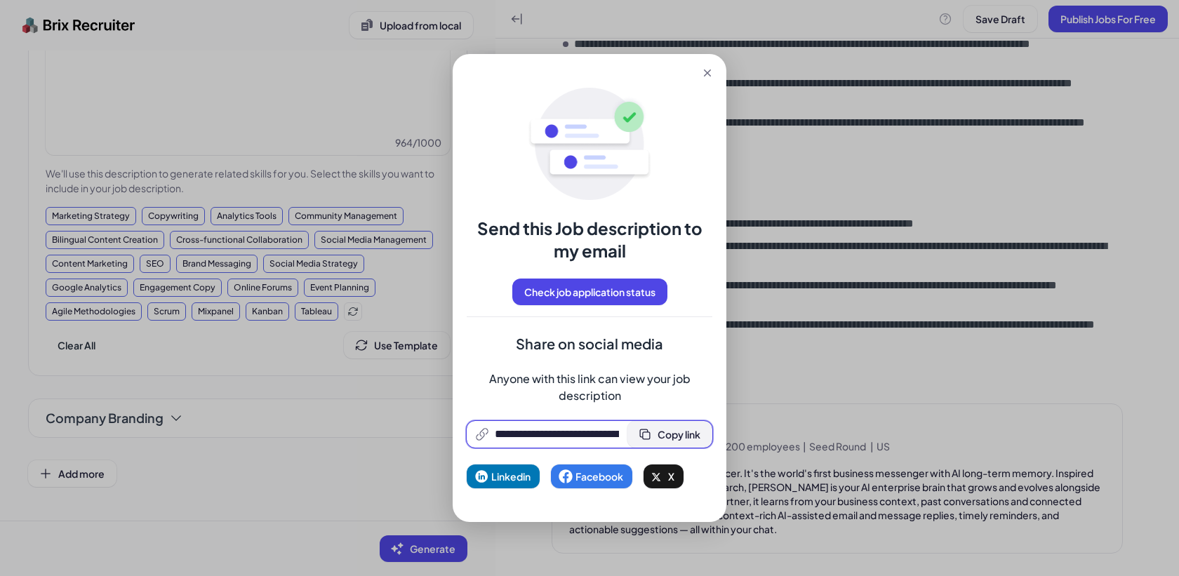
click at [674, 430] on span "Copy link" at bounding box center [679, 434] width 43 height 13
click at [702, 67] on icon at bounding box center [708, 73] width 14 height 14
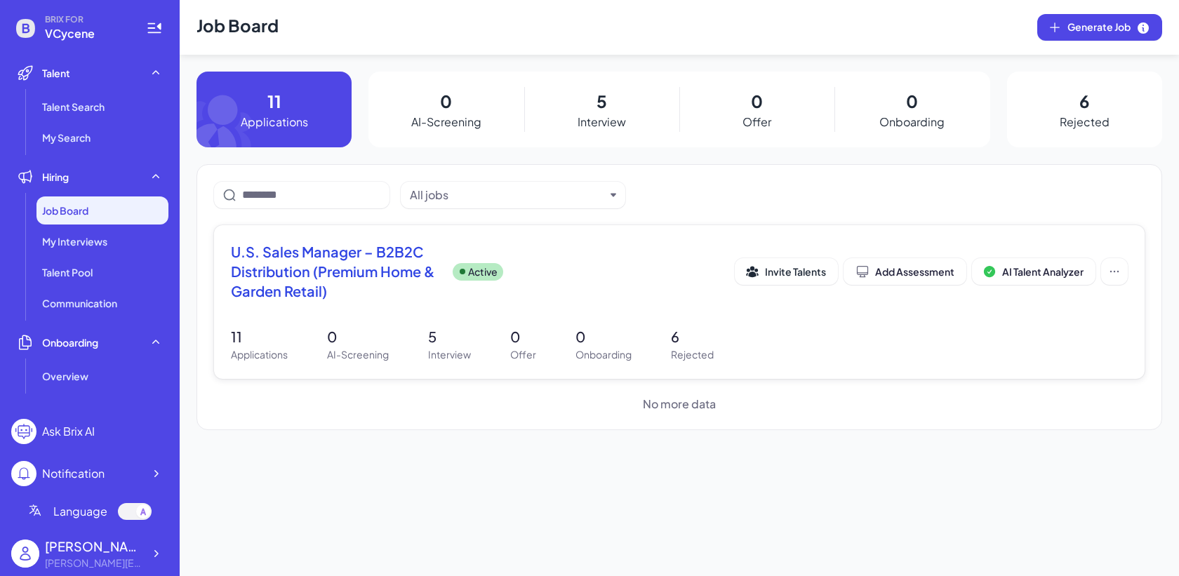
click at [478, 348] on div "11 Applications 0 AI-Screening 5 Interview 0 Offer 0 Onboarding 6 Rejected" at bounding box center [679, 344] width 897 height 36
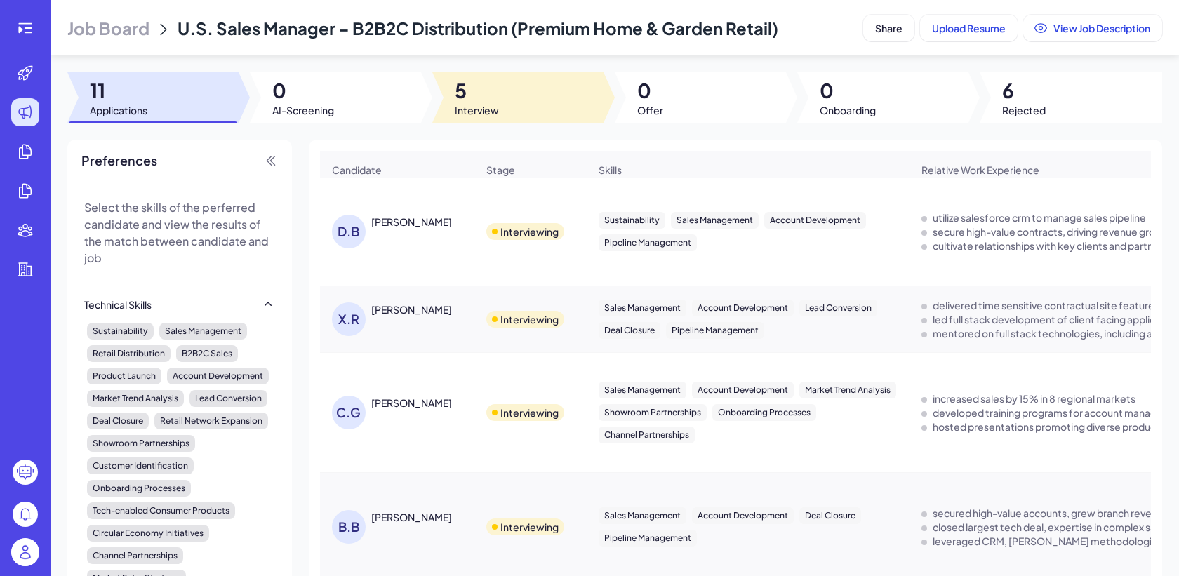
click at [555, 81] on div at bounding box center [517, 97] width 171 height 51
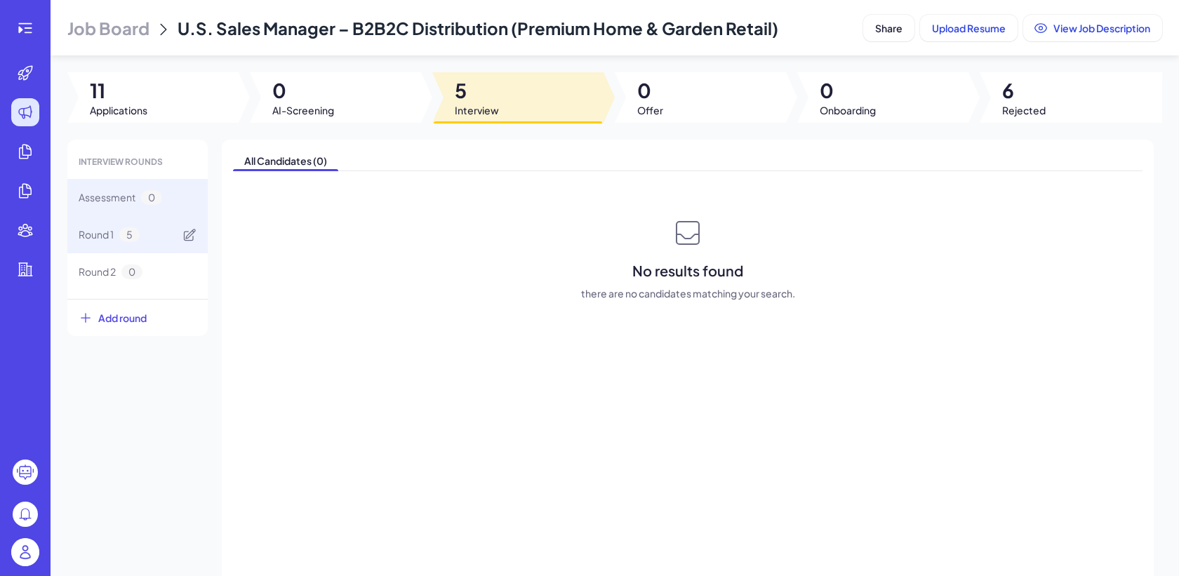
click at [157, 238] on div "Round 1 5" at bounding box center [137, 234] width 140 height 37
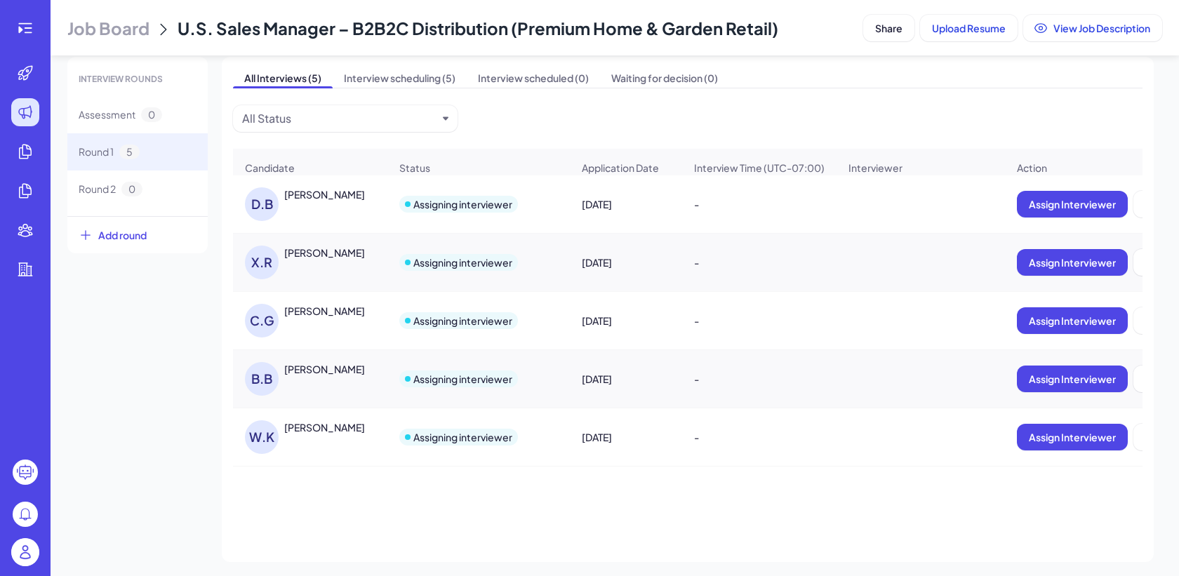
scroll to position [86, 0]
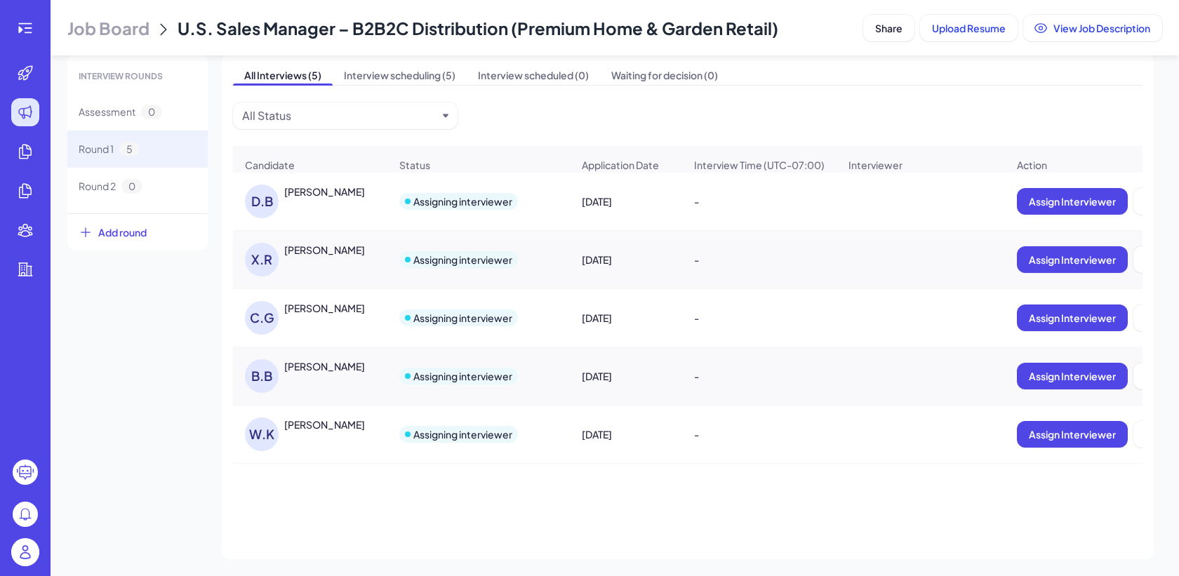
click at [370, 384] on div "B.B Bret Baumann" at bounding box center [317, 376] width 145 height 34
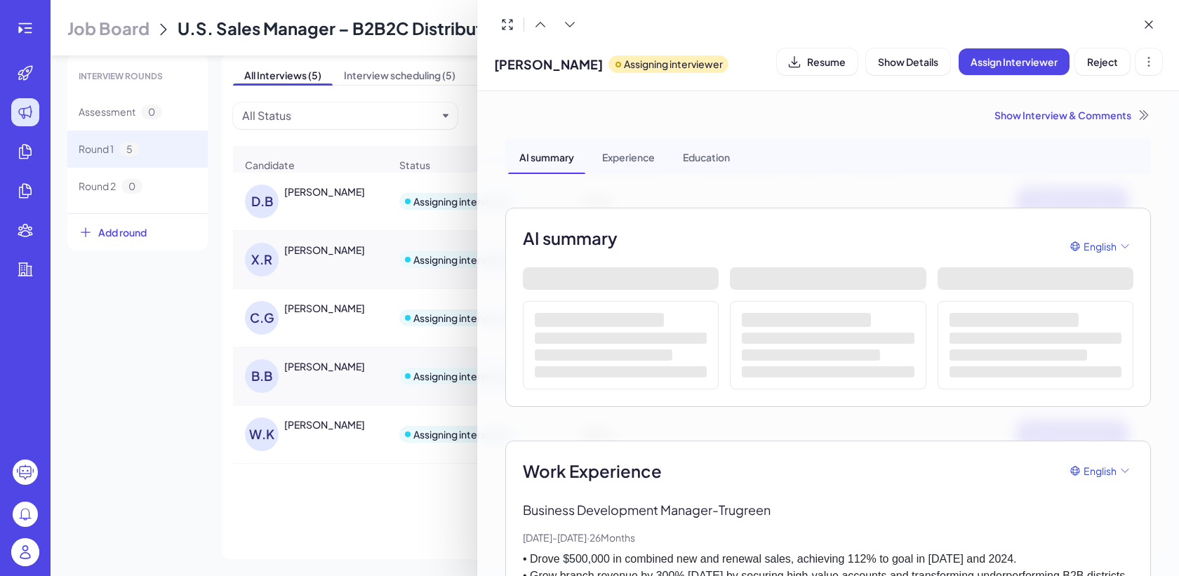
click at [1053, 121] on div "Show Interview & Comments" at bounding box center [828, 115] width 646 height 14
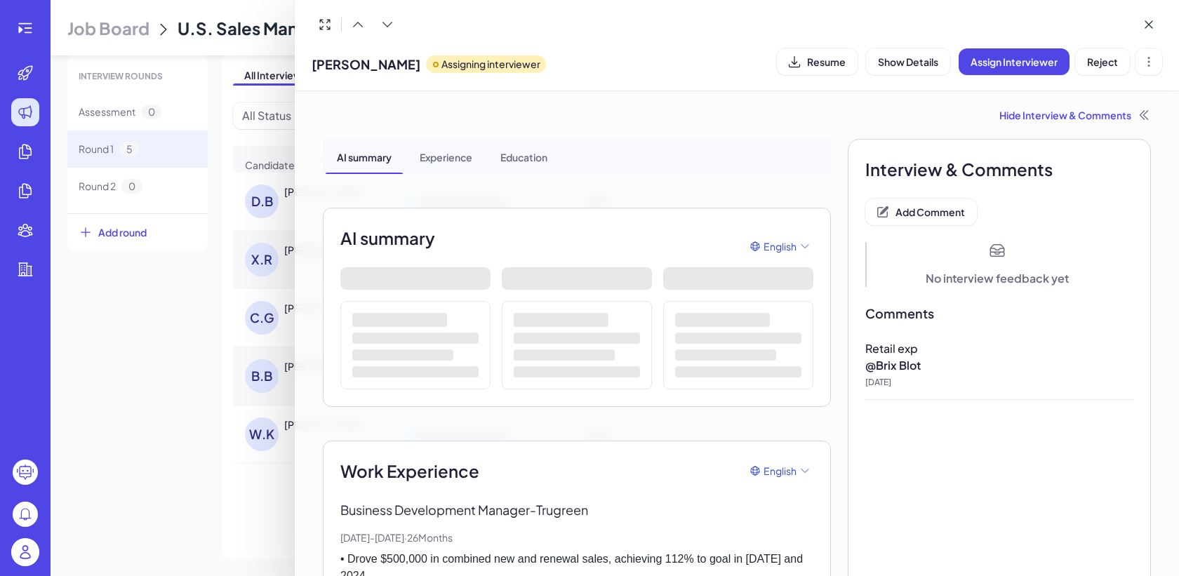
click at [915, 212] on span "Add Comment" at bounding box center [930, 212] width 69 height 13
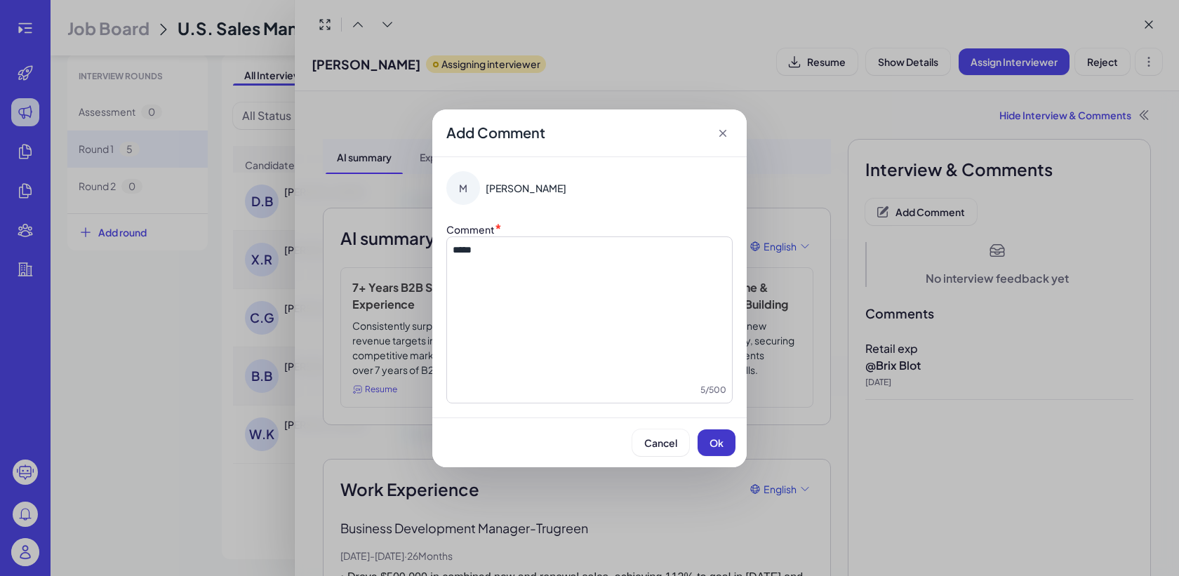
click at [714, 440] on span "Ok" at bounding box center [717, 443] width 14 height 13
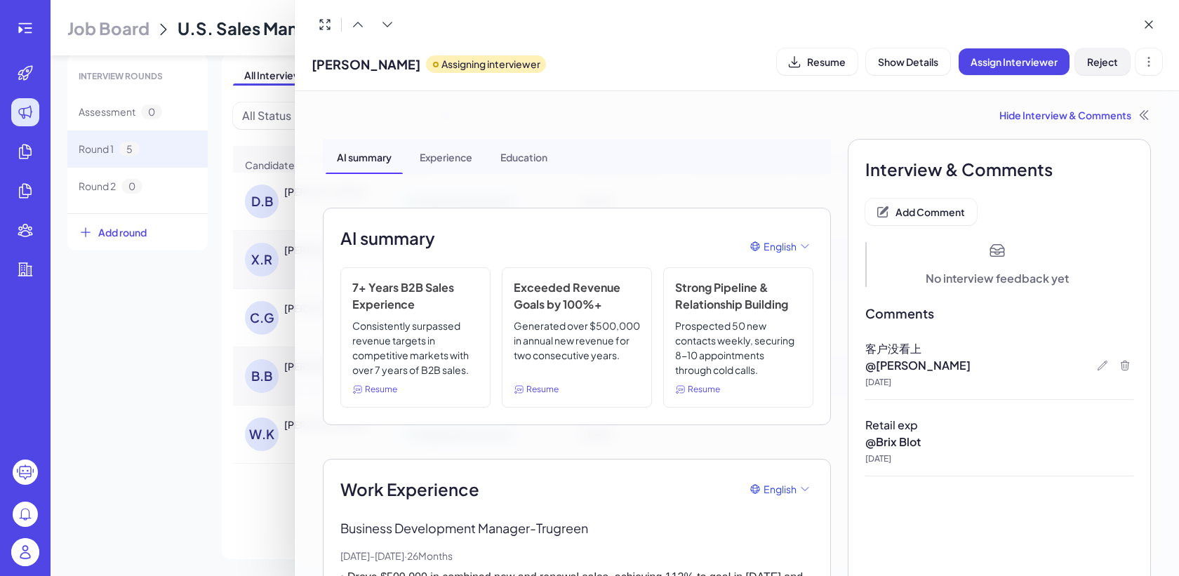
click at [1106, 57] on span "Reject" at bounding box center [1102, 61] width 31 height 13
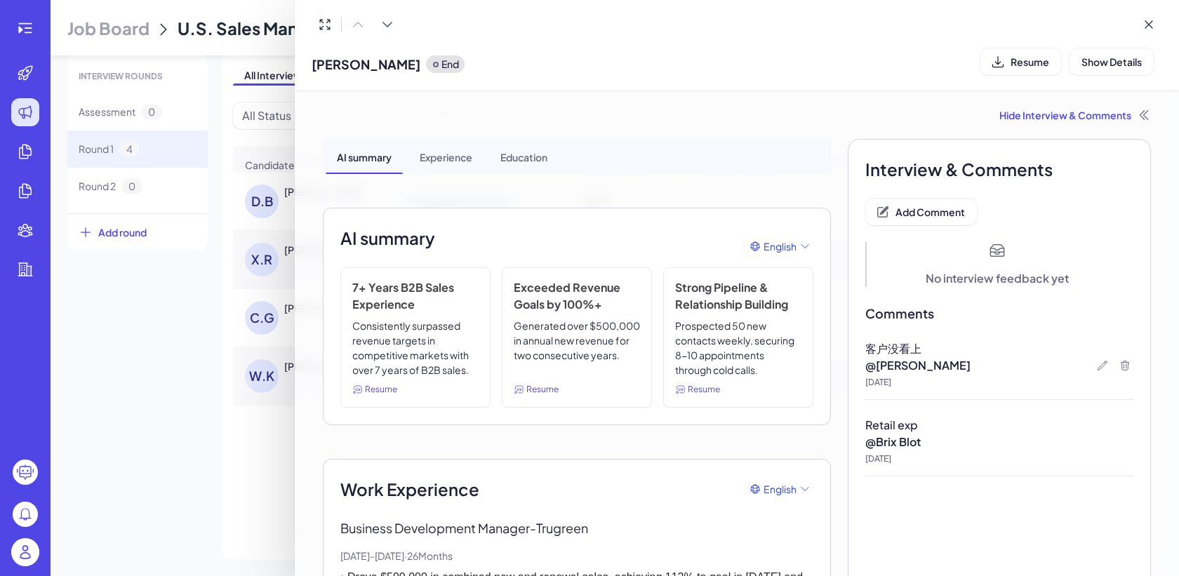
click at [182, 496] on div at bounding box center [589, 288] width 1179 height 576
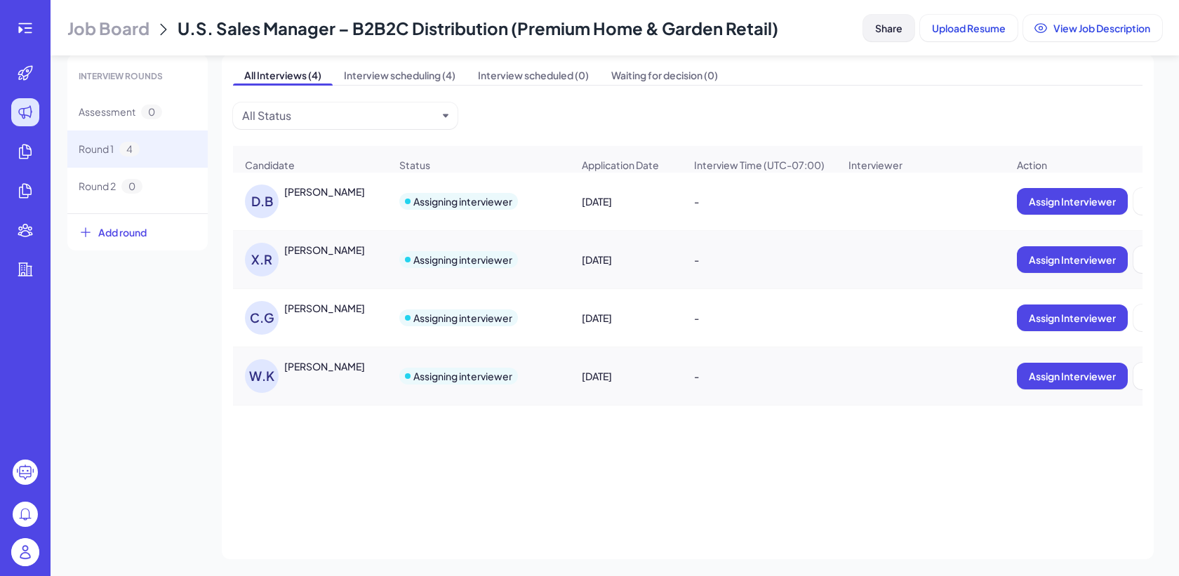
click at [883, 28] on span "Share" at bounding box center [888, 28] width 27 height 13
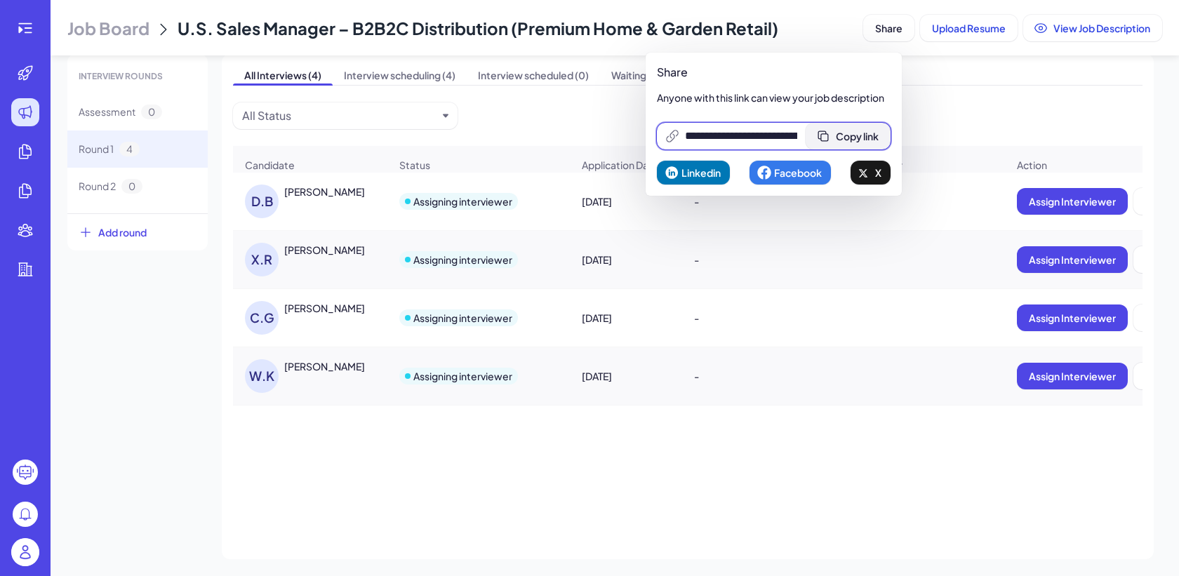
click at [877, 133] on span "Copy link" at bounding box center [857, 136] width 43 height 13
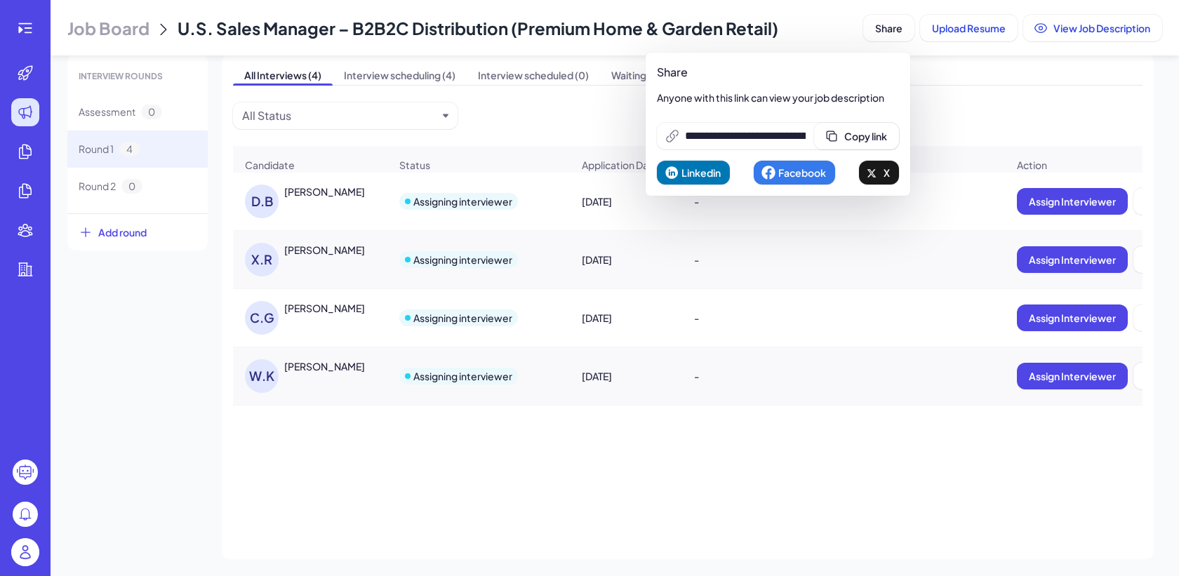
click at [196, 404] on div "INTERVIEW ROUNDS Assessment 0 Round 1 4 Round 2 0 Add round All Interviews (4) …" at bounding box center [614, 306] width 1095 height 505
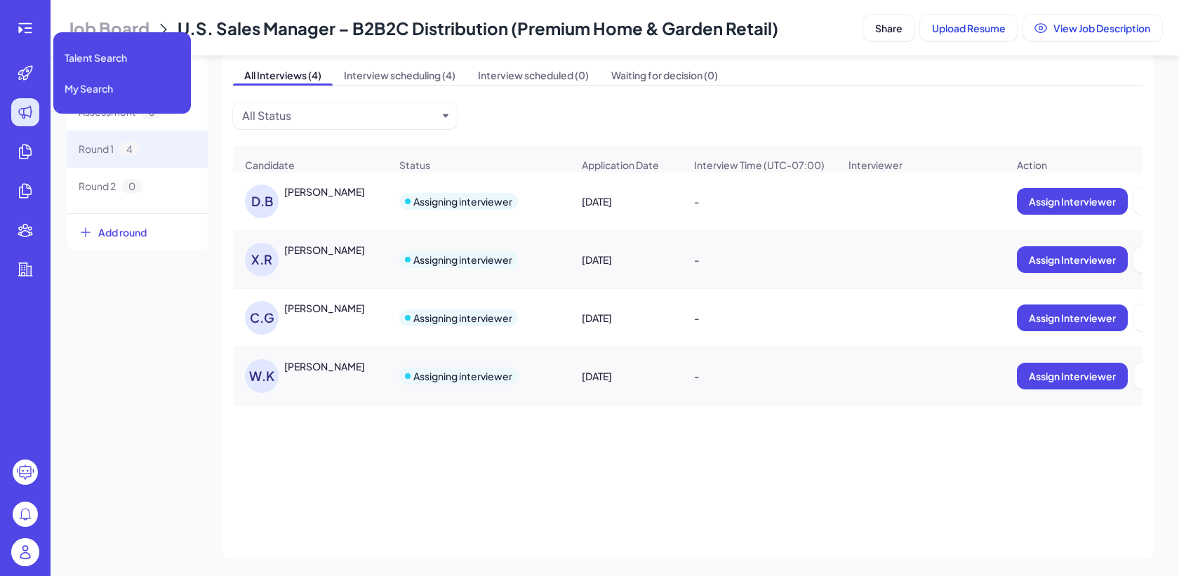
click at [44, 74] on li at bounding box center [25, 73] width 45 height 28
click at [20, 74] on icon at bounding box center [25, 73] width 14 height 14
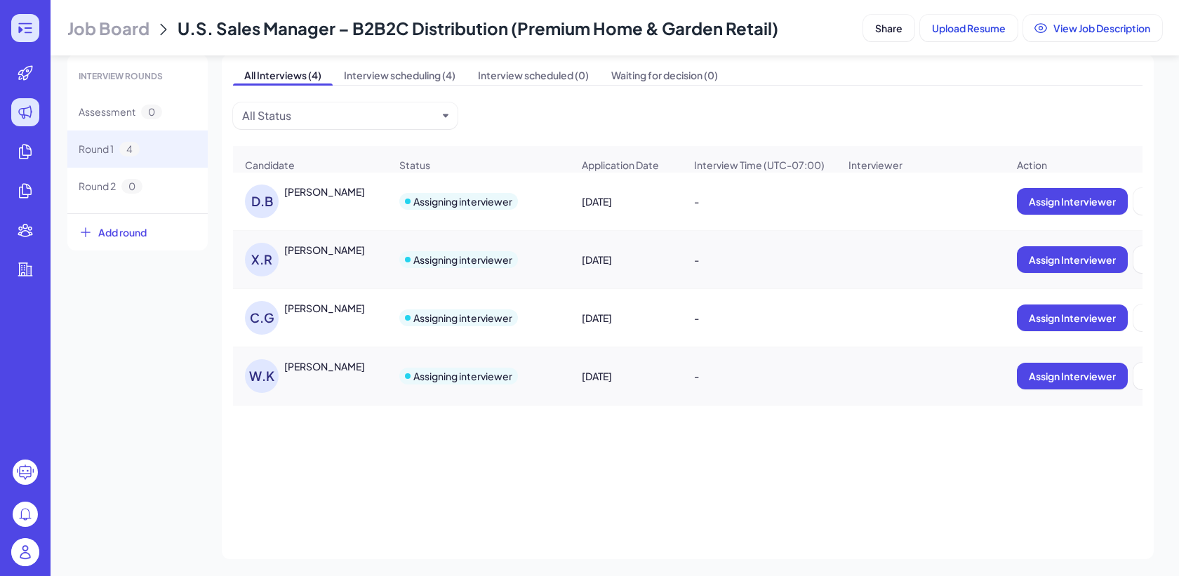
click at [25, 25] on icon at bounding box center [25, 28] width 17 height 17
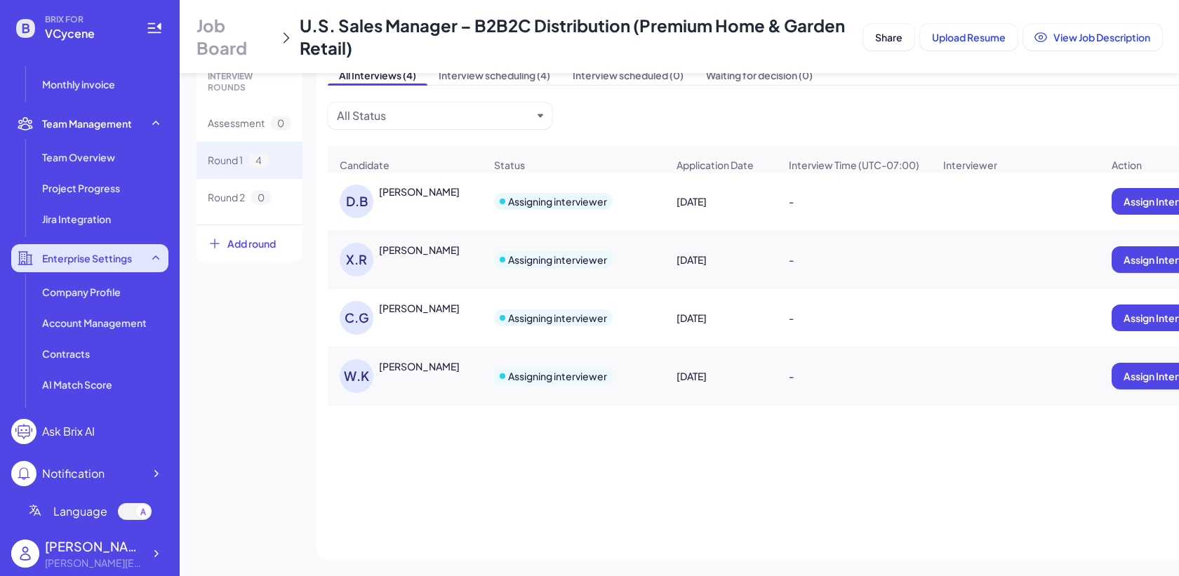
scroll to position [380, 0]
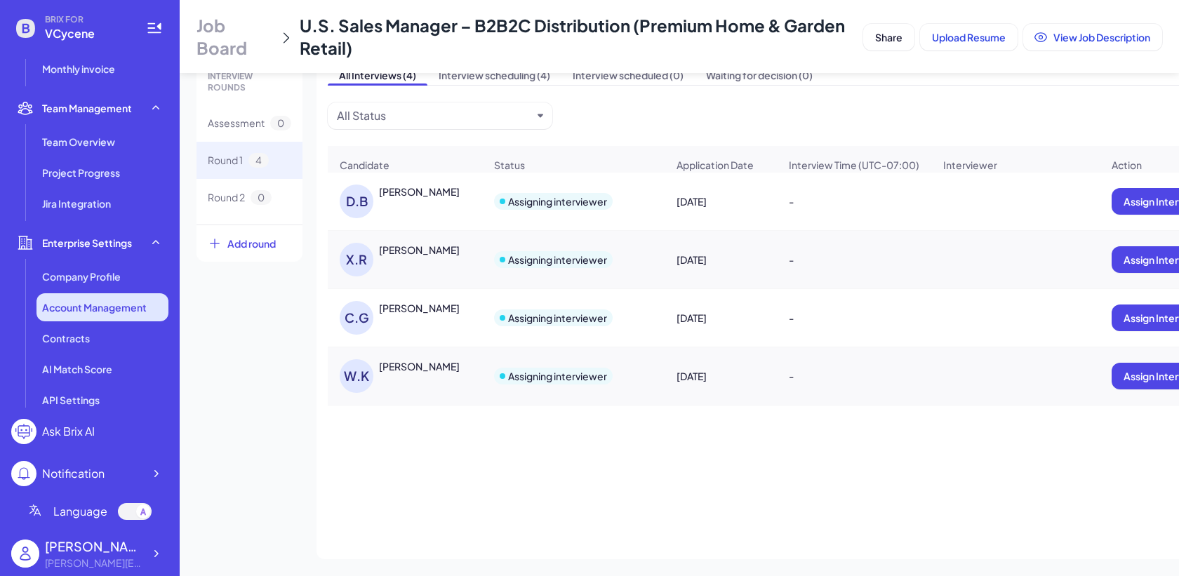
click at [89, 314] on span "Account Management" at bounding box center [94, 307] width 105 height 14
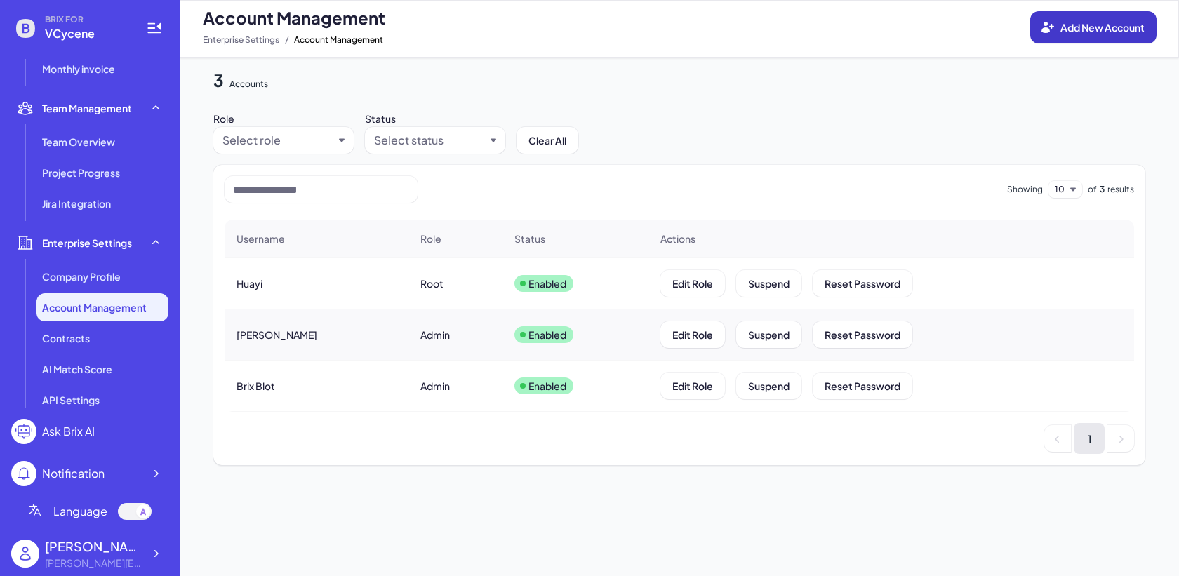
click at [1103, 18] on button "Add New Account" at bounding box center [1094, 27] width 126 height 32
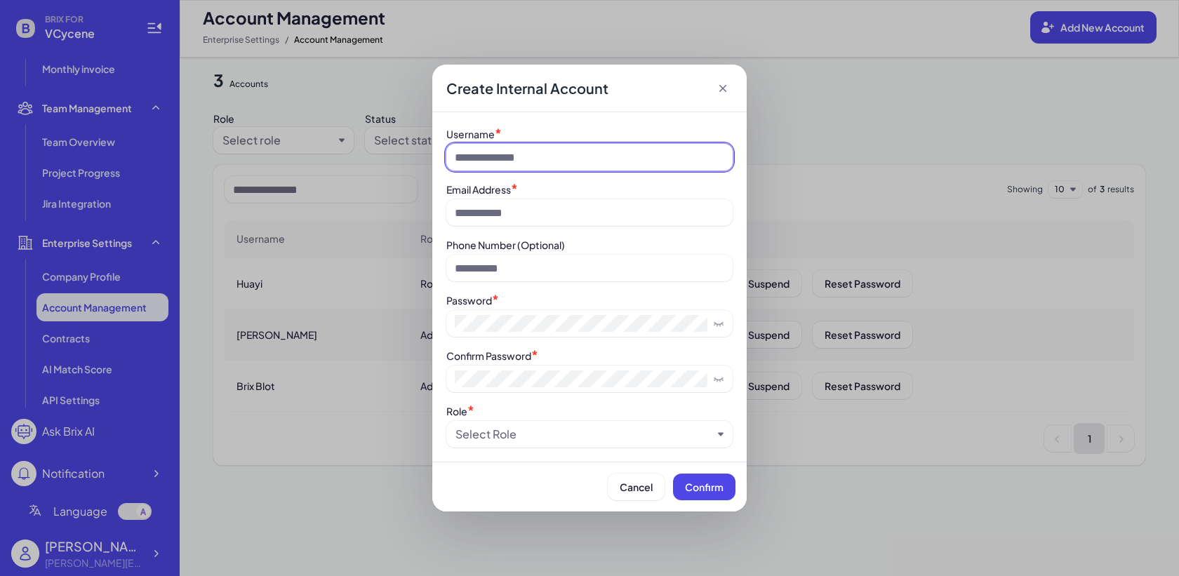
click at [599, 152] on input at bounding box center [589, 157] width 286 height 27
type input "**"
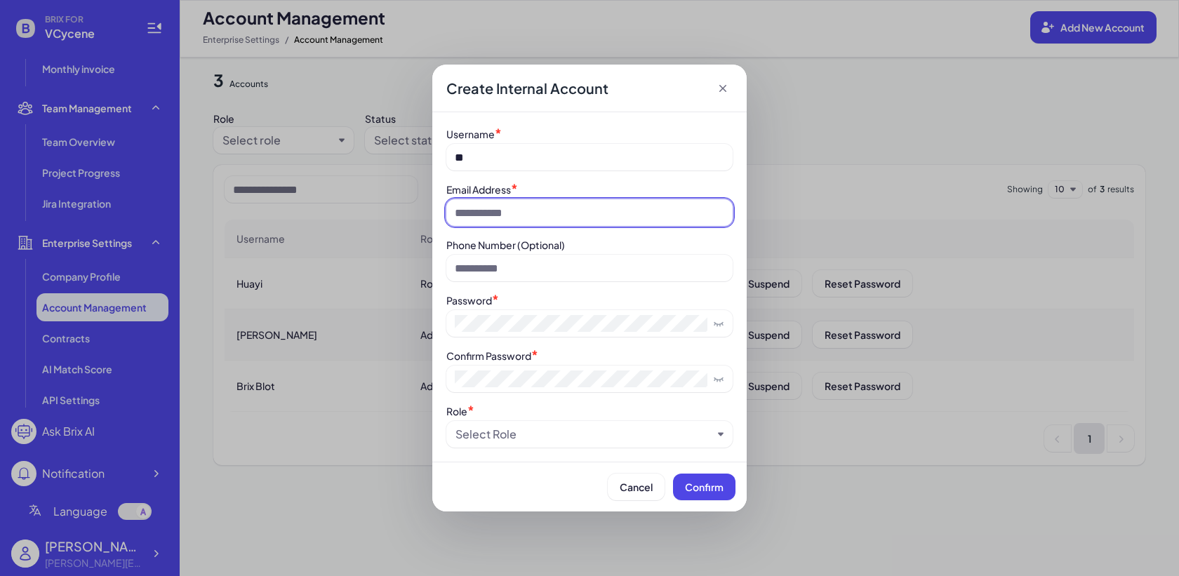
click at [540, 206] on input at bounding box center [589, 212] width 286 height 27
type input "**********"
click at [519, 444] on div "Select Role" at bounding box center [589, 434] width 286 height 27
click at [547, 446] on div "Select Role" at bounding box center [589, 434] width 286 height 27
click at [547, 437] on div "Select Role" at bounding box center [584, 434] width 257 height 17
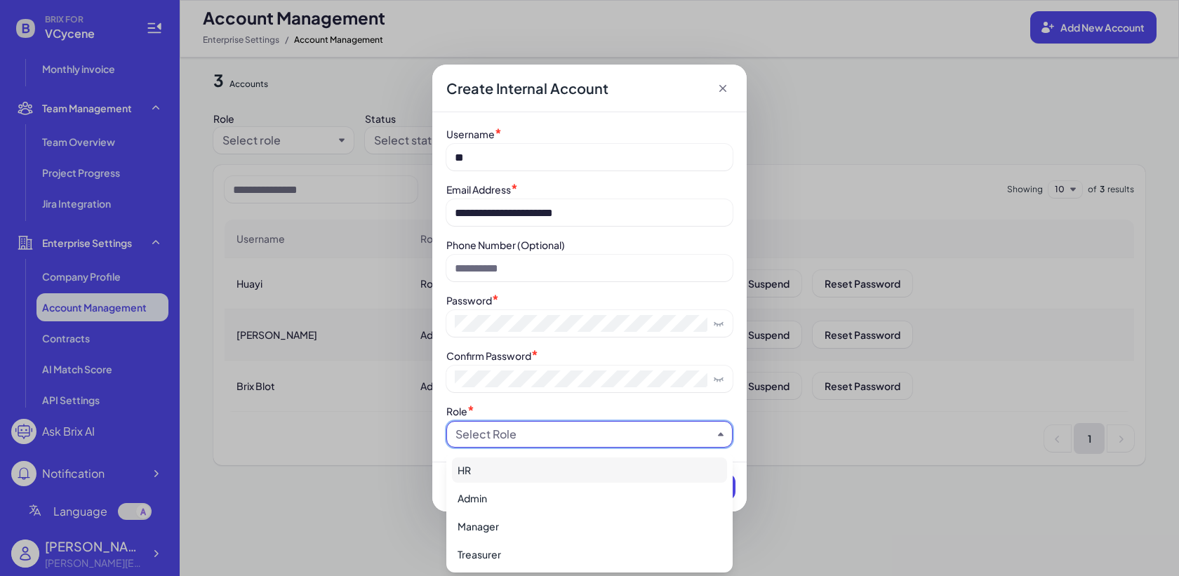
click at [515, 469] on div "HR" at bounding box center [589, 470] width 275 height 25
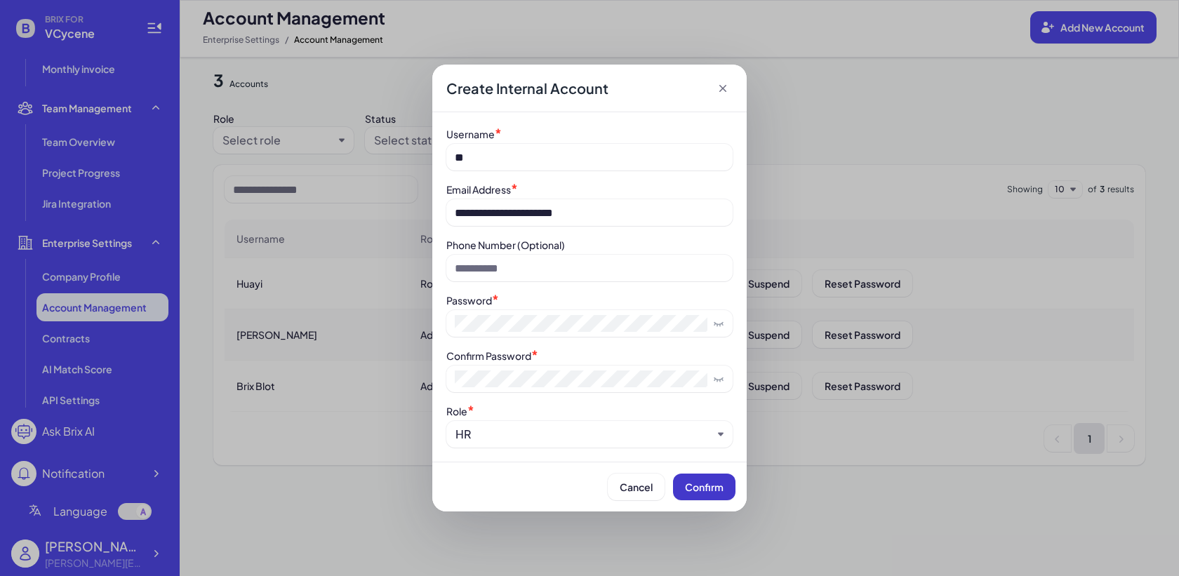
click at [721, 488] on span "Confirm" at bounding box center [704, 487] width 39 height 13
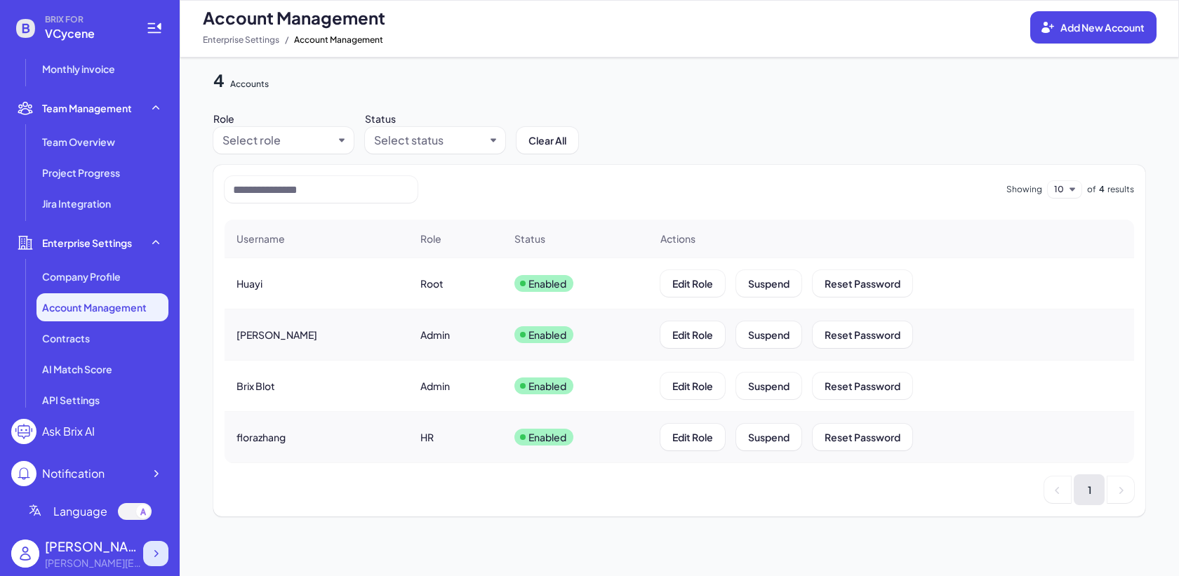
click at [152, 556] on icon at bounding box center [156, 554] width 14 height 14
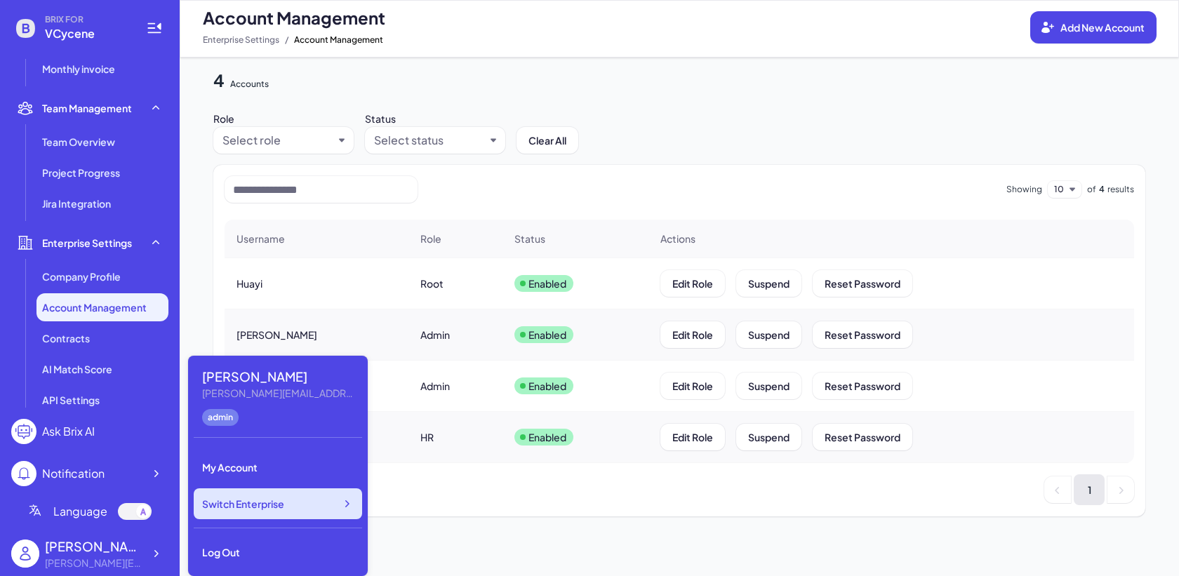
click at [238, 508] on span "Switch Enterprise" at bounding box center [243, 504] width 82 height 14
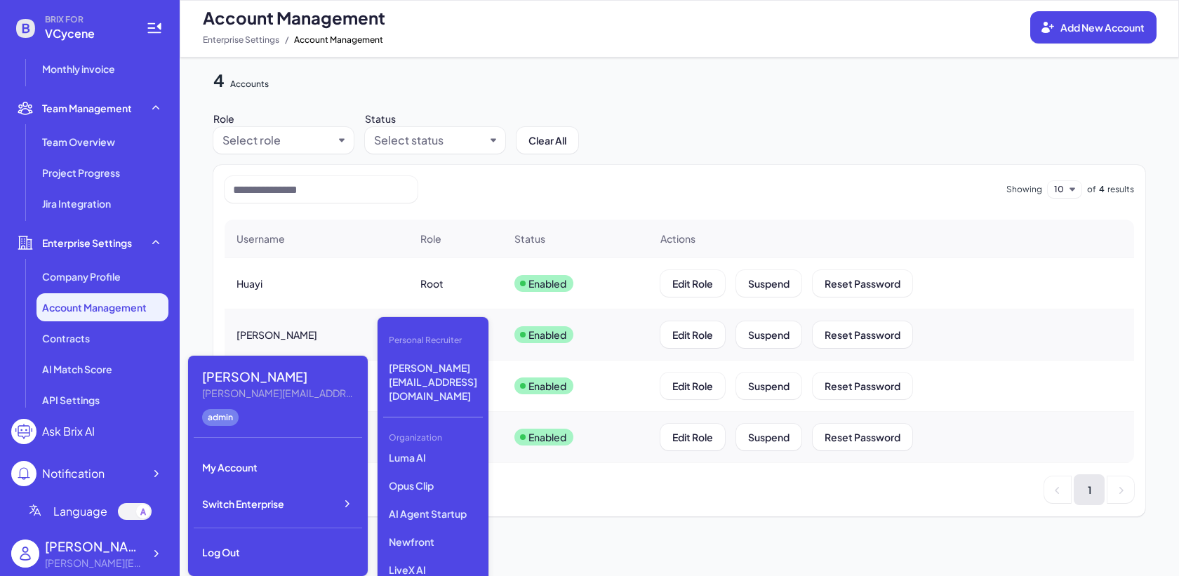
scroll to position [124, 0]
click at [432, 525] on p "Newfront" at bounding box center [433, 537] width 100 height 25
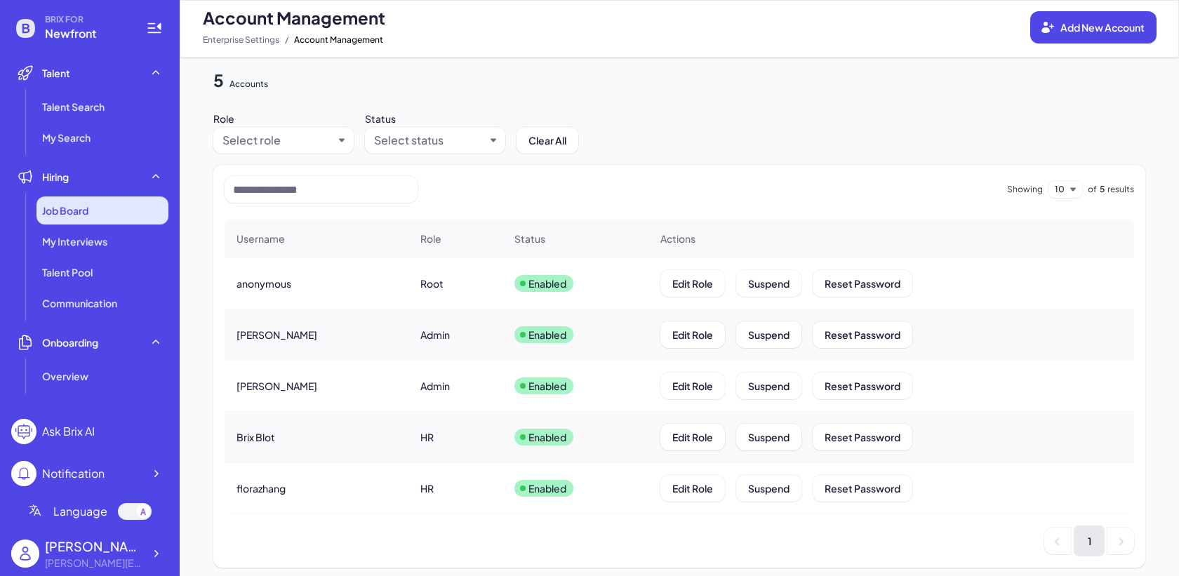
click at [83, 213] on span "Job Board" at bounding box center [65, 211] width 46 height 14
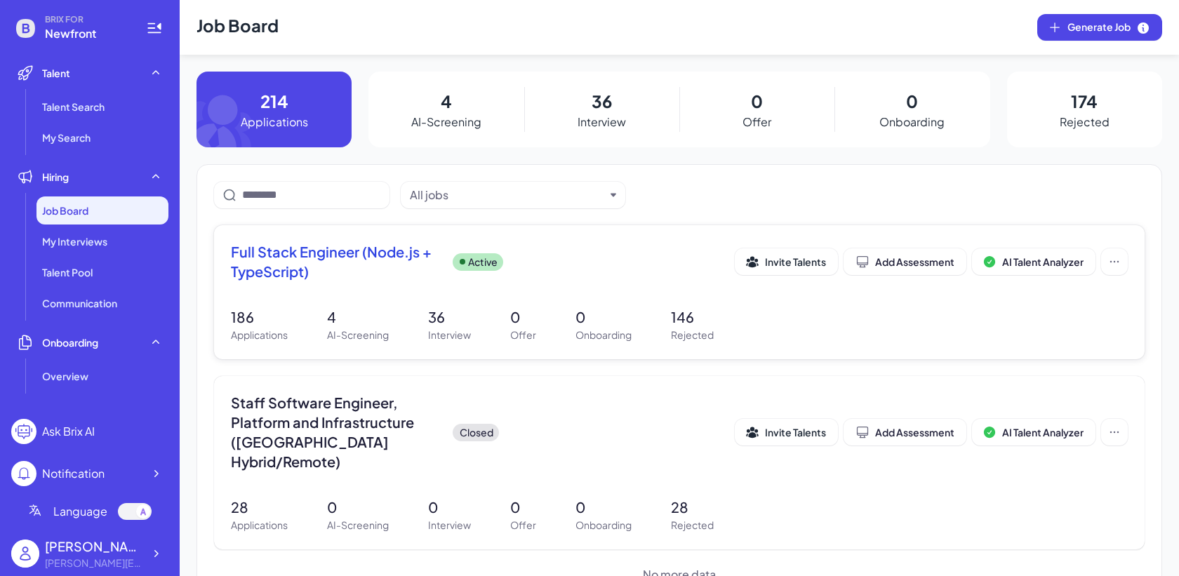
click at [337, 302] on div "Full Stack Engineer (Node.js + TypeScript) Active Invite Talents Add Assessment…" at bounding box center [679, 292] width 931 height 134
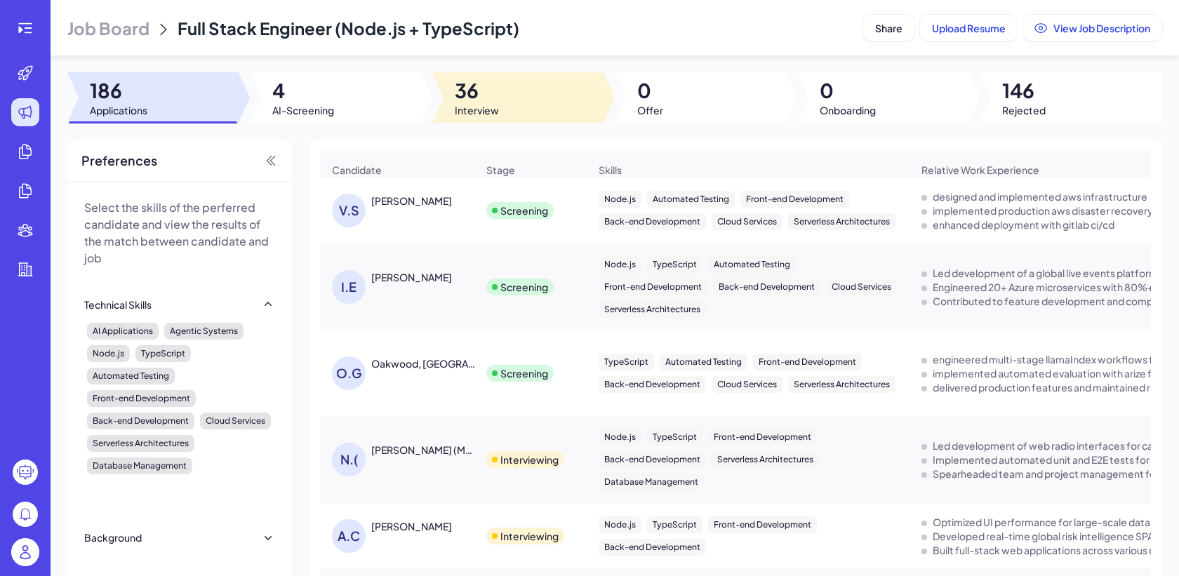
click at [508, 110] on div at bounding box center [517, 97] width 171 height 51
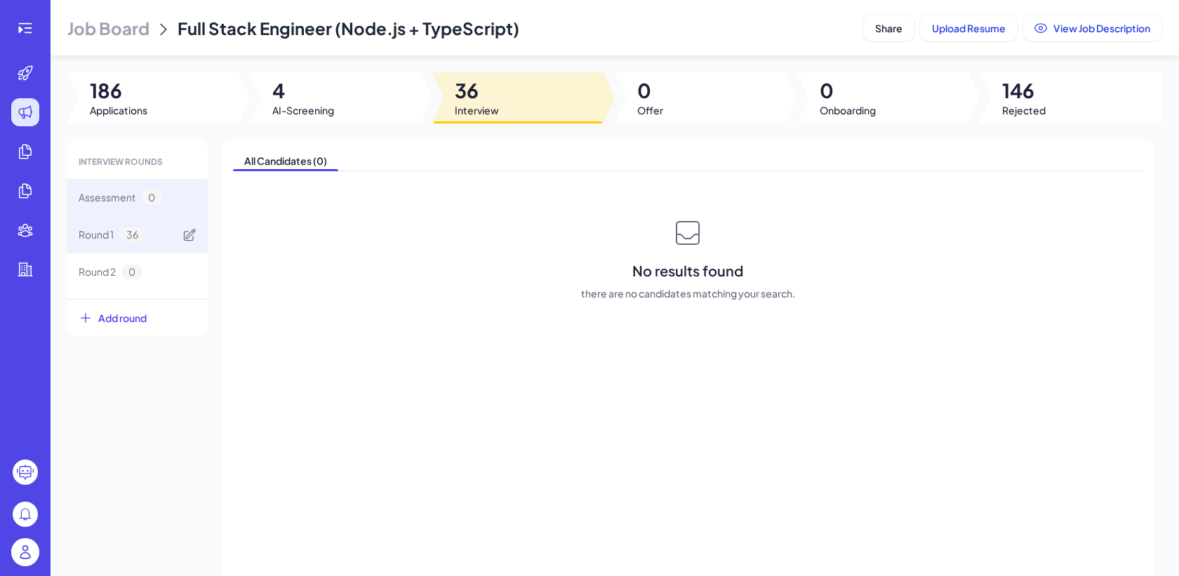
click at [138, 239] on span "36" at bounding box center [132, 234] width 26 height 15
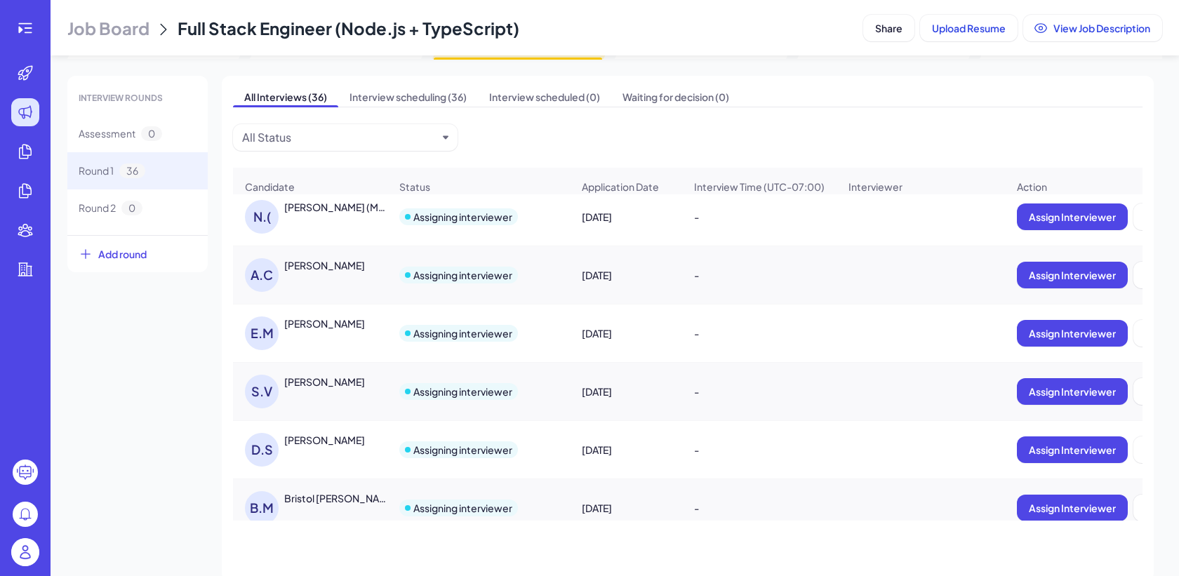
scroll to position [6, 0]
